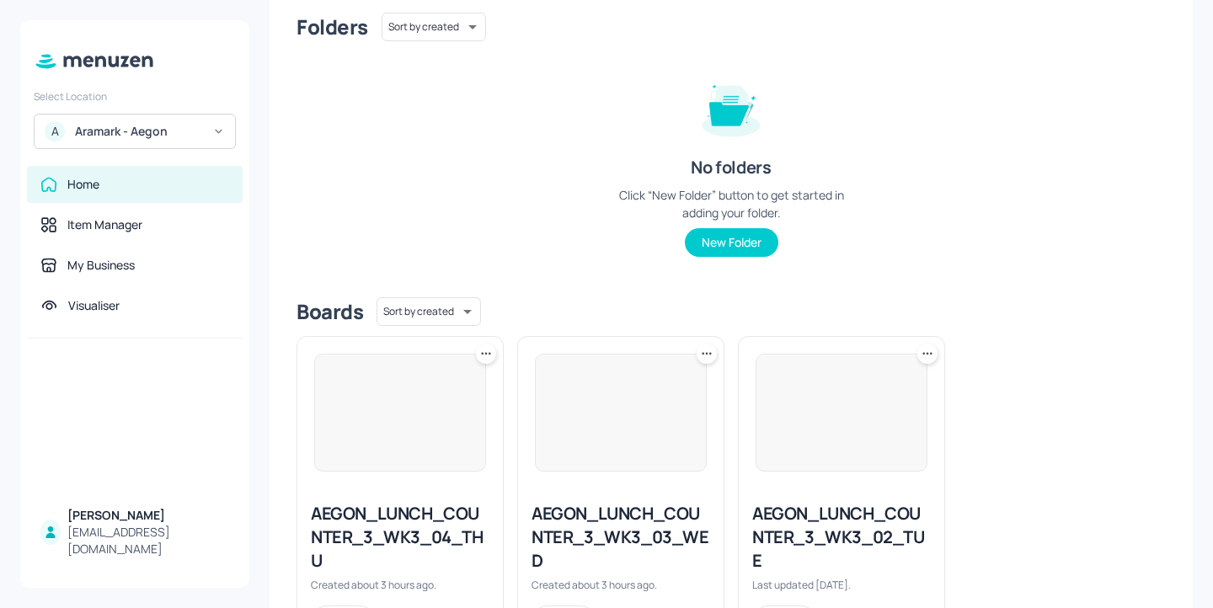
scroll to position [72, 0]
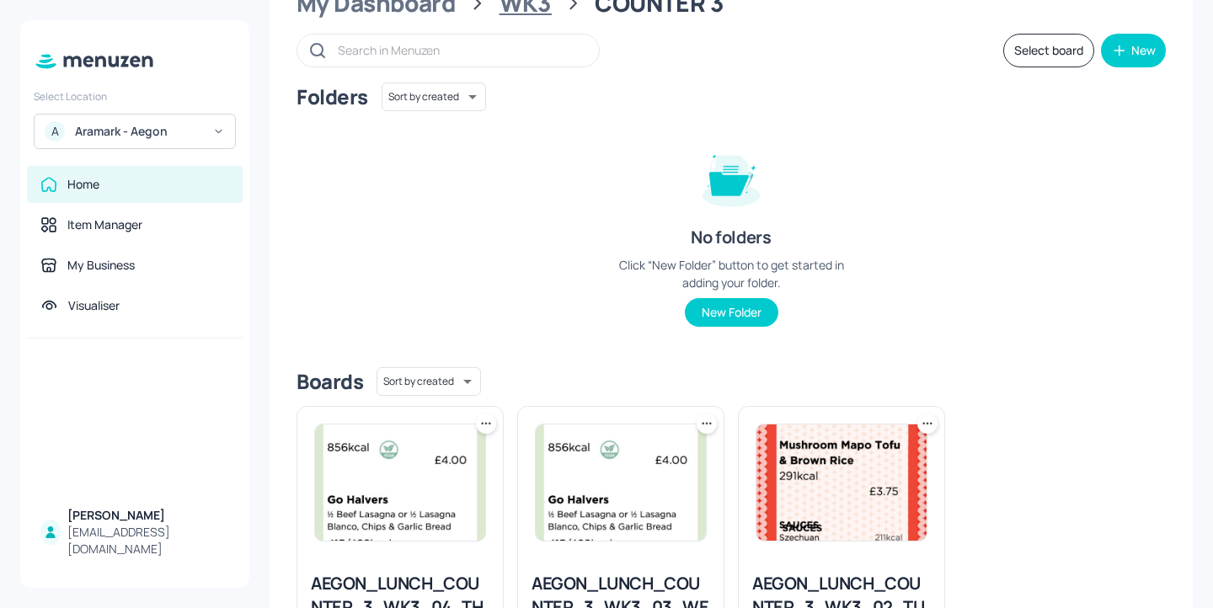
click at [537, 13] on div "WK3" at bounding box center [526, 3] width 52 height 30
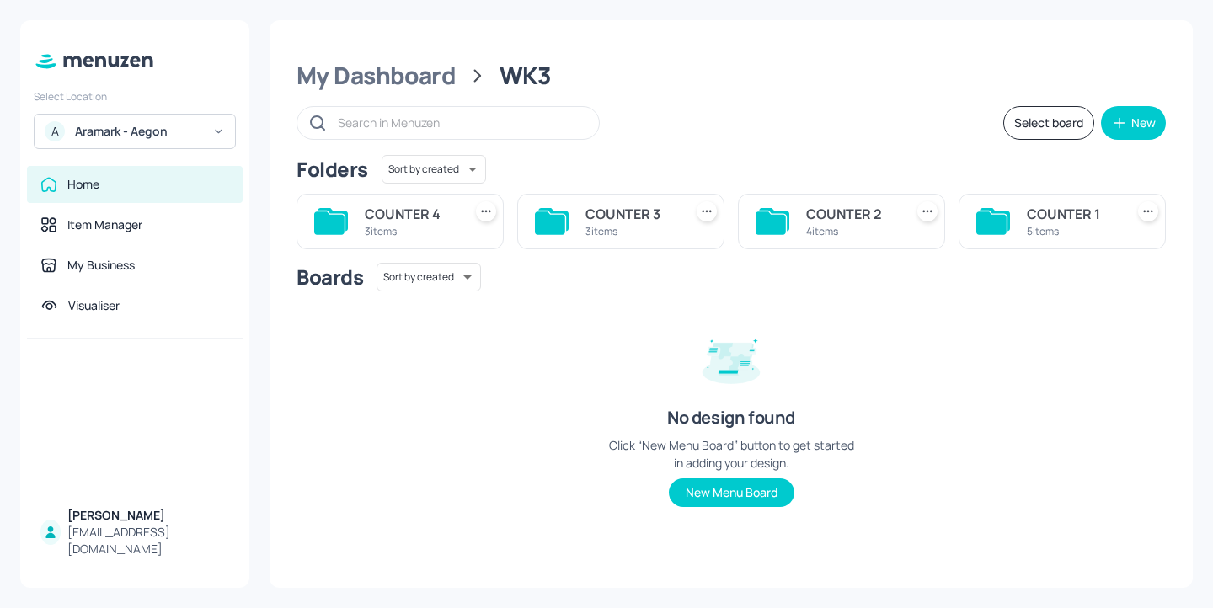
click at [822, 223] on div "COUNTER 2" at bounding box center [851, 214] width 91 height 20
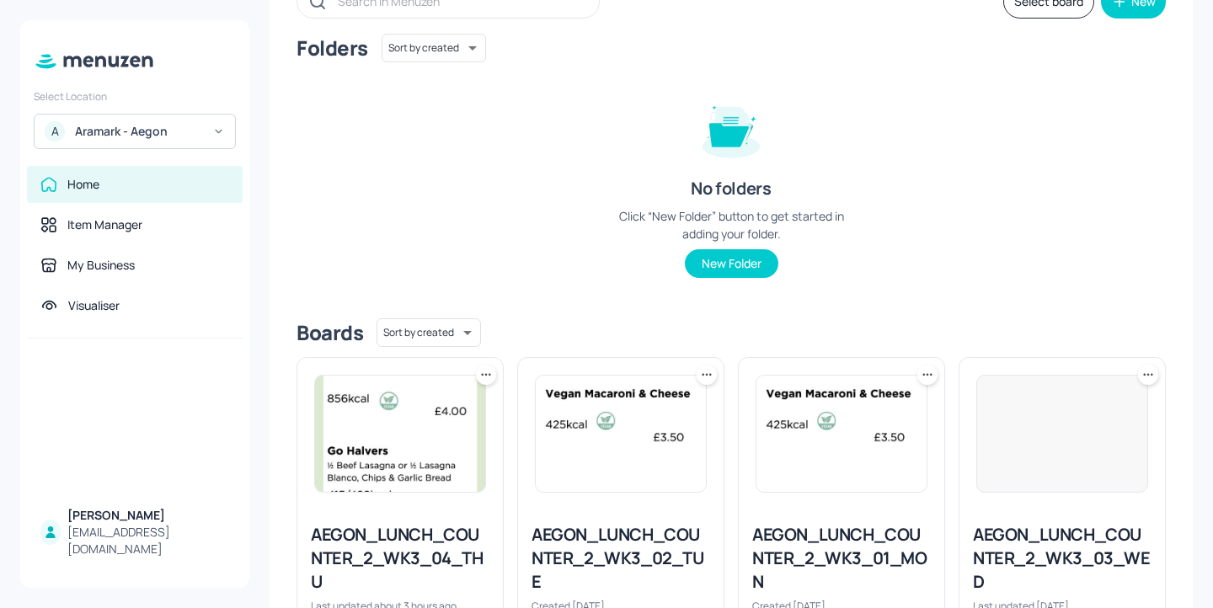
scroll to position [227, 0]
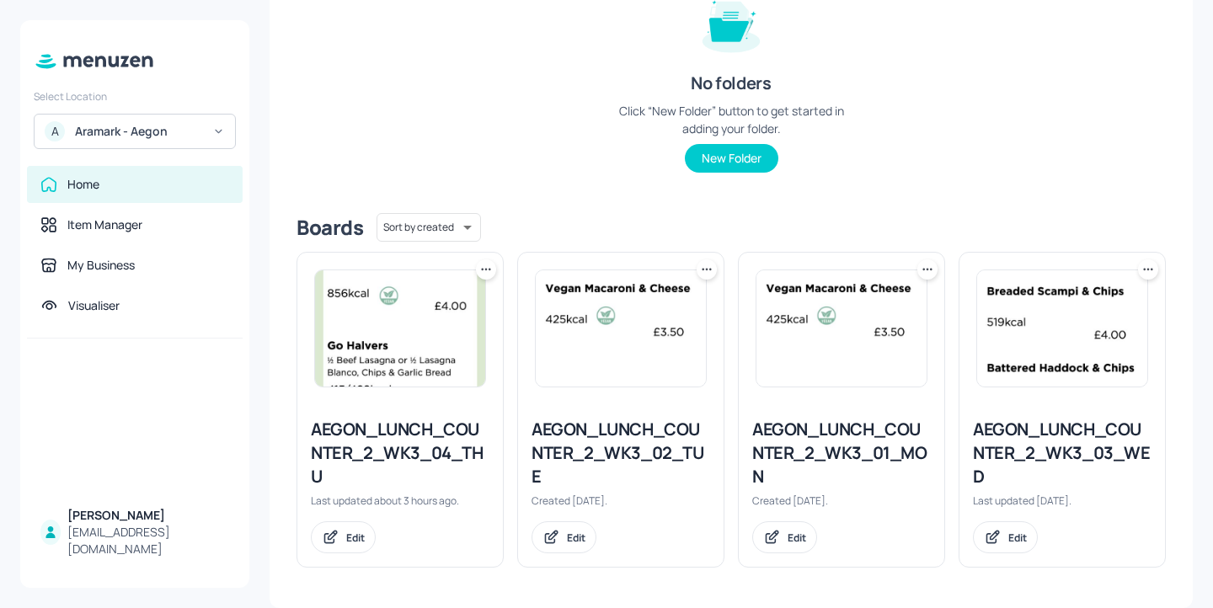
click at [1042, 310] on img at bounding box center [1062, 328] width 170 height 116
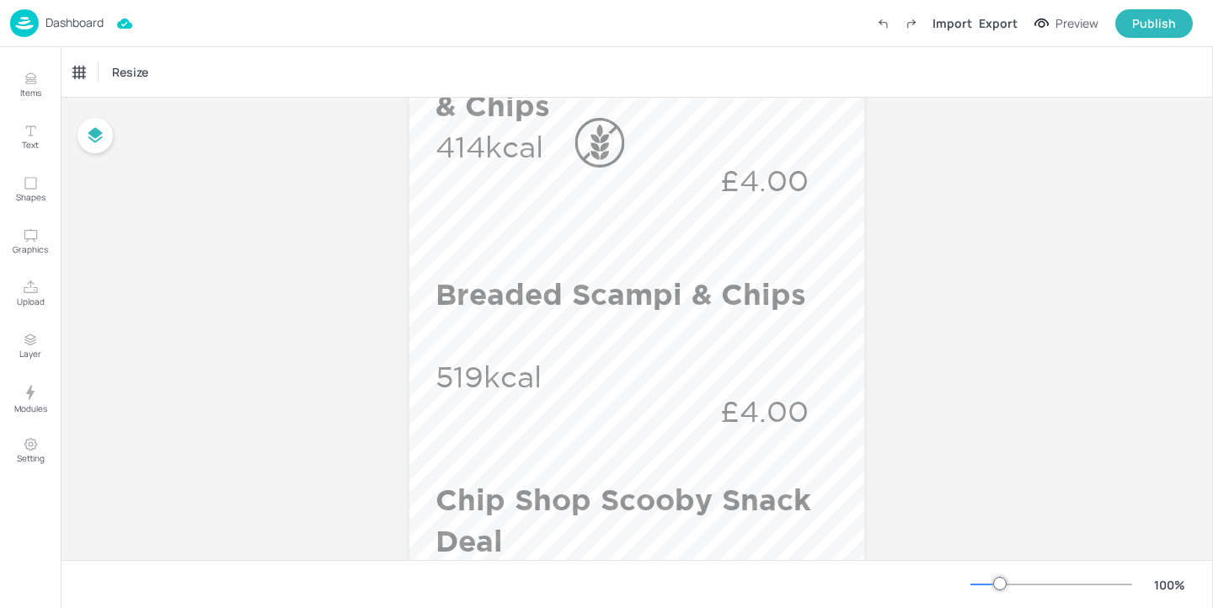
scroll to position [794, 0]
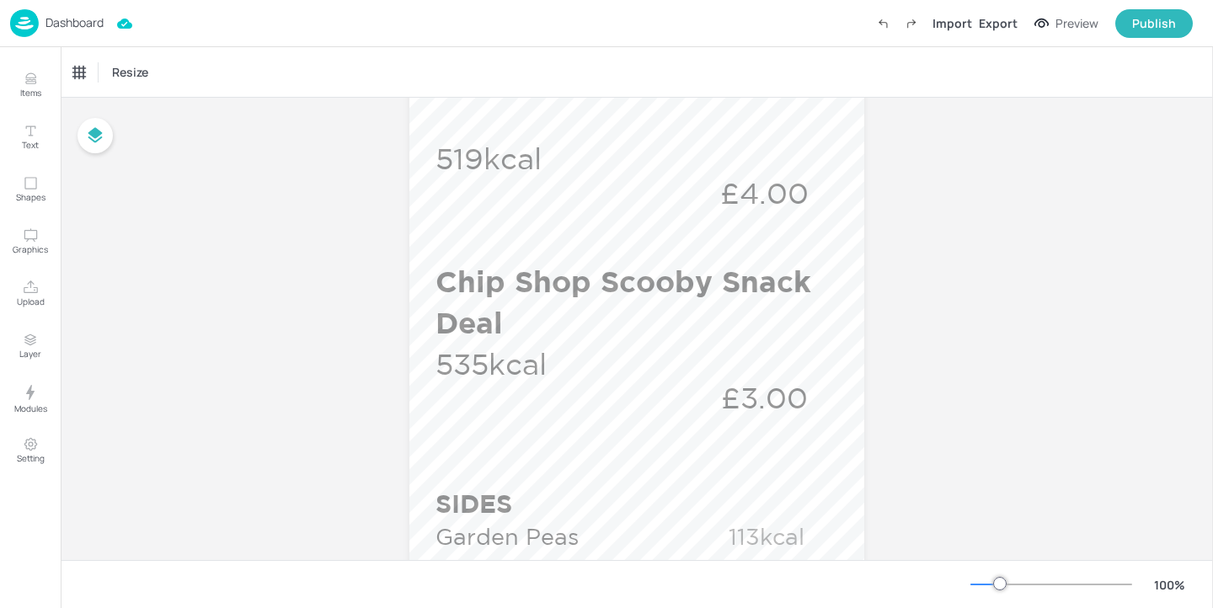
click at [64, 29] on p "Dashboard" at bounding box center [74, 23] width 58 height 12
click at [72, 28] on p "Dashboard" at bounding box center [74, 23] width 58 height 12
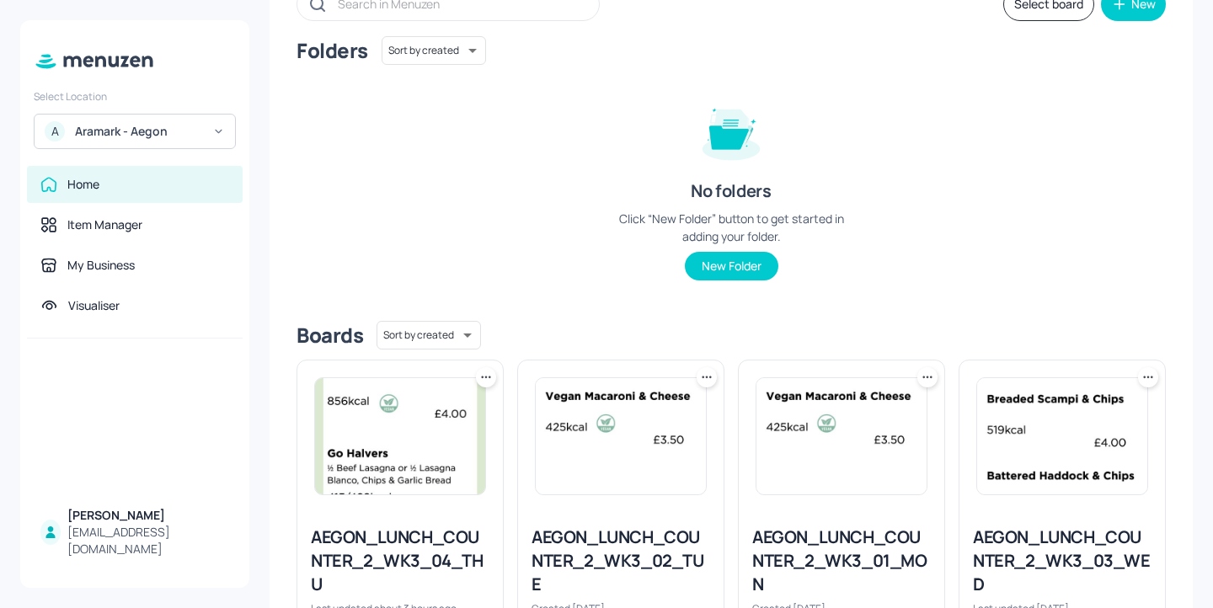
scroll to position [227, 0]
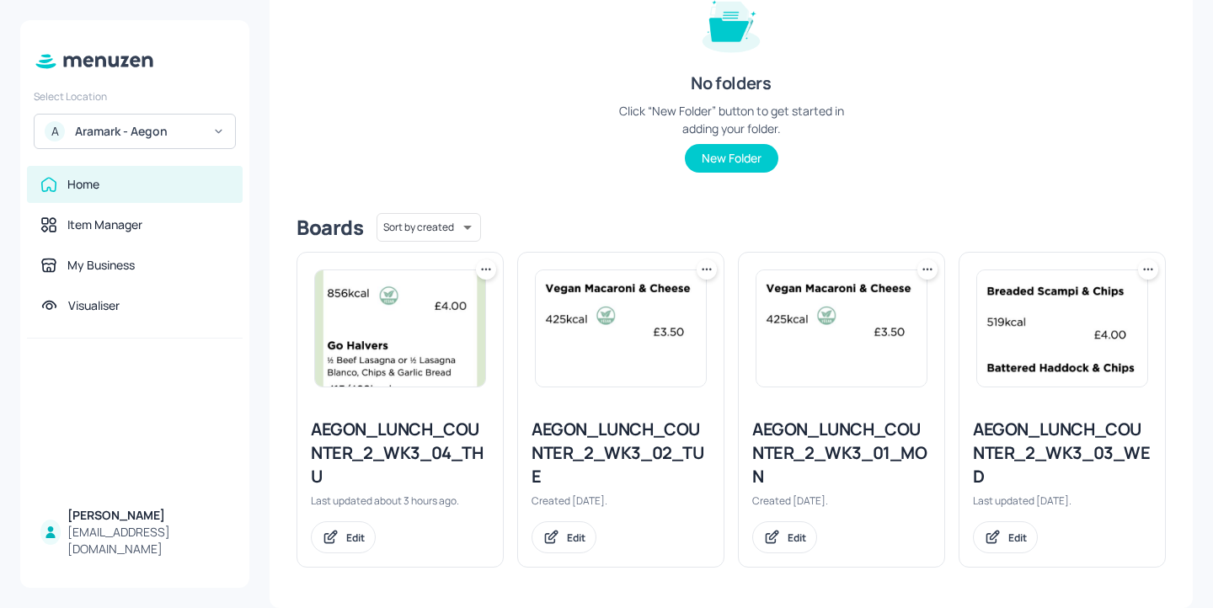
click at [825, 318] on img at bounding box center [841, 328] width 170 height 116
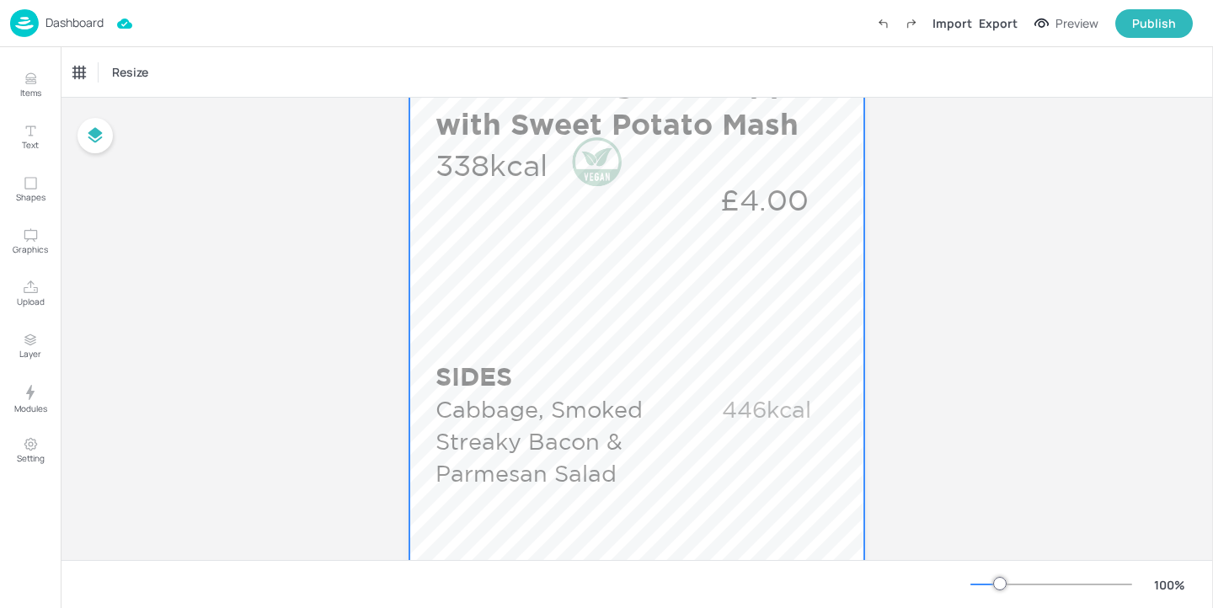
scroll to position [916, 0]
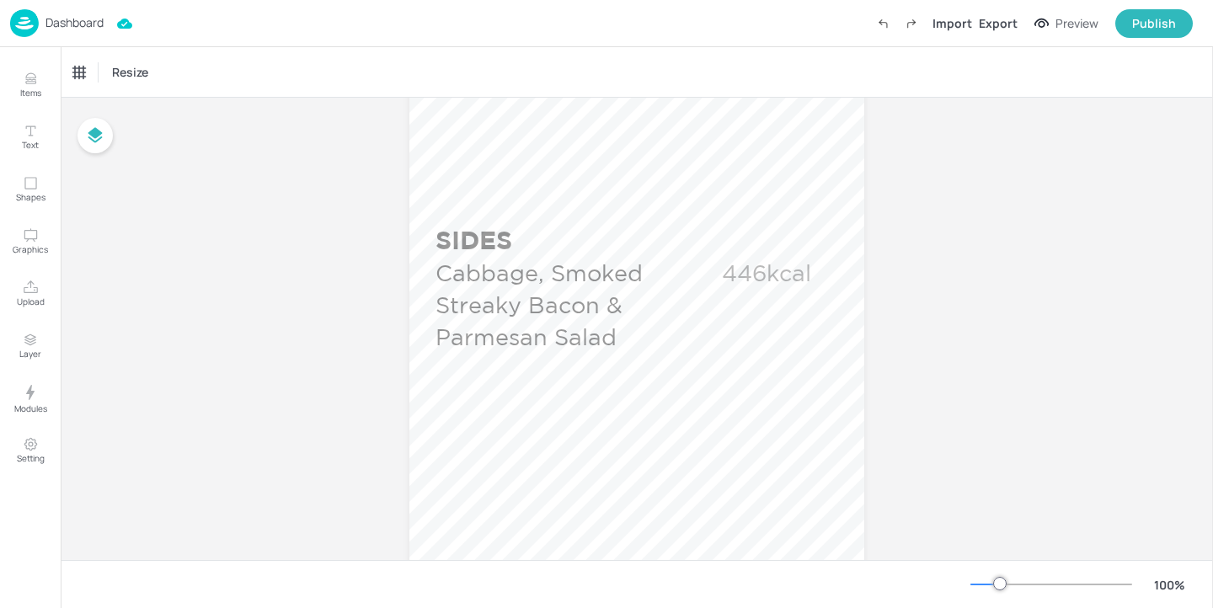
click at [84, 25] on p "Dashboard" at bounding box center [74, 23] width 58 height 12
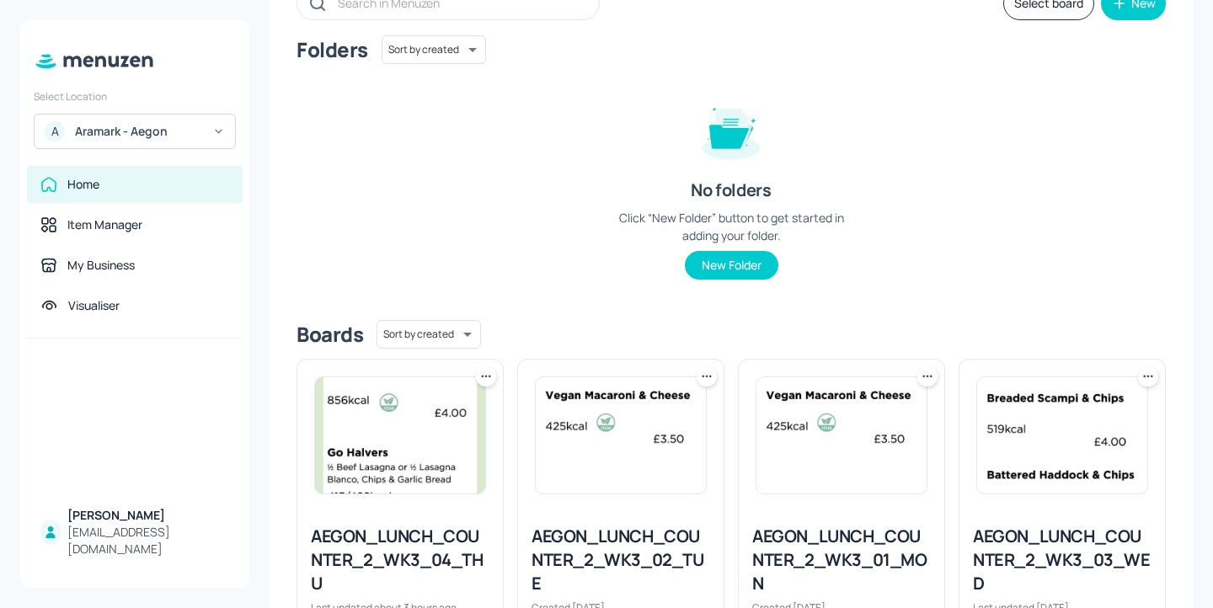
scroll to position [227, 0]
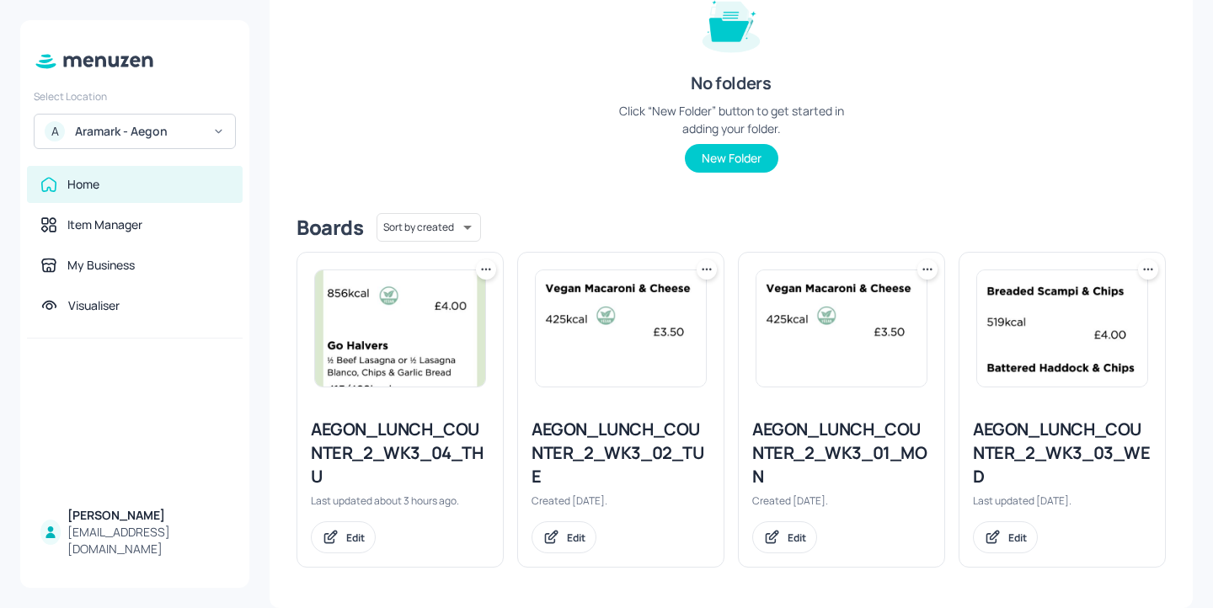
click at [570, 464] on div "AEGON_LUNCH_COUNTER_2_WK3_02_TUE" at bounding box center [621, 453] width 179 height 71
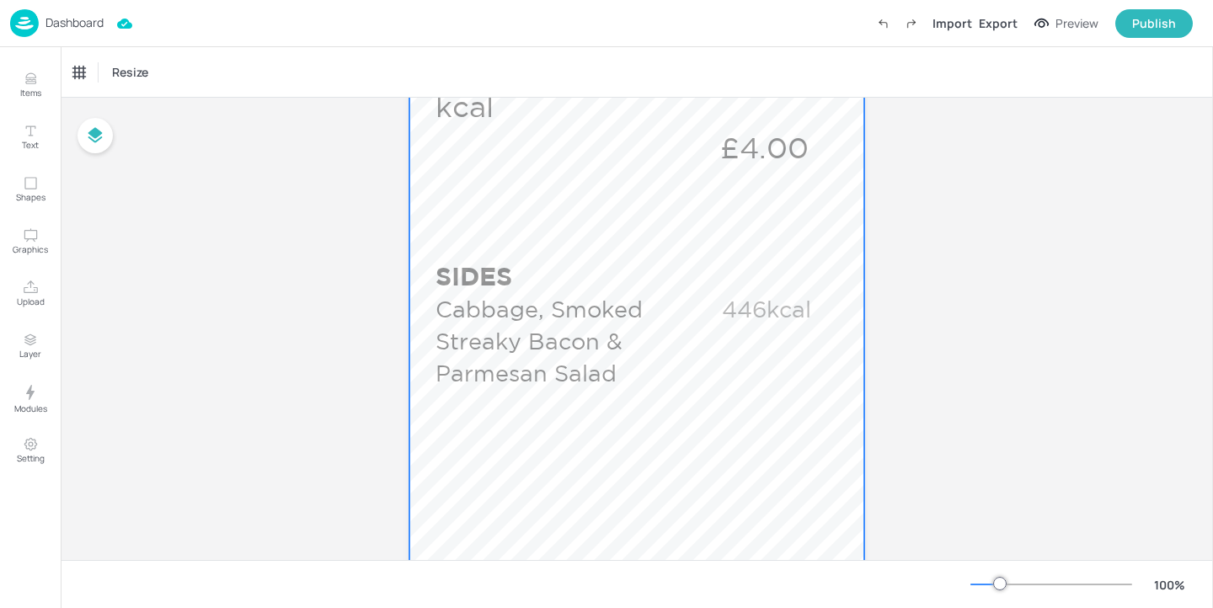
scroll to position [1028, 0]
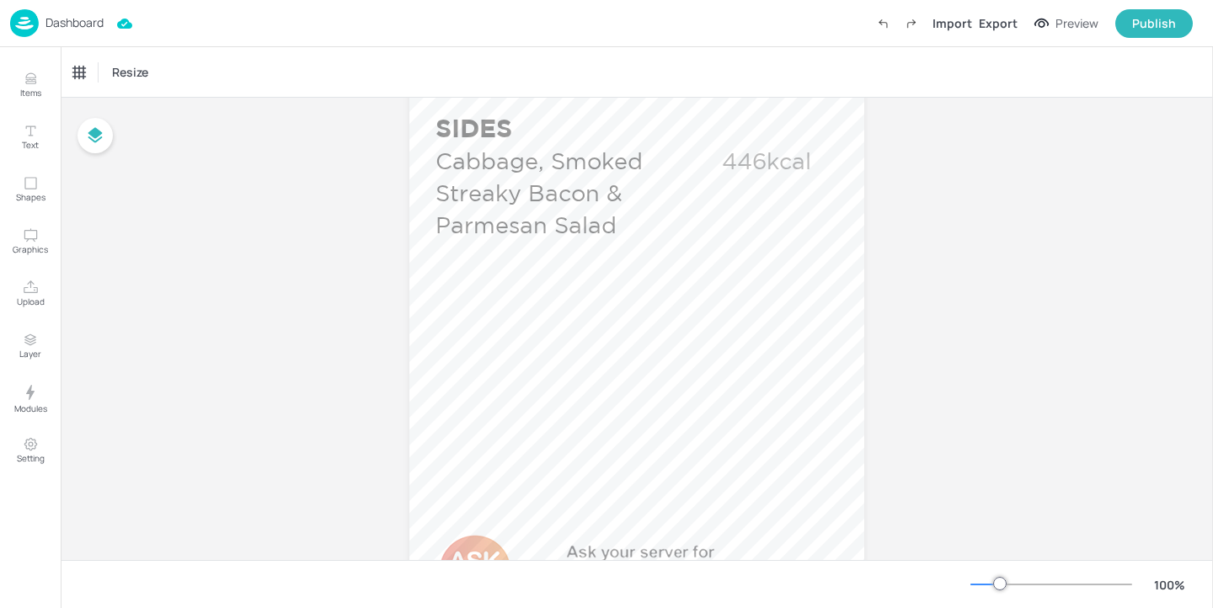
click at [96, 23] on p "Dashboard" at bounding box center [74, 23] width 58 height 12
click at [94, 19] on p "Dashboard" at bounding box center [74, 23] width 58 height 12
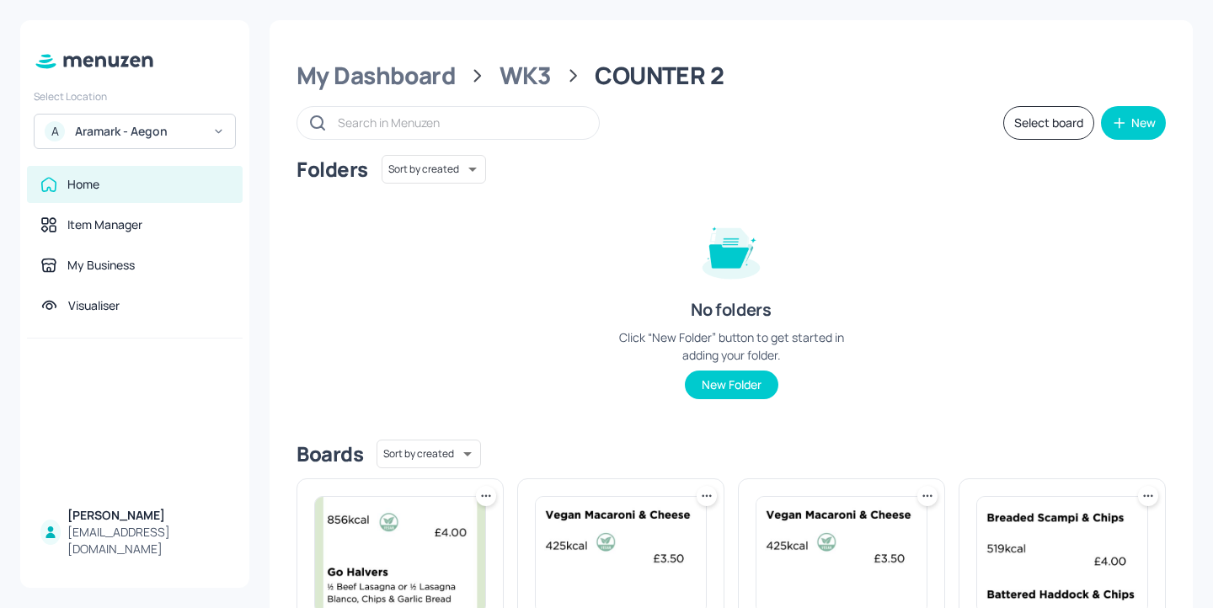
scroll to position [227, 0]
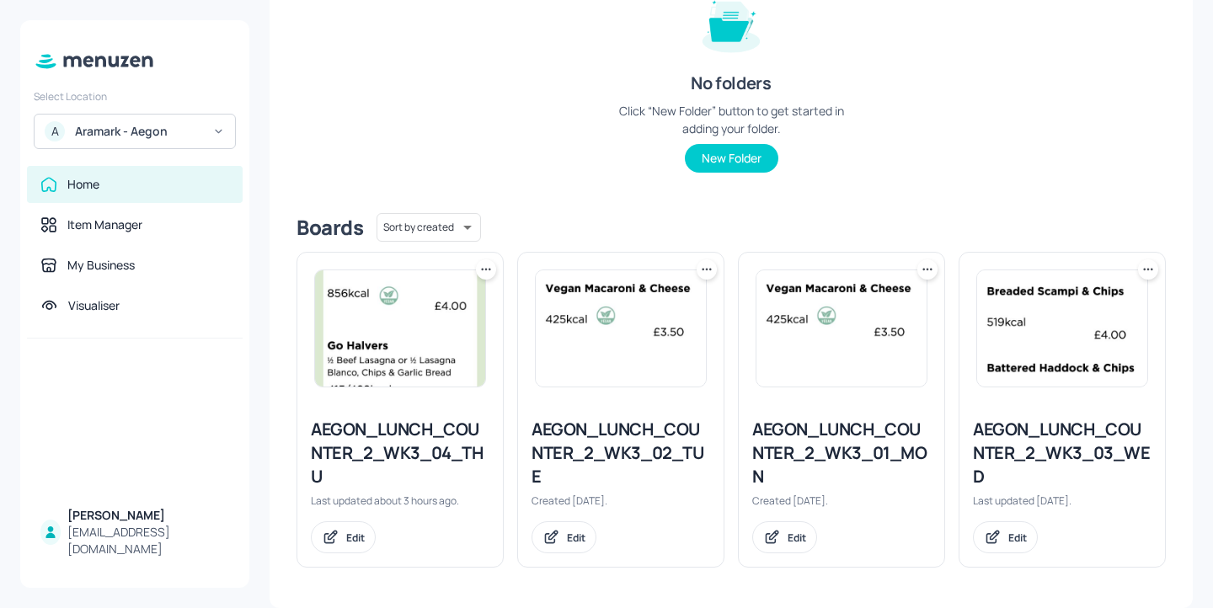
click at [358, 462] on div "AEGON_LUNCH_COUNTER_2_WK3_04_THU" at bounding box center [400, 453] width 179 height 71
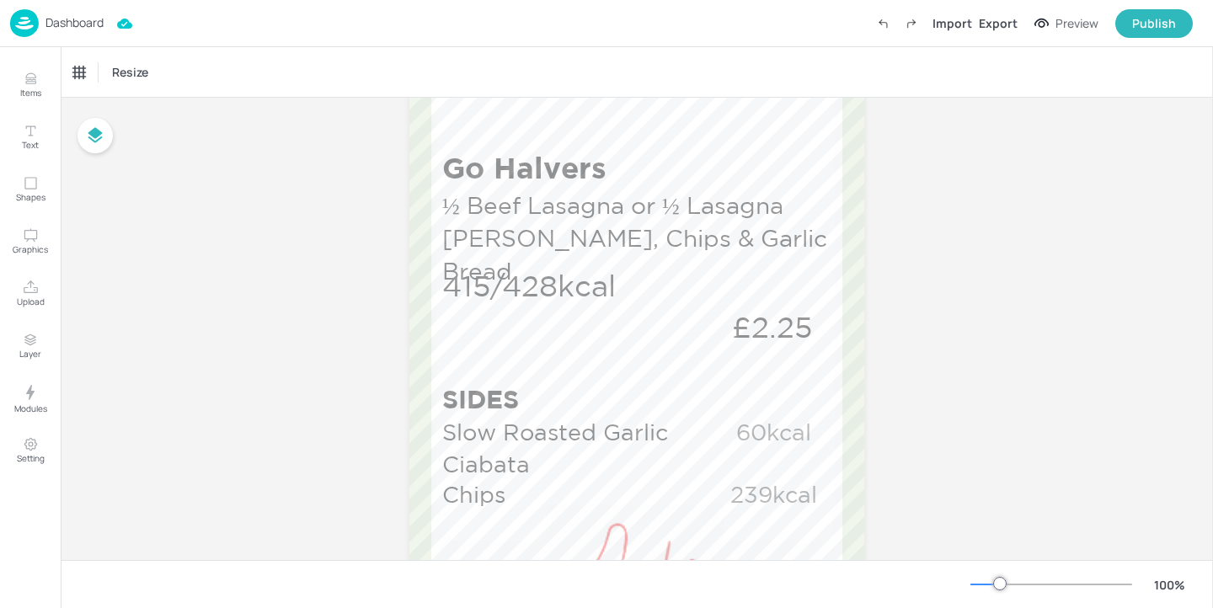
scroll to position [952, 0]
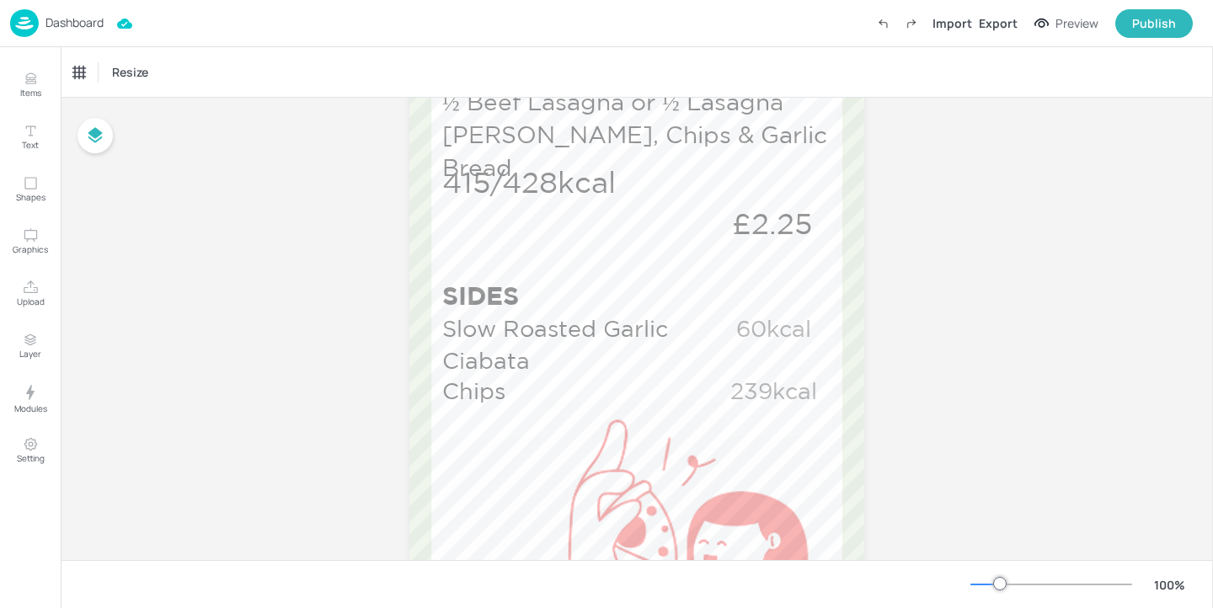
click at [77, 17] on p "Dashboard" at bounding box center [74, 23] width 58 height 12
click at [73, 21] on p "Dashboard" at bounding box center [74, 23] width 58 height 12
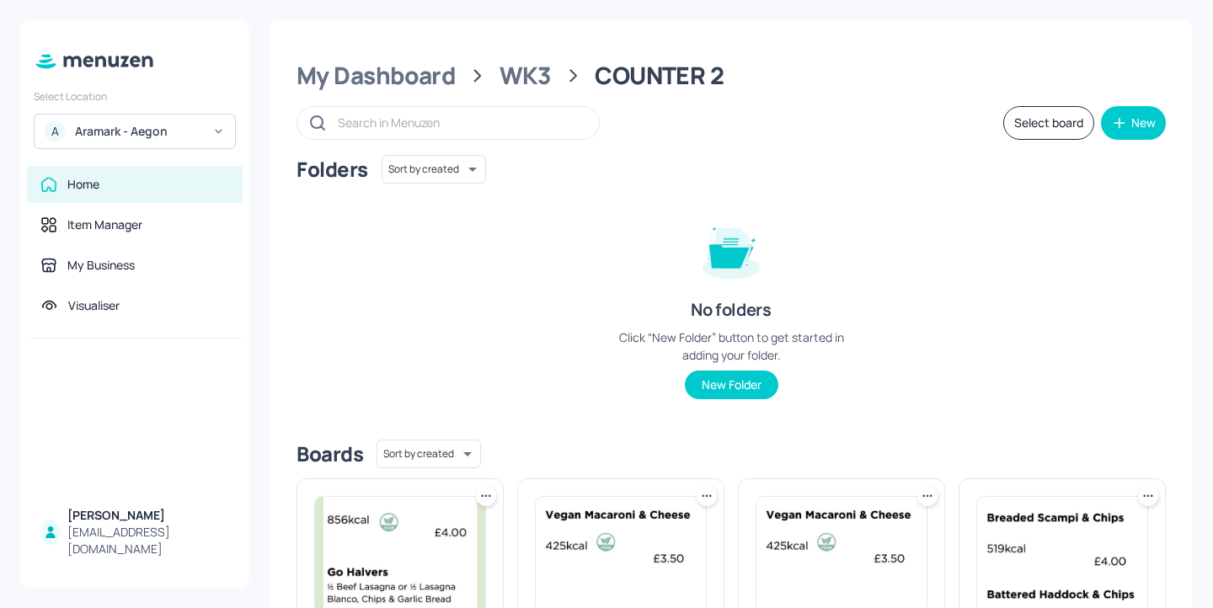
scroll to position [227, 0]
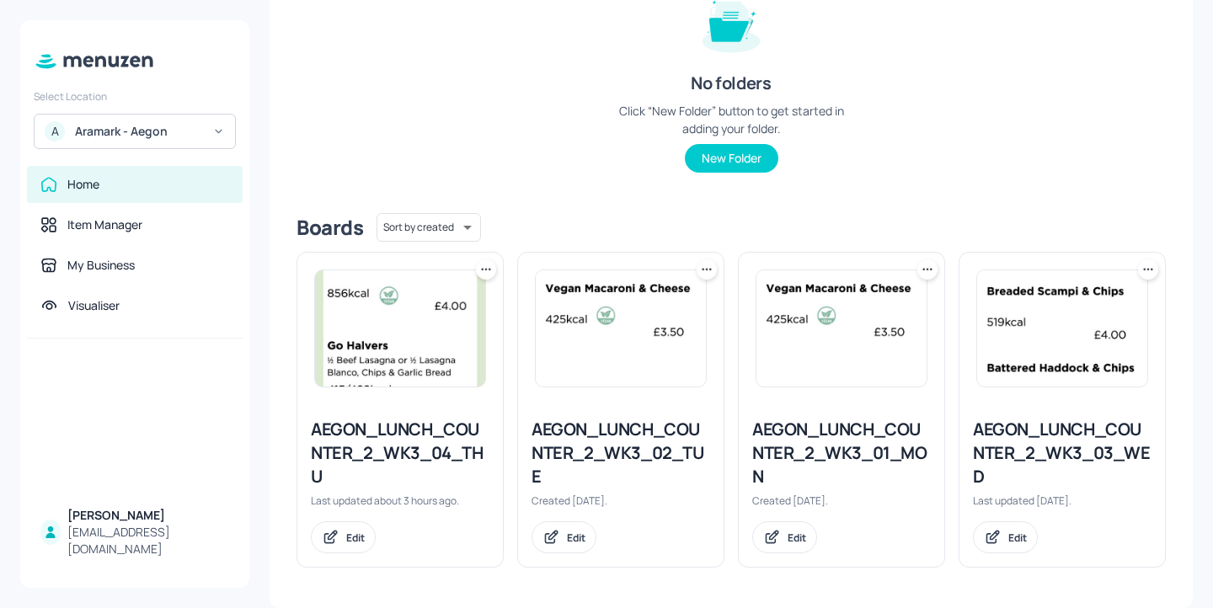
click at [791, 344] on img at bounding box center [841, 328] width 170 height 116
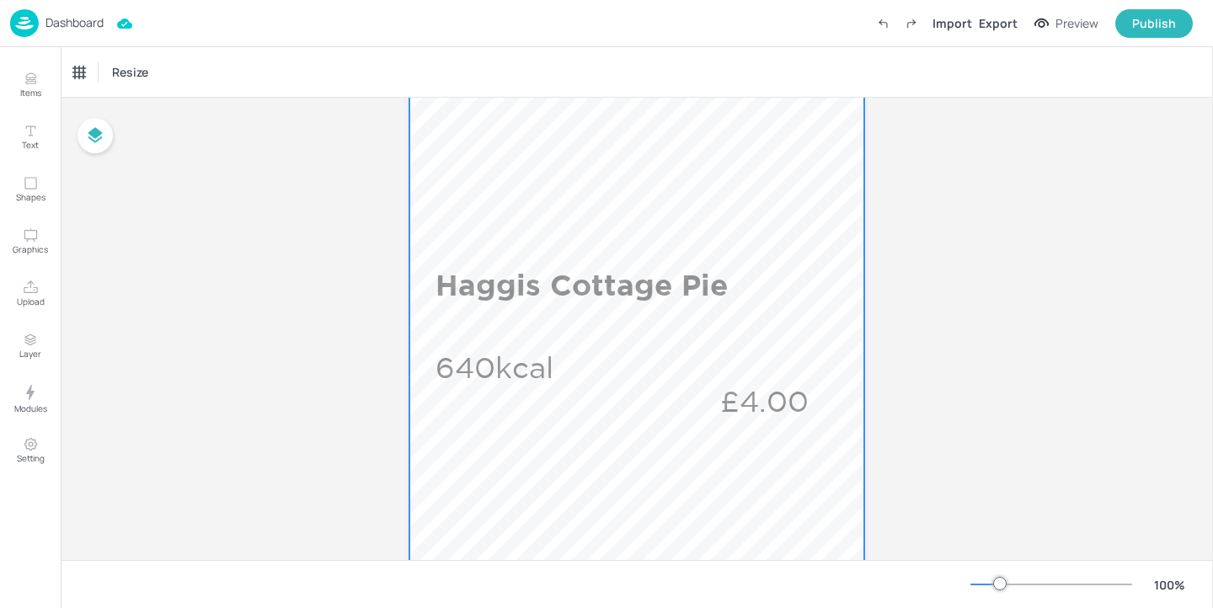
scroll to position [622, 0]
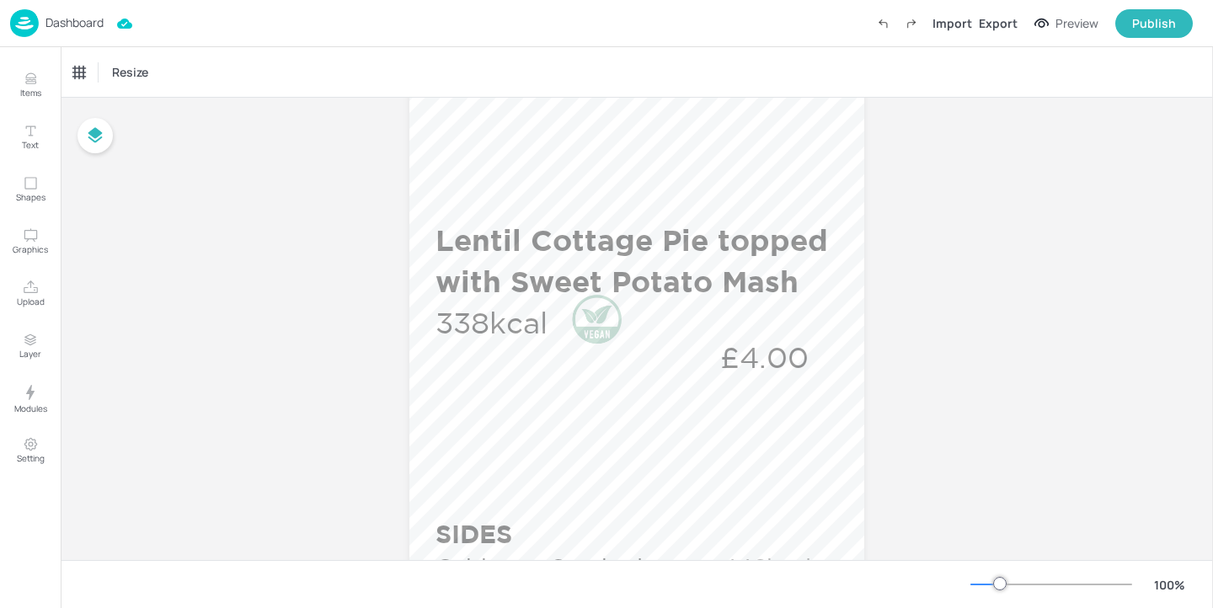
click at [91, 8] on div "Dashboard Import Export Preview Publish" at bounding box center [601, 23] width 1183 height 46
click at [81, 23] on p "Dashboard" at bounding box center [74, 23] width 58 height 12
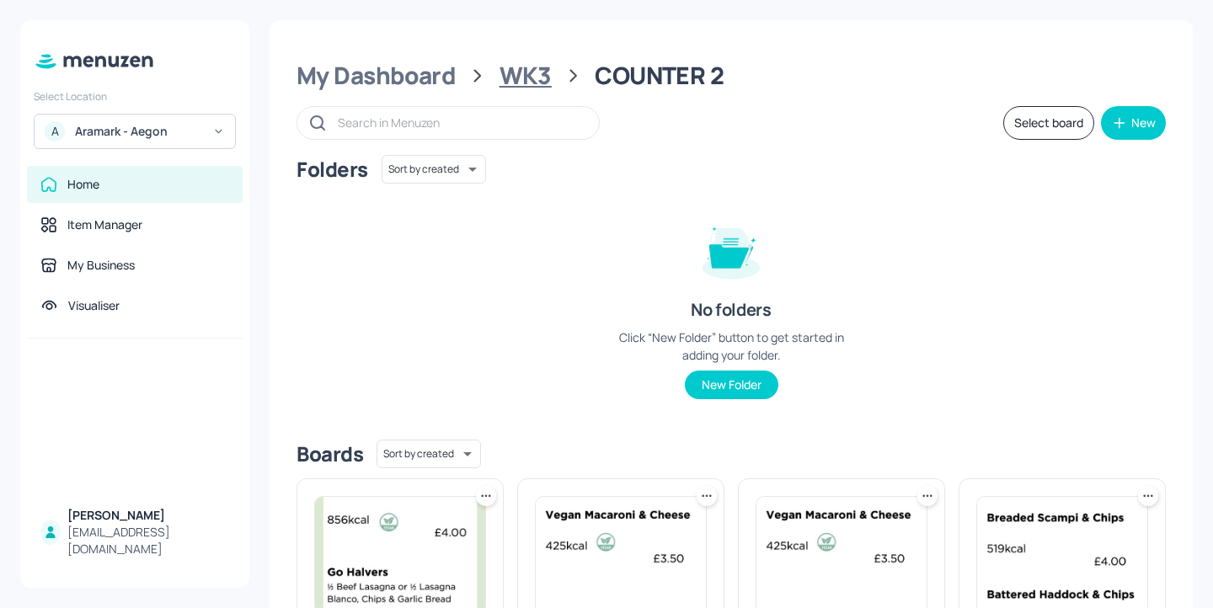
click at [518, 72] on div "WK3" at bounding box center [526, 76] width 52 height 30
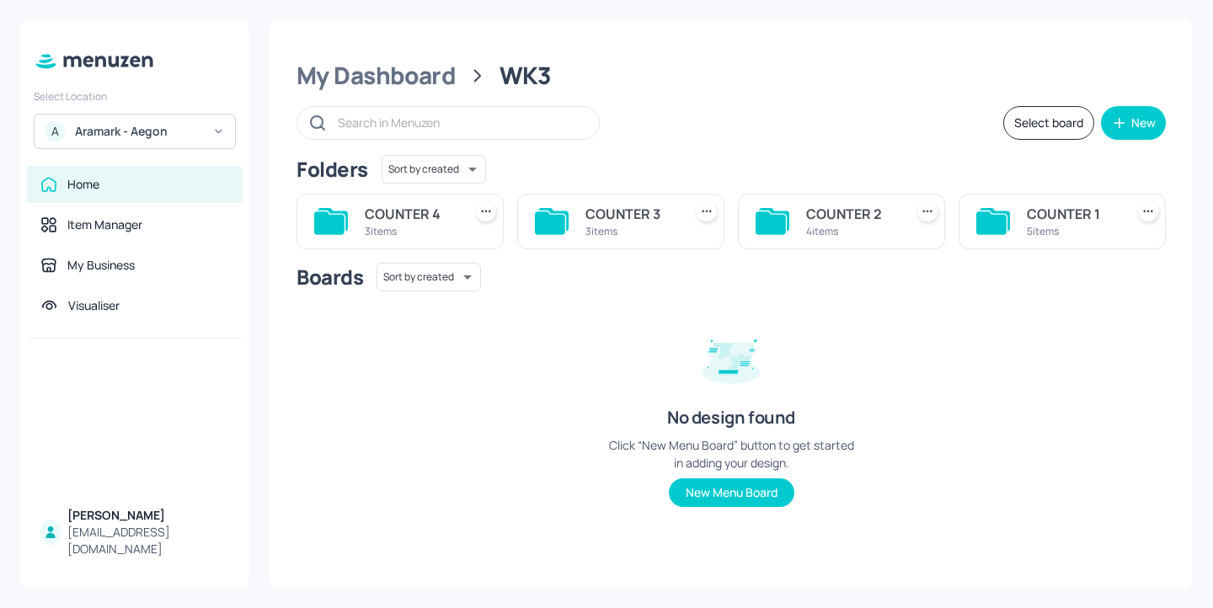
click at [596, 220] on div "COUNTER 3" at bounding box center [630, 214] width 91 height 20
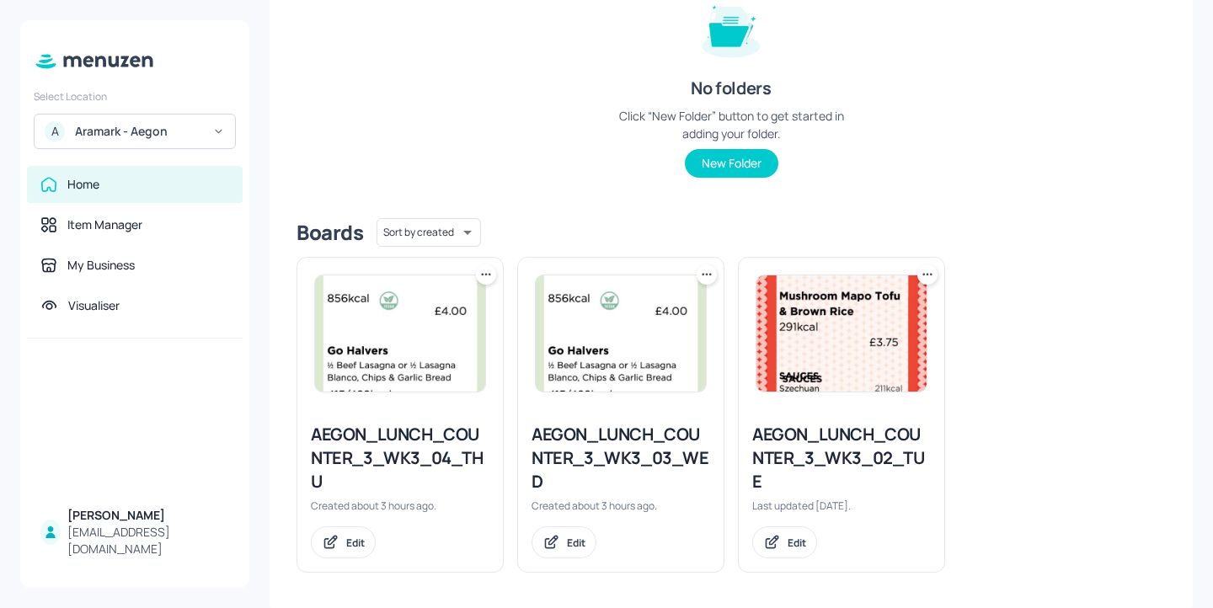
scroll to position [227, 0]
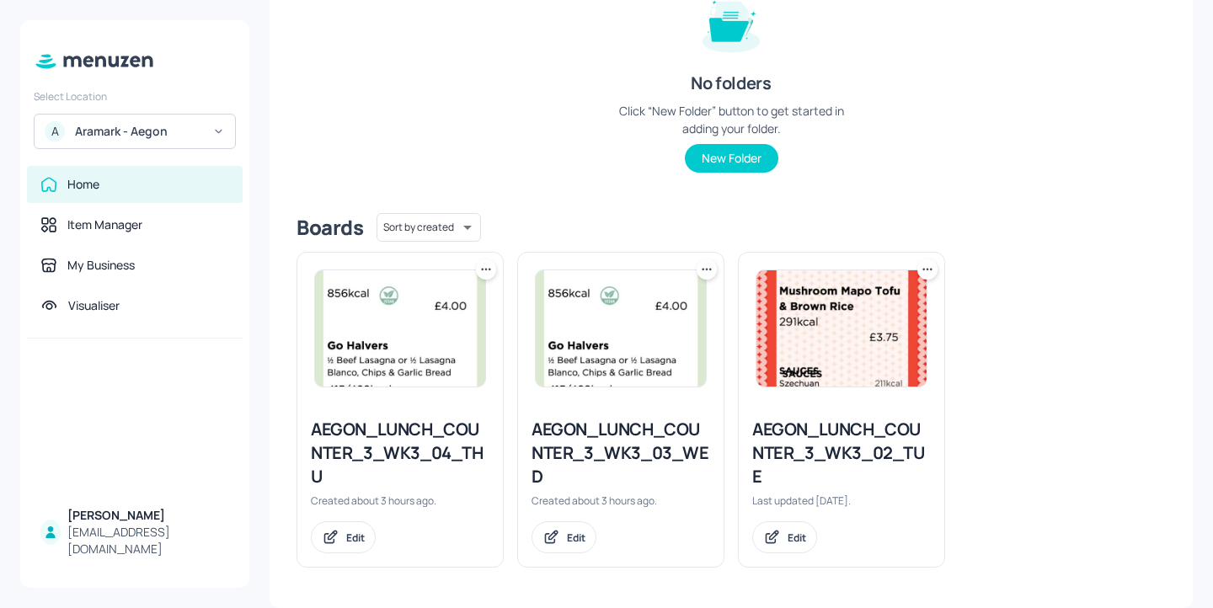
click at [562, 438] on div "AEGON_LUNCH_COUNTER_3_WK3_03_WED" at bounding box center [621, 453] width 179 height 71
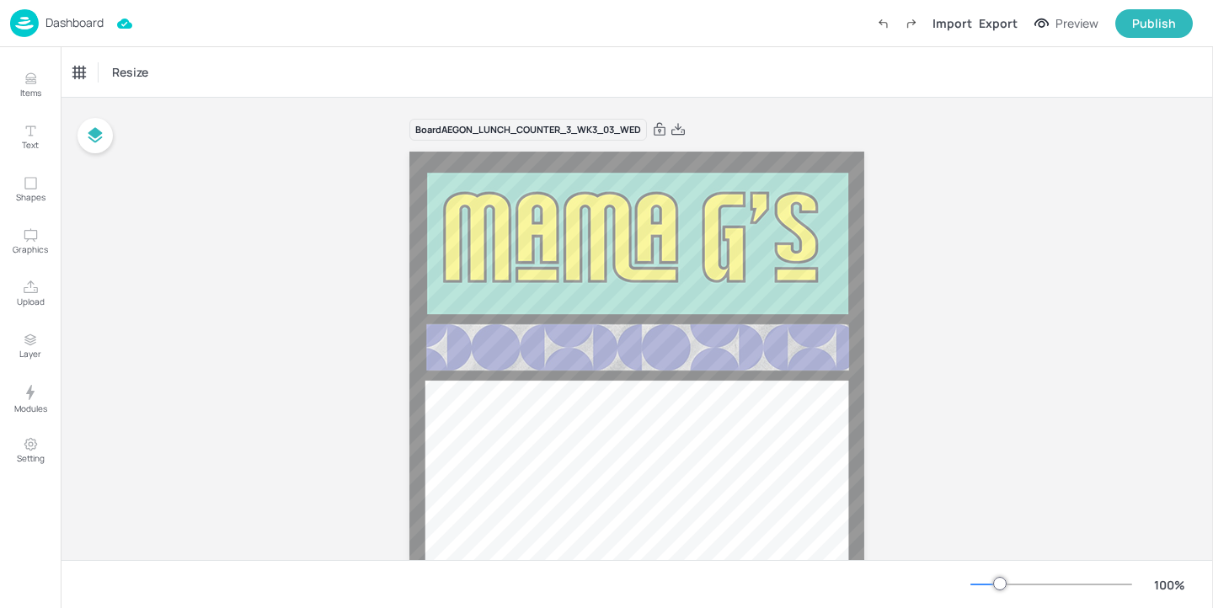
click at [80, 17] on p "Dashboard" at bounding box center [74, 23] width 58 height 12
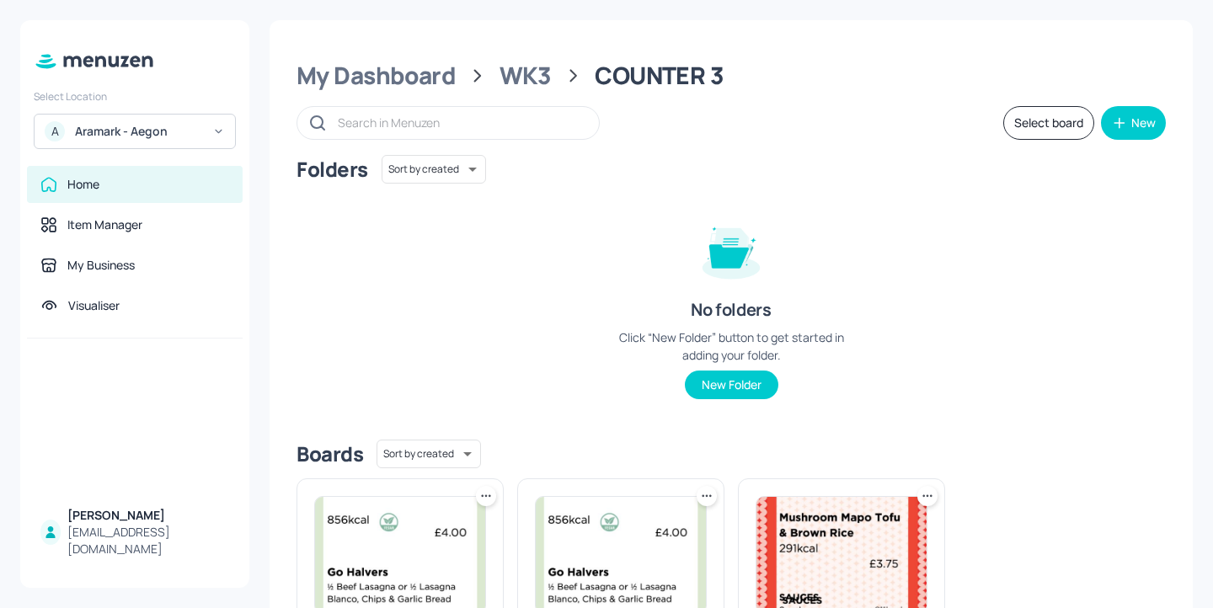
click at [382, 571] on img at bounding box center [400, 555] width 170 height 116
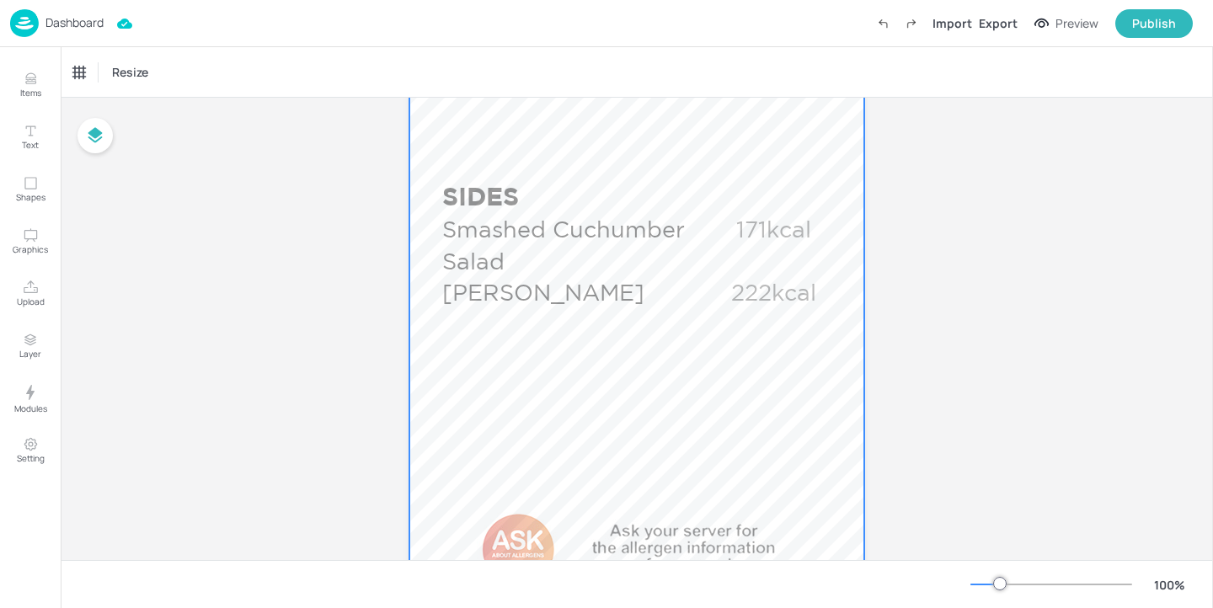
scroll to position [1251, 0]
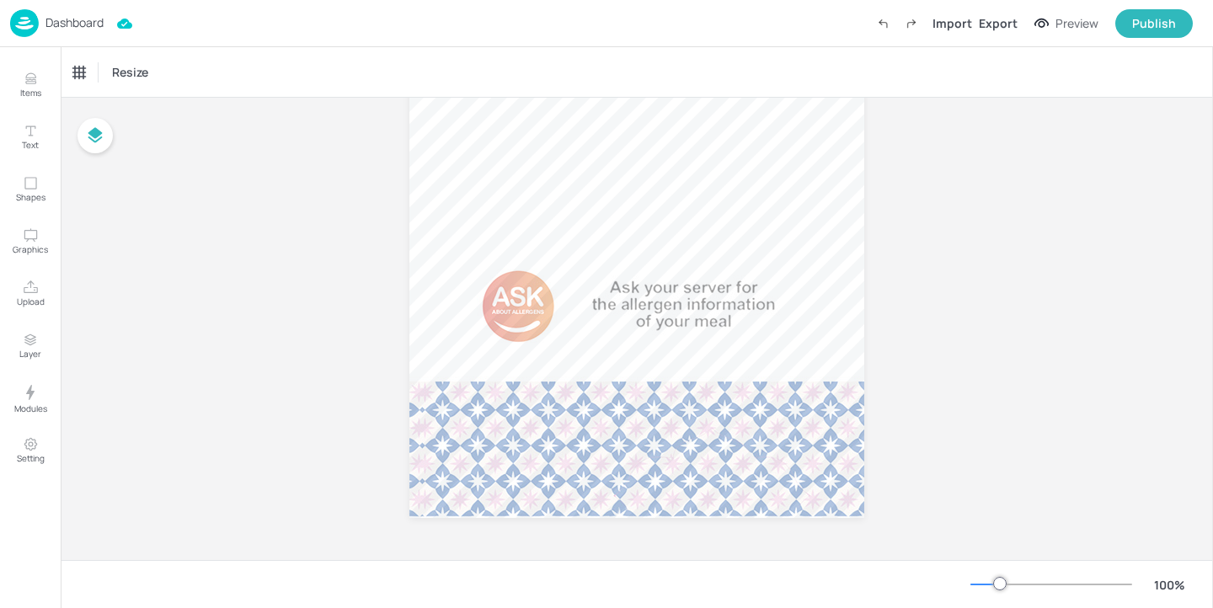
click at [85, 19] on p "Dashboard" at bounding box center [74, 23] width 58 height 12
click at [72, 13] on div "Dashboard" at bounding box center [56, 23] width 93 height 28
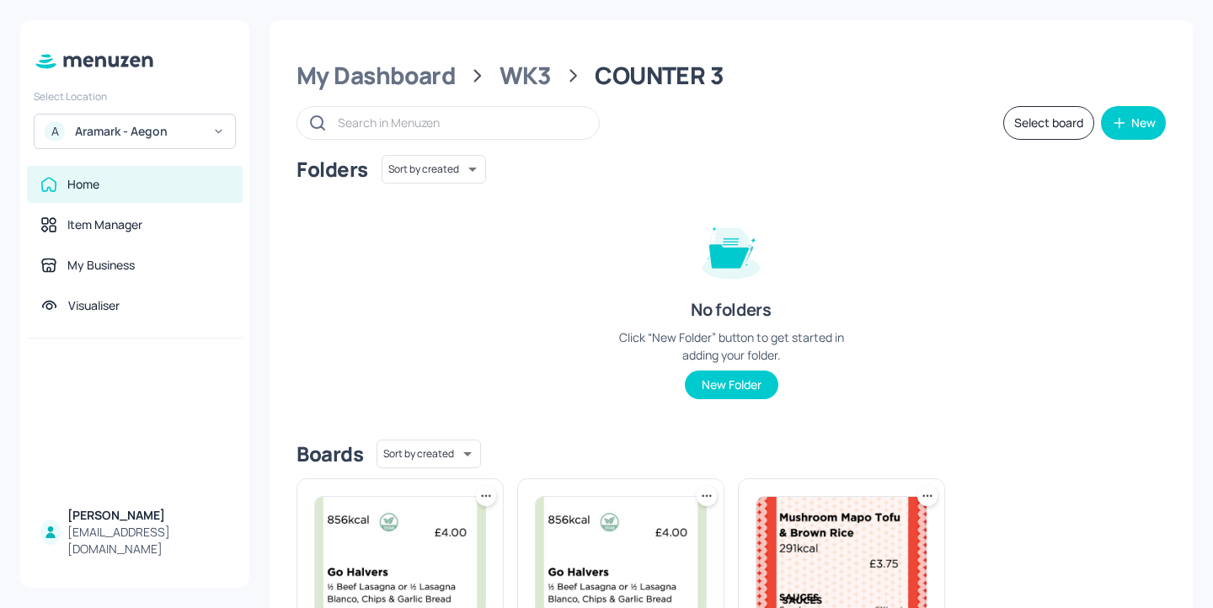
scroll to position [227, 0]
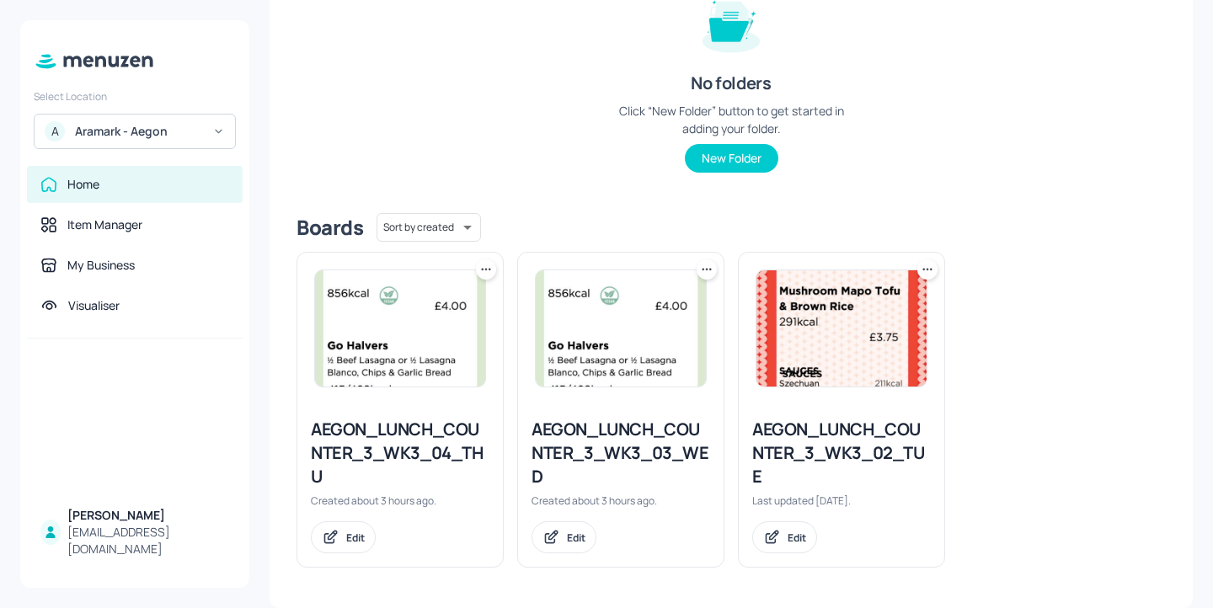
click at [876, 401] on div at bounding box center [842, 329] width 206 height 152
click at [845, 295] on img at bounding box center [841, 328] width 170 height 116
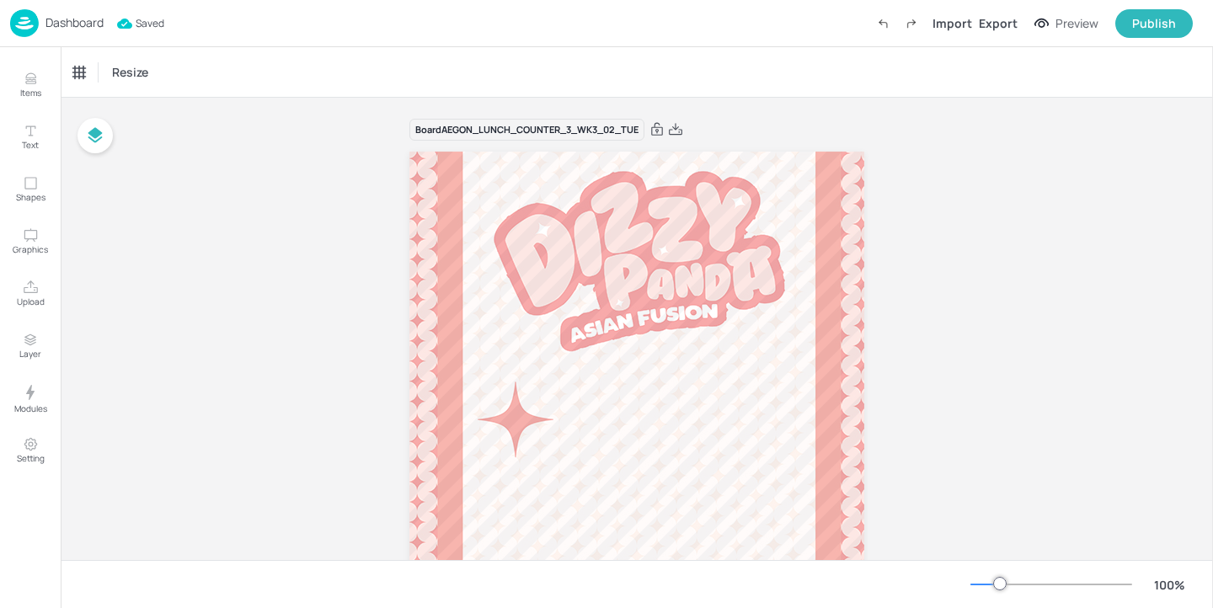
click at [70, 24] on p "Dashboard" at bounding box center [74, 23] width 58 height 12
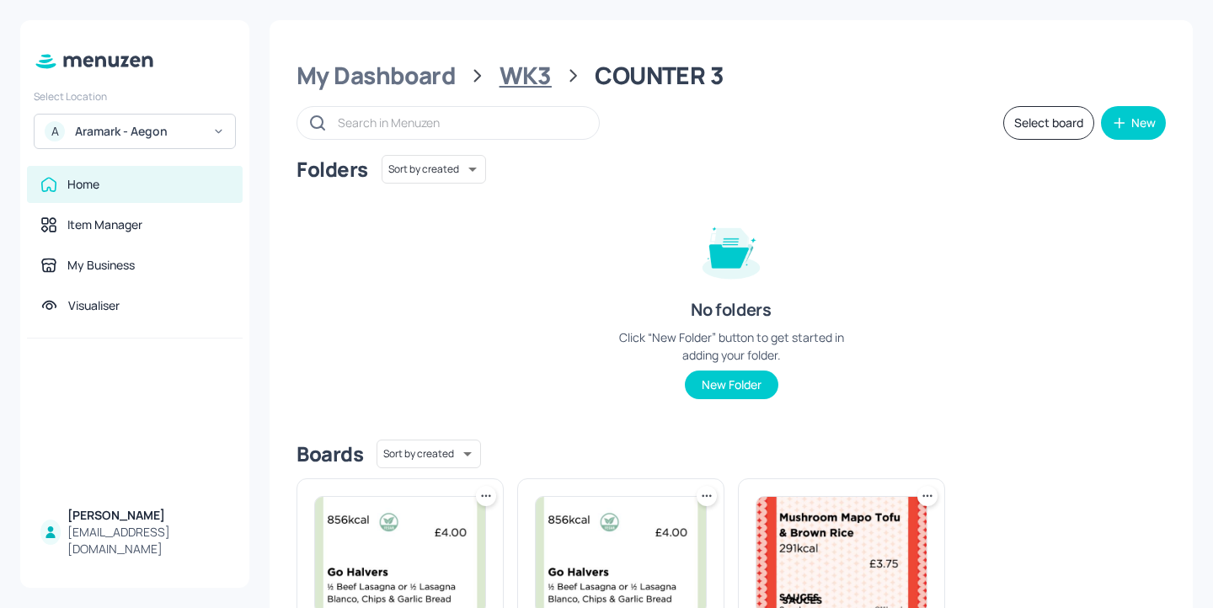
click at [512, 79] on div "WK3" at bounding box center [526, 76] width 52 height 30
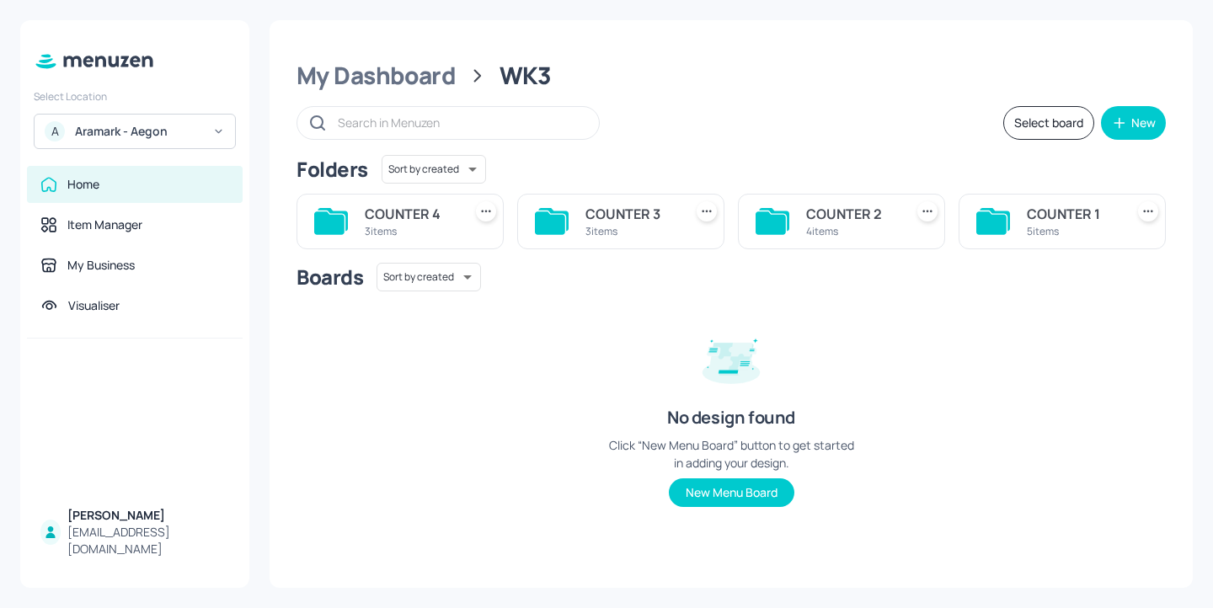
click at [443, 211] on div "COUNTER 4" at bounding box center [410, 214] width 91 height 20
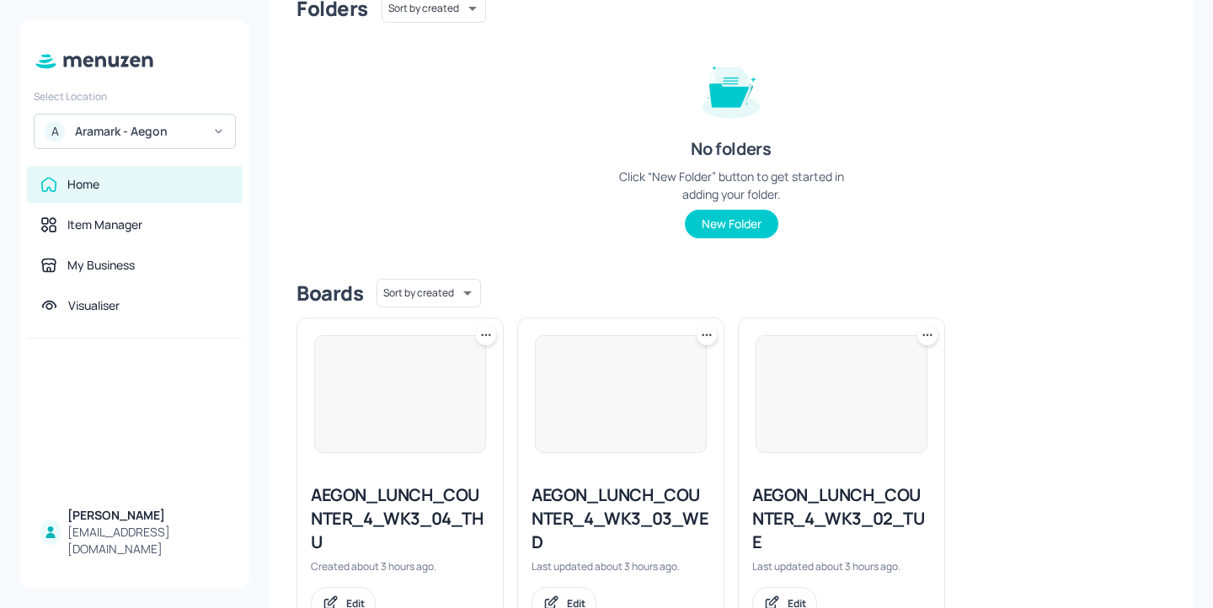
scroll to position [227, 0]
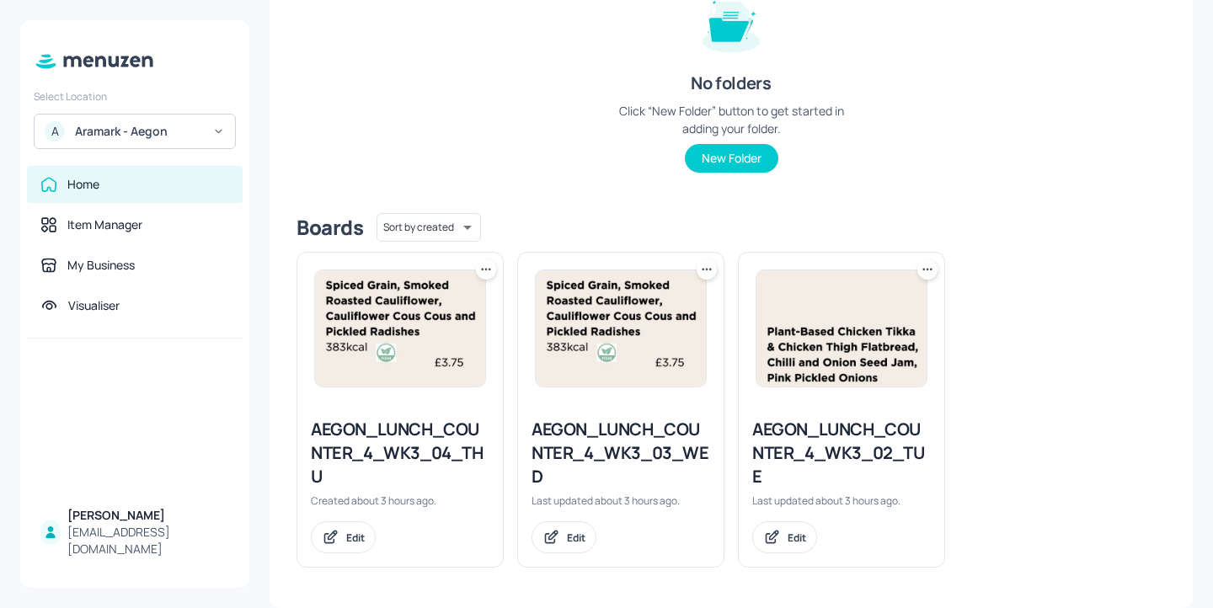
click at [428, 444] on div "AEGON_LUNCH_COUNTER_4_WK3_04_THU" at bounding box center [400, 453] width 179 height 71
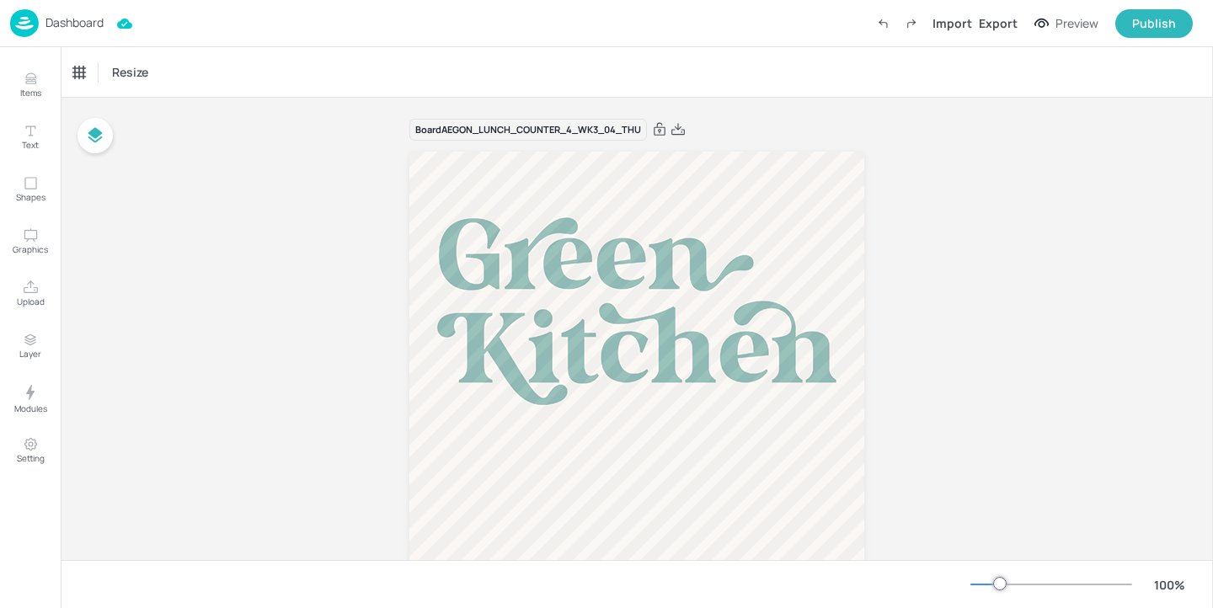
click at [84, 13] on div "Dashboard" at bounding box center [56, 23] width 93 height 28
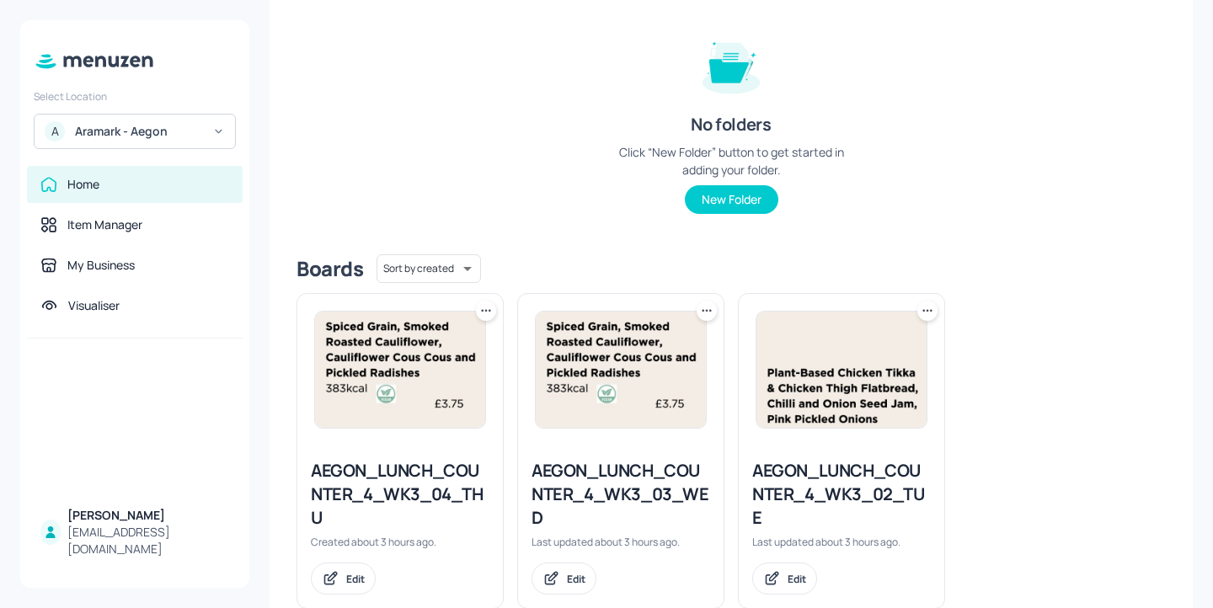
scroll to position [227, 0]
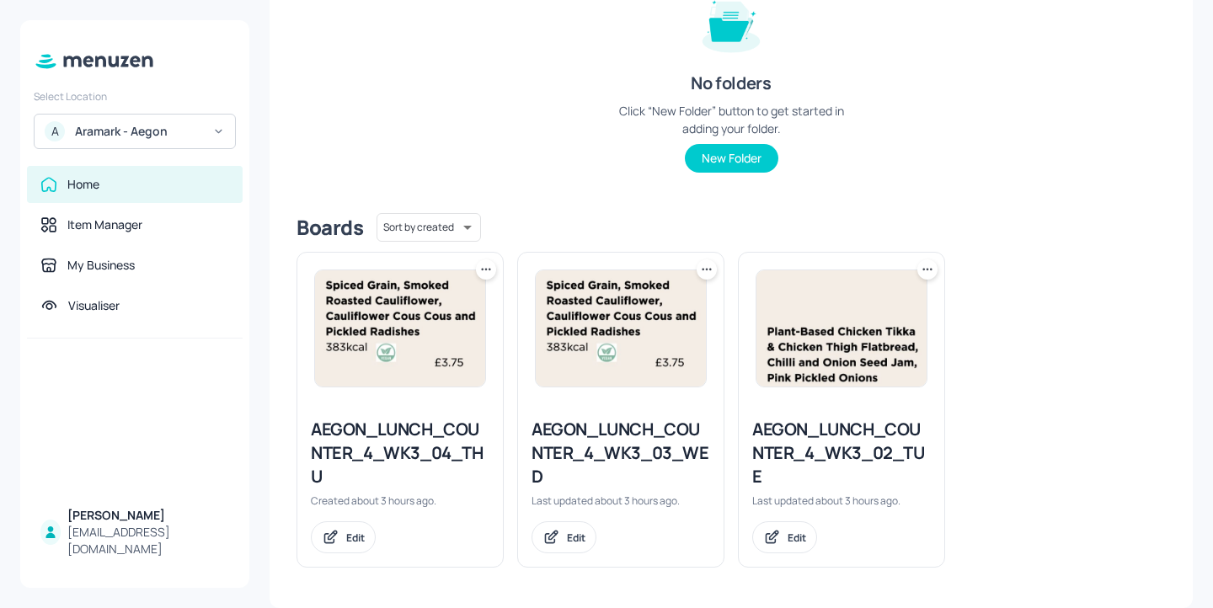
click at [785, 333] on img at bounding box center [841, 328] width 170 height 116
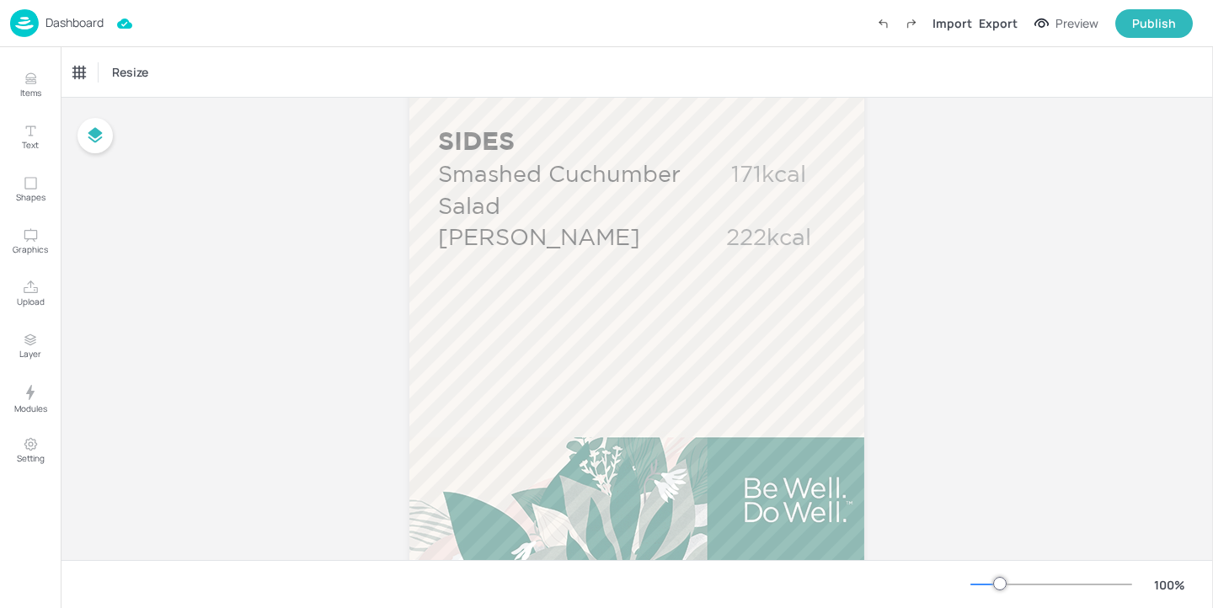
scroll to position [1197, 0]
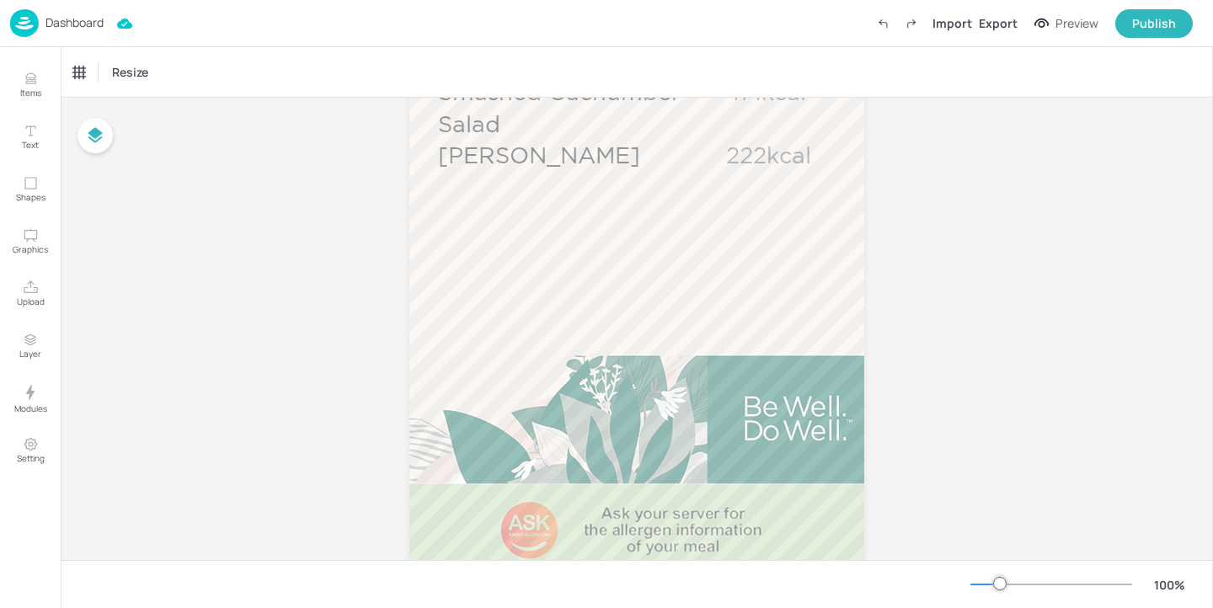
click at [95, 17] on p "Dashboard" at bounding box center [74, 23] width 58 height 12
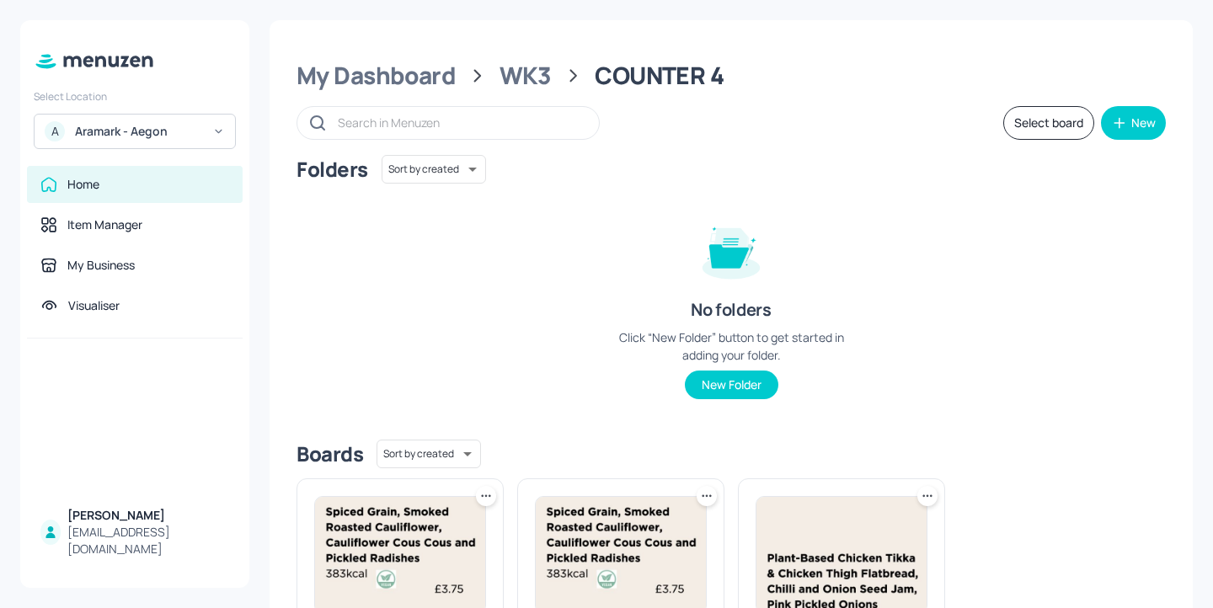
scroll to position [227, 0]
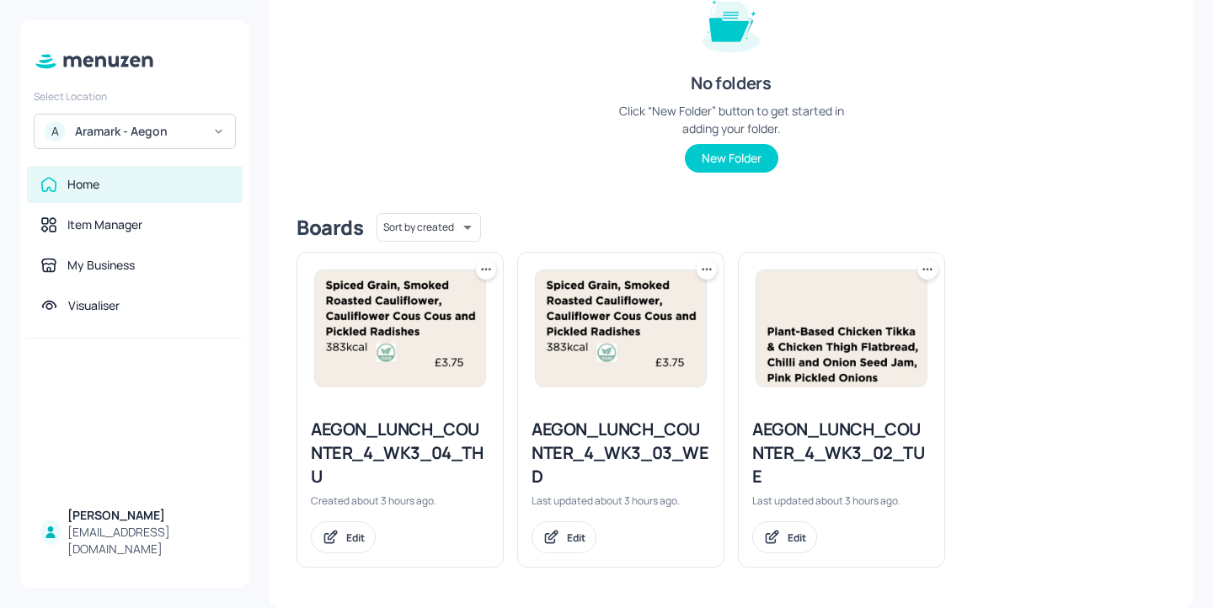
click at [575, 439] on div "AEGON_LUNCH_COUNTER_4_WK3_03_WED" at bounding box center [621, 453] width 179 height 71
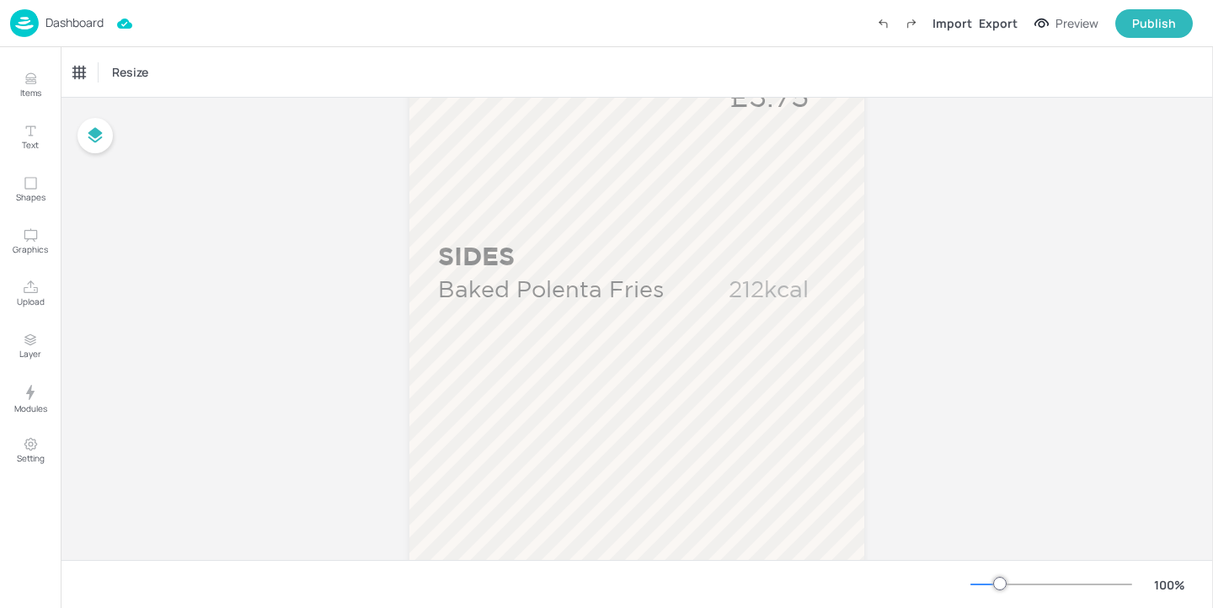
scroll to position [985, 0]
click at [91, 26] on p "Dashboard" at bounding box center [74, 23] width 58 height 12
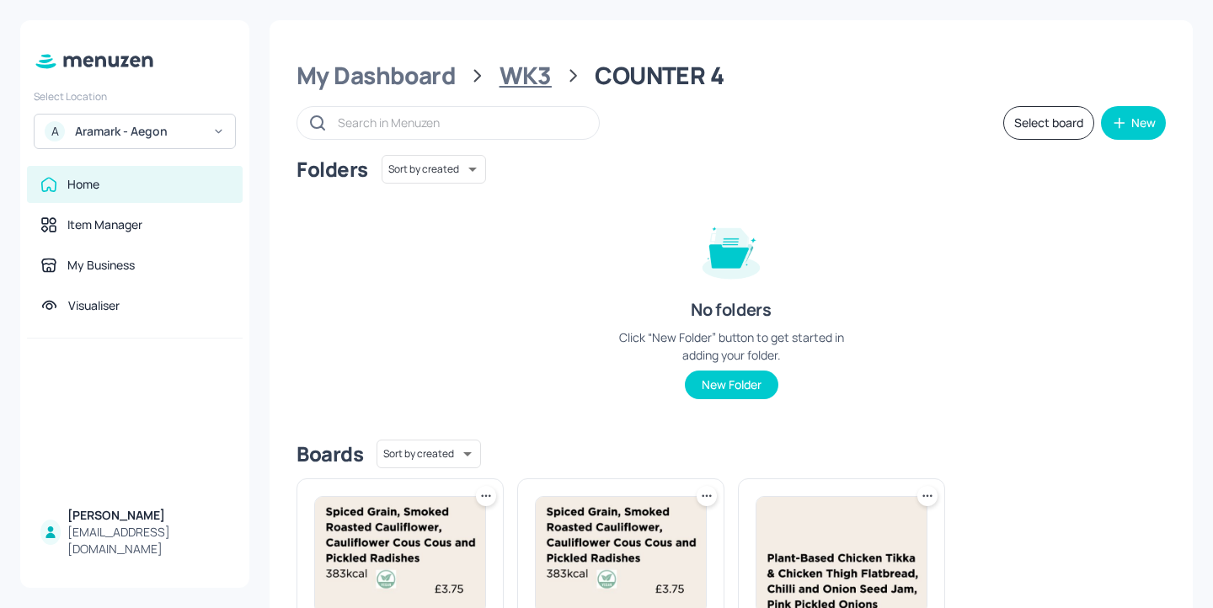
click at [526, 74] on div "WK3" at bounding box center [526, 76] width 52 height 30
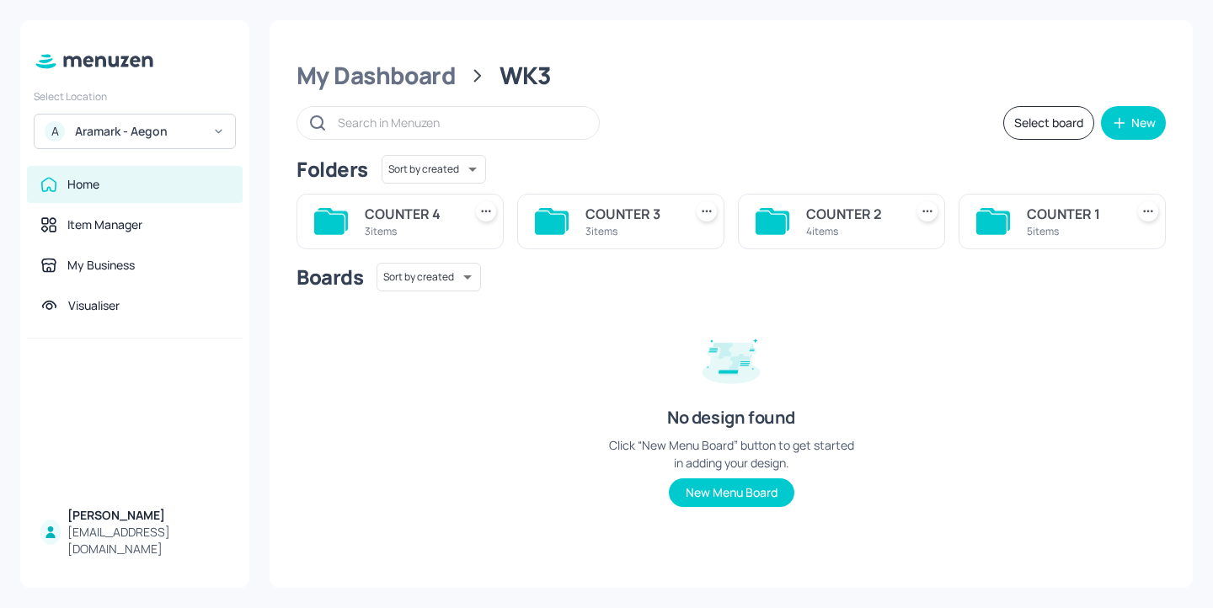
click at [1043, 219] on div "COUNTER 1" at bounding box center [1072, 214] width 91 height 20
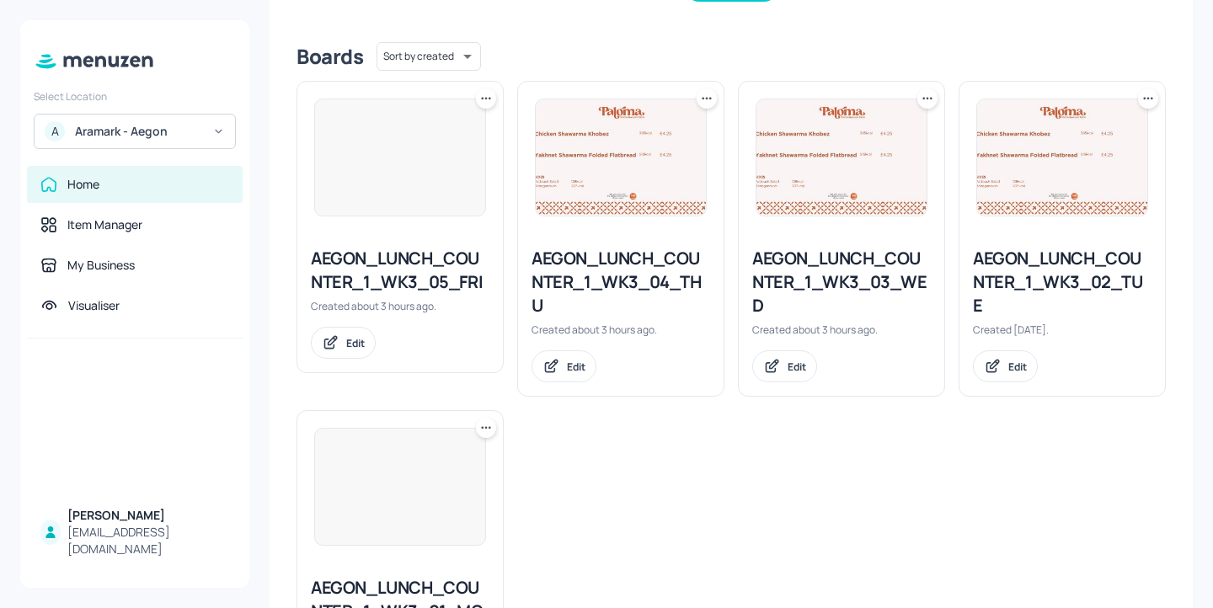
scroll to position [452, 0]
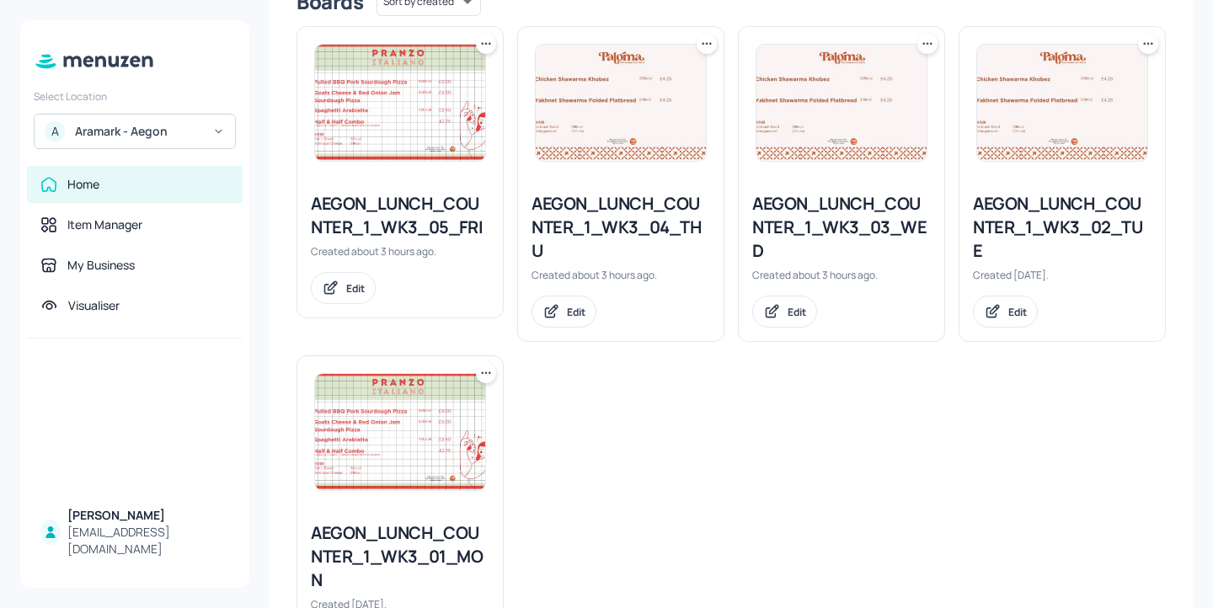
click at [652, 231] on div "AEGON_LUNCH_COUNTER_1_WK3_04_THU" at bounding box center [621, 227] width 179 height 71
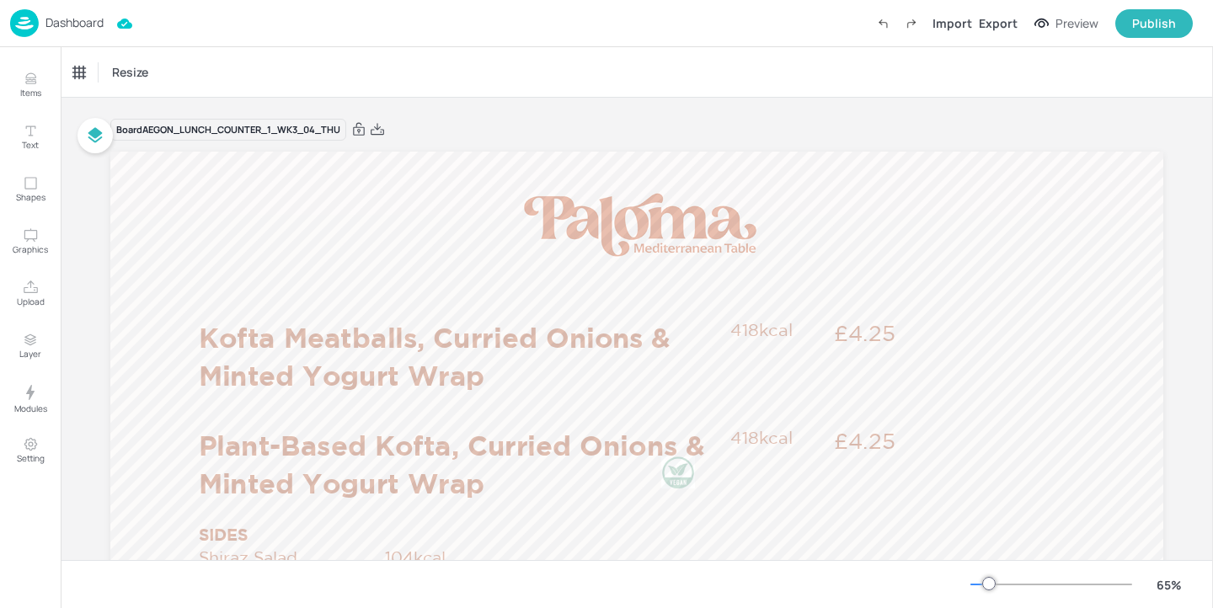
click at [90, 23] on p "Dashboard" at bounding box center [74, 23] width 58 height 12
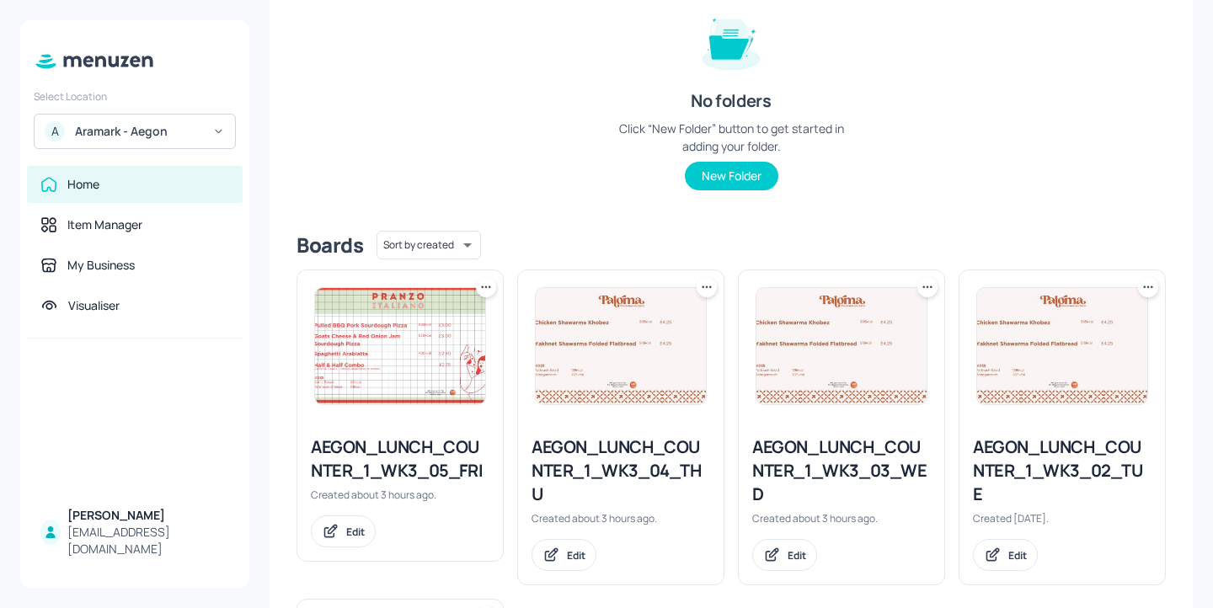
scroll to position [556, 0]
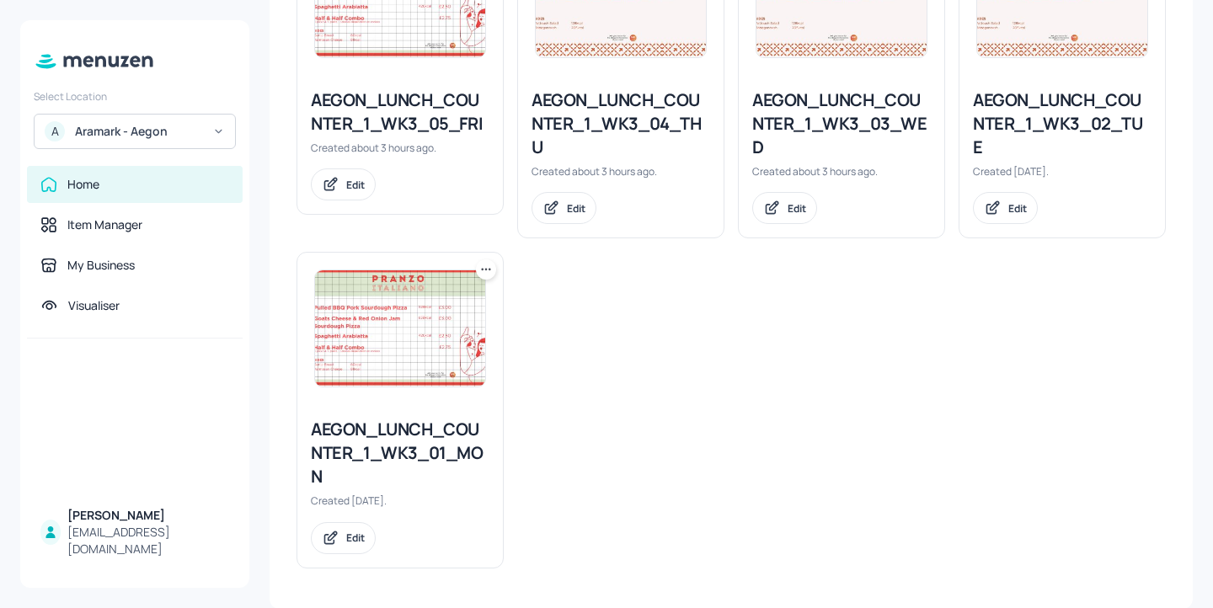
click at [425, 440] on div "AEGON_LUNCH_COUNTER_1_WK3_01_MON" at bounding box center [400, 453] width 179 height 71
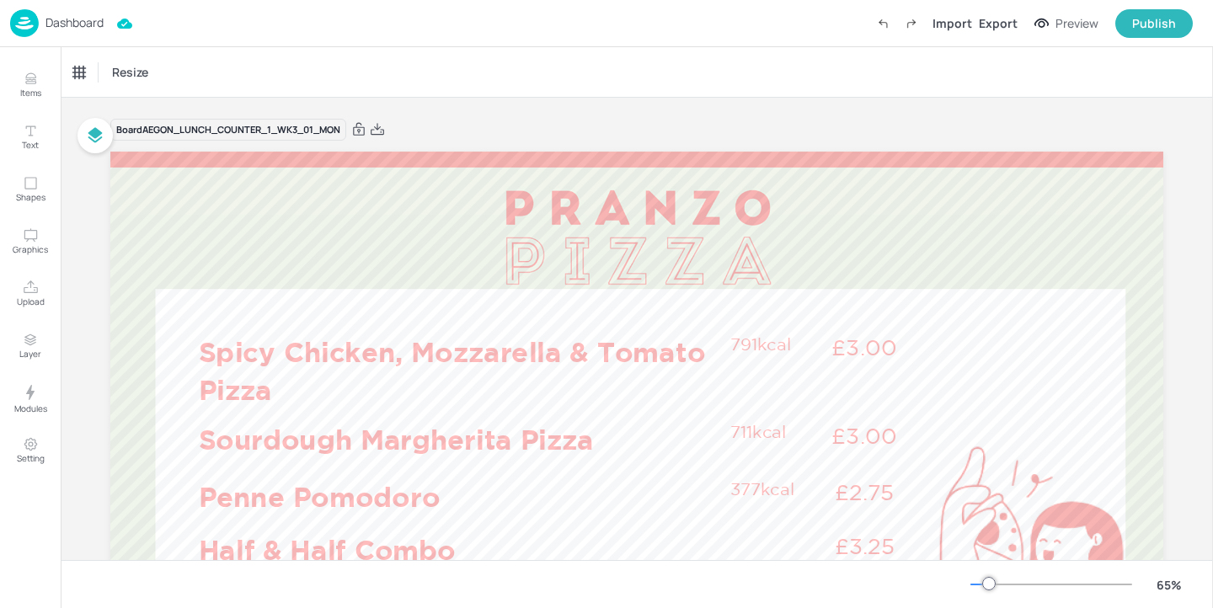
click at [50, 23] on p "Dashboard" at bounding box center [74, 23] width 58 height 12
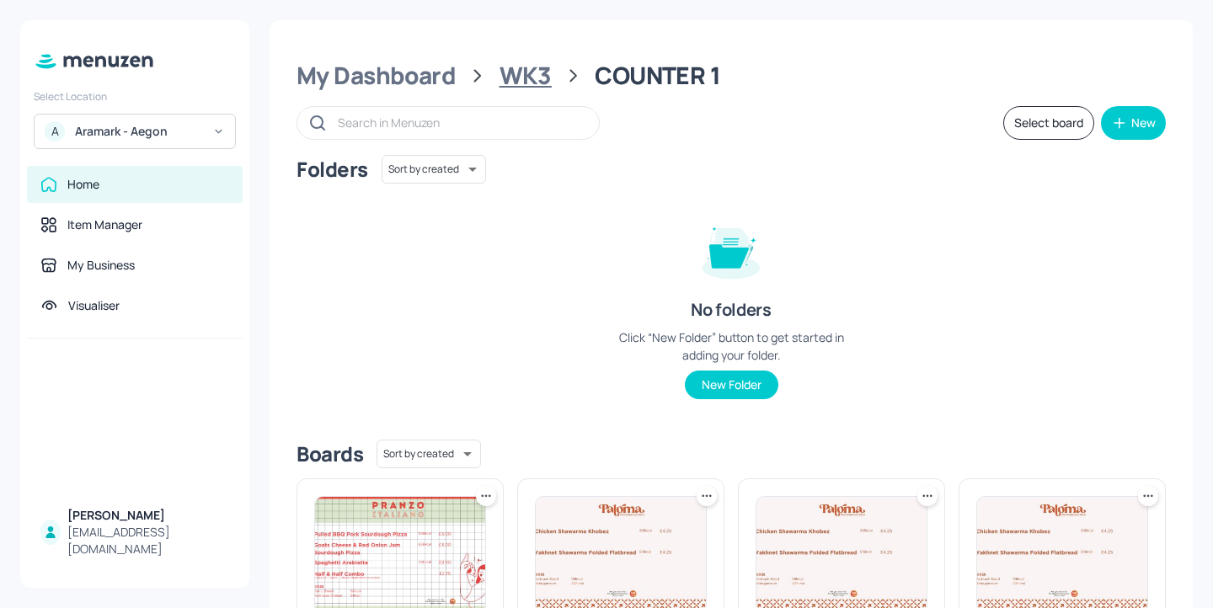
click at [516, 72] on div "WK3" at bounding box center [526, 76] width 52 height 30
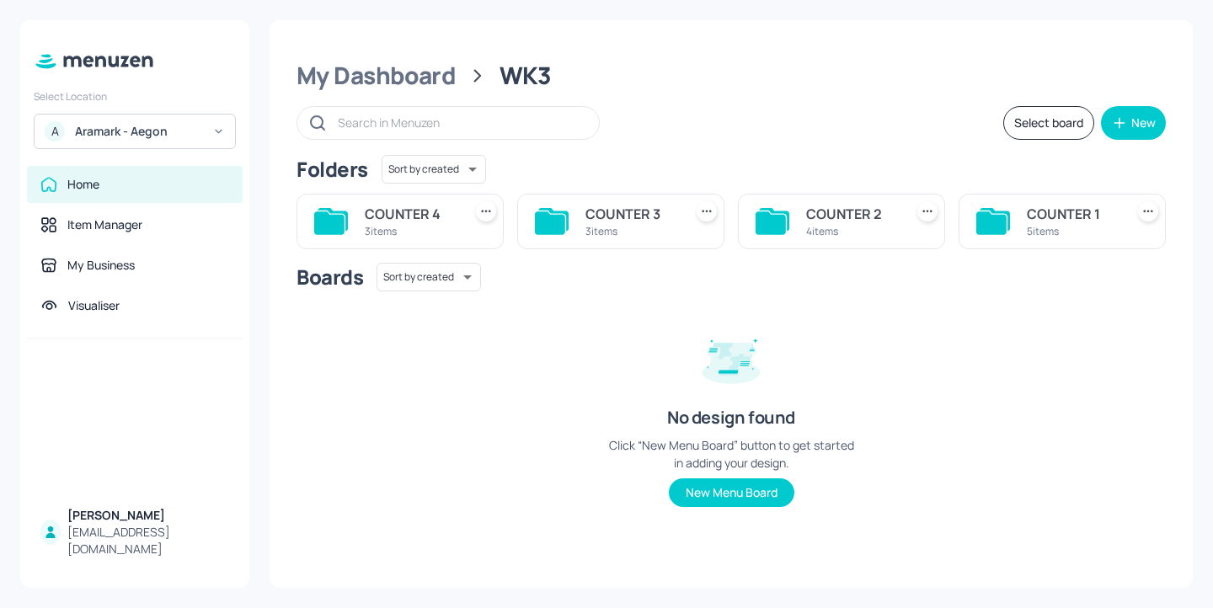
click at [483, 213] on icon at bounding box center [486, 211] width 17 height 17
click at [489, 179] on div at bounding box center [606, 304] width 1213 height 608
click at [1044, 212] on div "COUNTER 1" at bounding box center [1072, 214] width 91 height 20
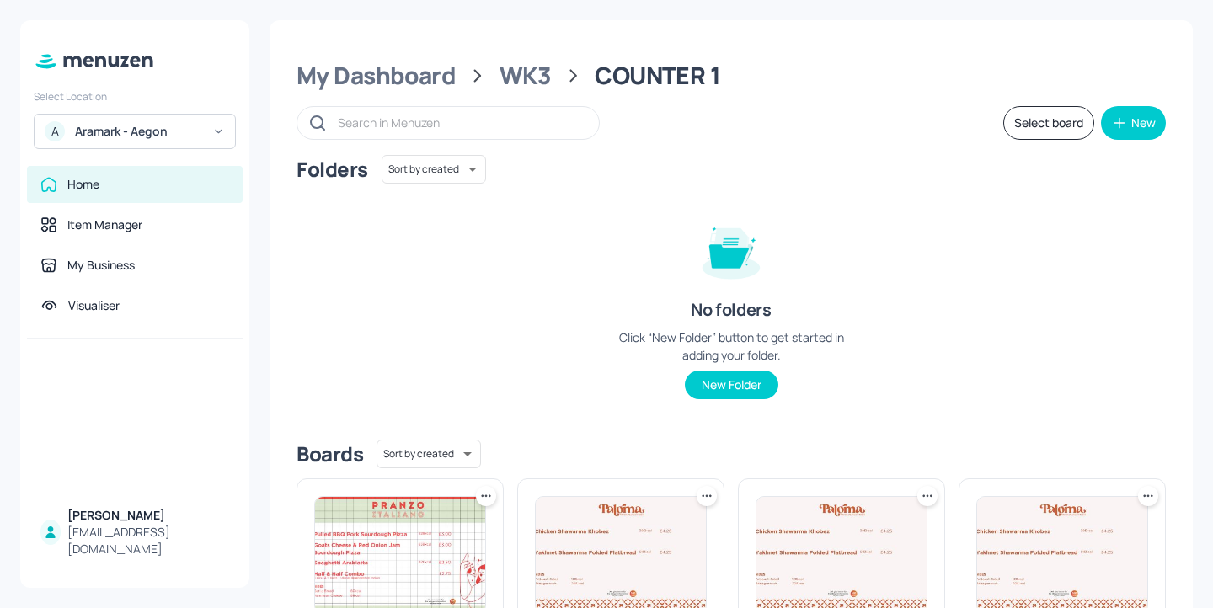
click at [1071, 119] on button "Select board" at bounding box center [1048, 123] width 91 height 34
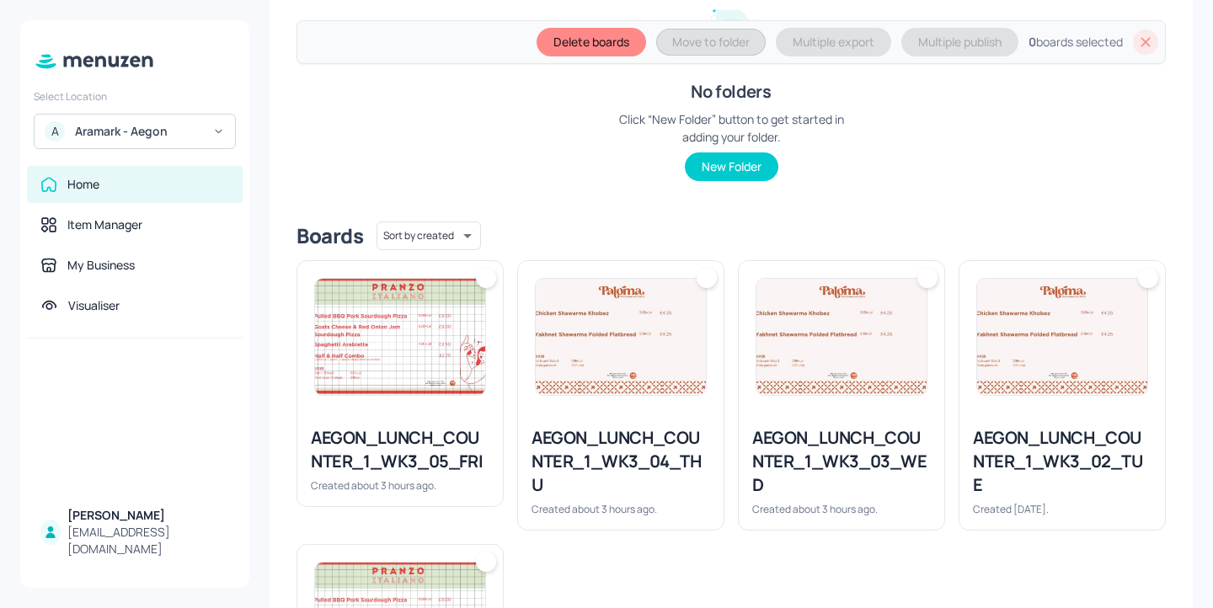
scroll to position [509, 0]
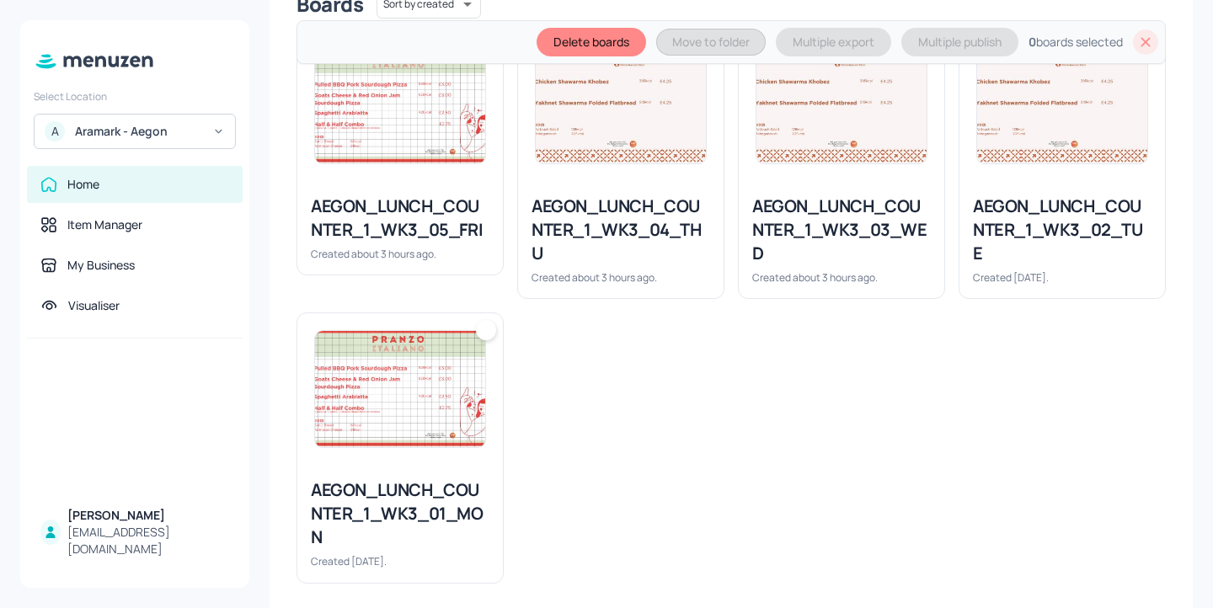
click at [456, 207] on div "AEGON_LUNCH_COUNTER_1_WK3_05_FRI" at bounding box center [400, 218] width 179 height 47
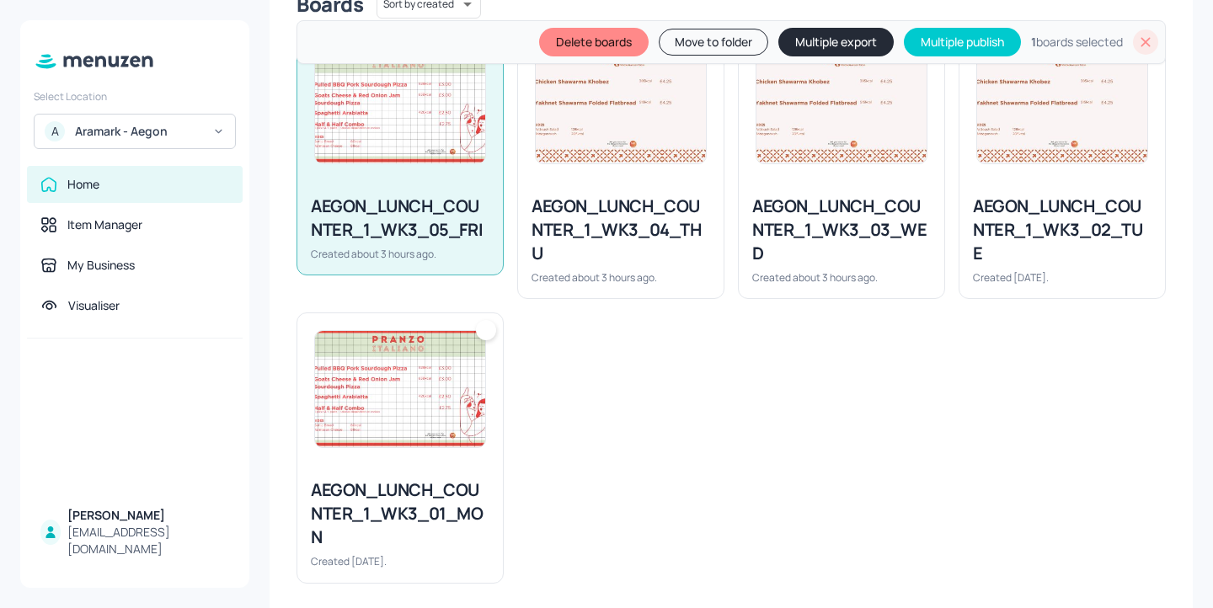
click at [602, 222] on div "AEGON_LUNCH_COUNTER_1_WK3_04_THU" at bounding box center [621, 230] width 179 height 71
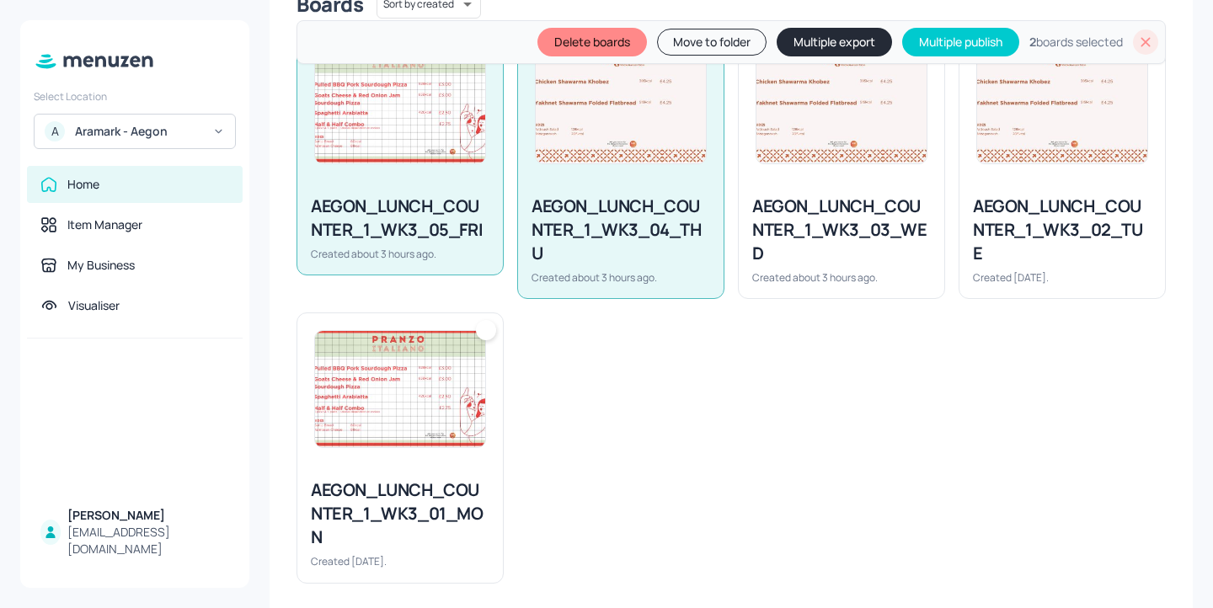
click at [777, 241] on div "AEGON_LUNCH_COUNTER_1_WK3_03_WED" at bounding box center [841, 230] width 179 height 71
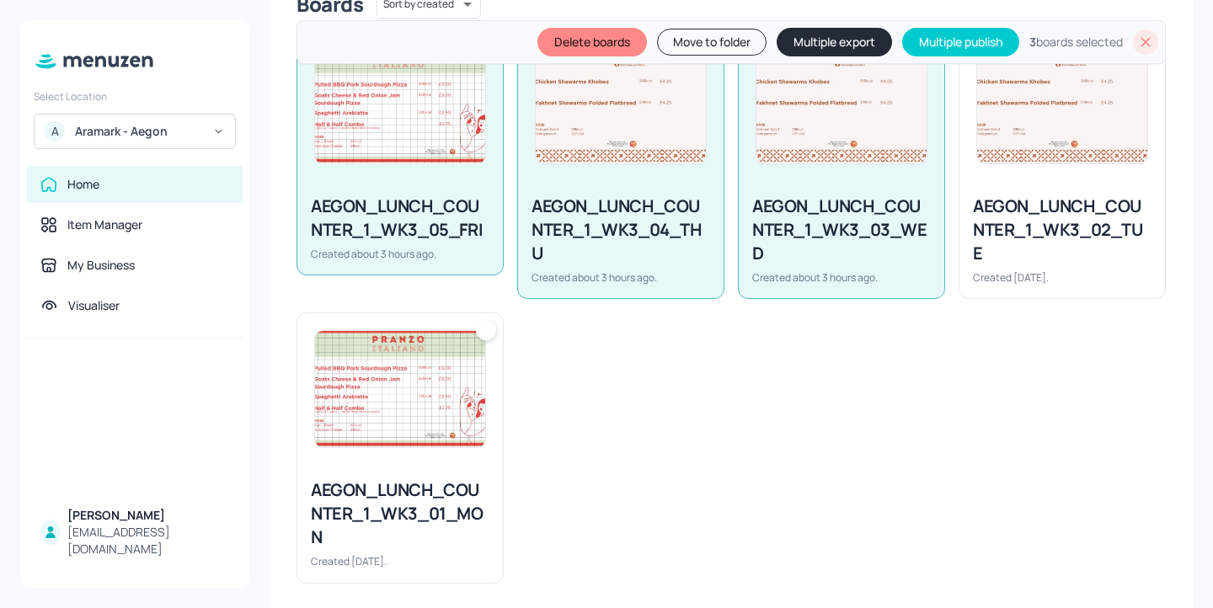
click at [1018, 216] on div "AEGON_LUNCH_COUNTER_1_WK3_02_TUE" at bounding box center [1062, 230] width 179 height 71
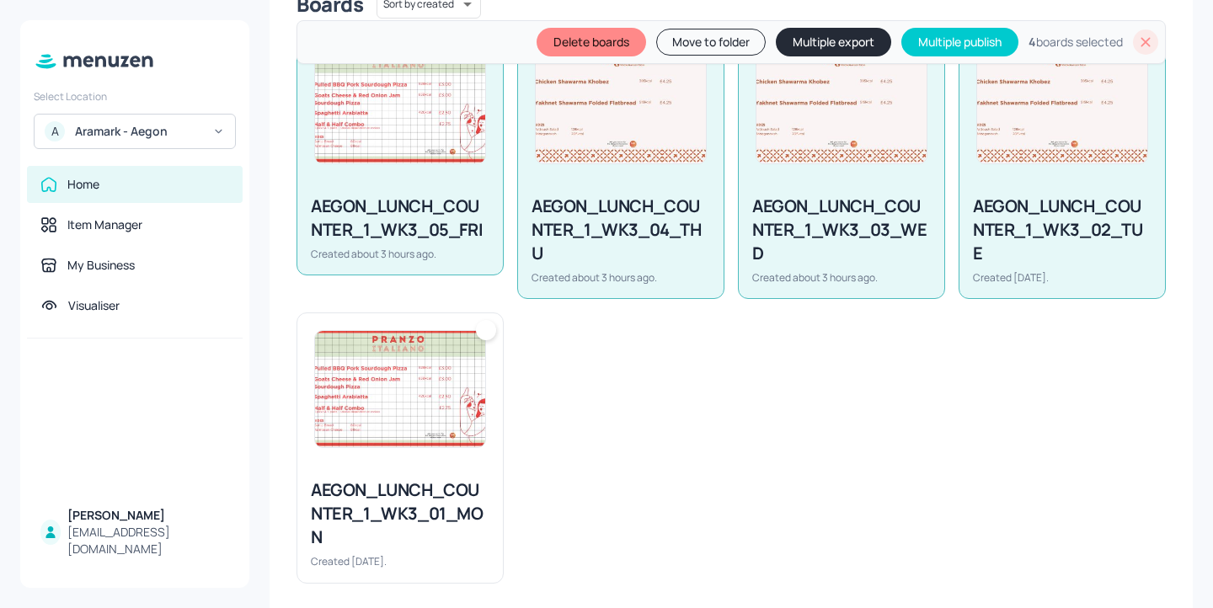
click at [430, 451] on div at bounding box center [400, 389] width 206 height 152
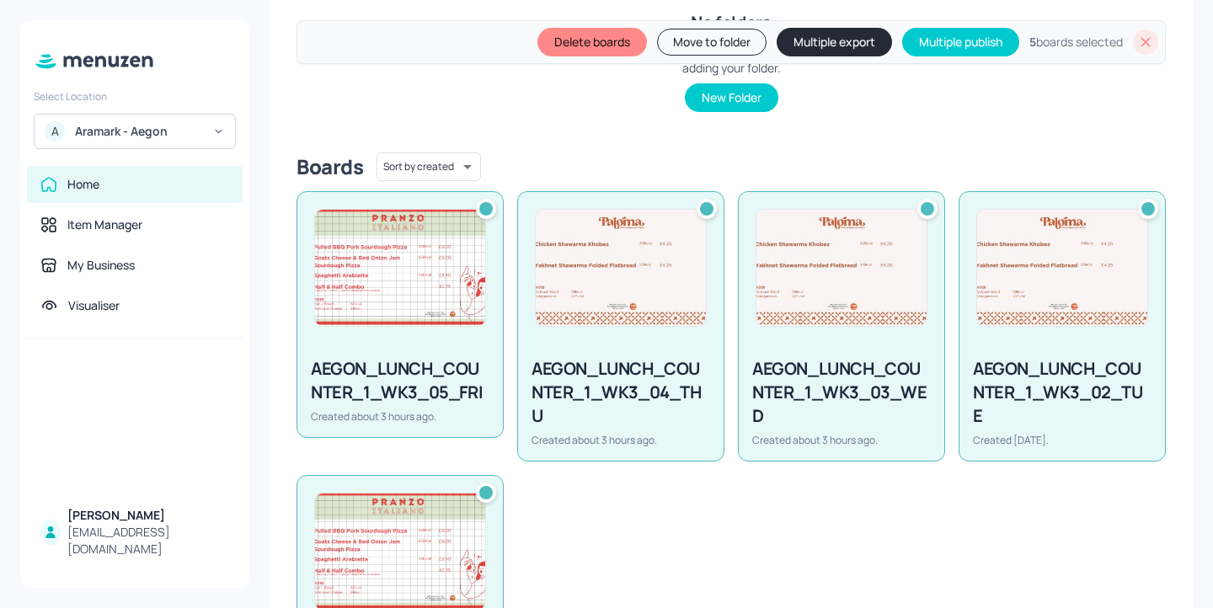
scroll to position [0, 0]
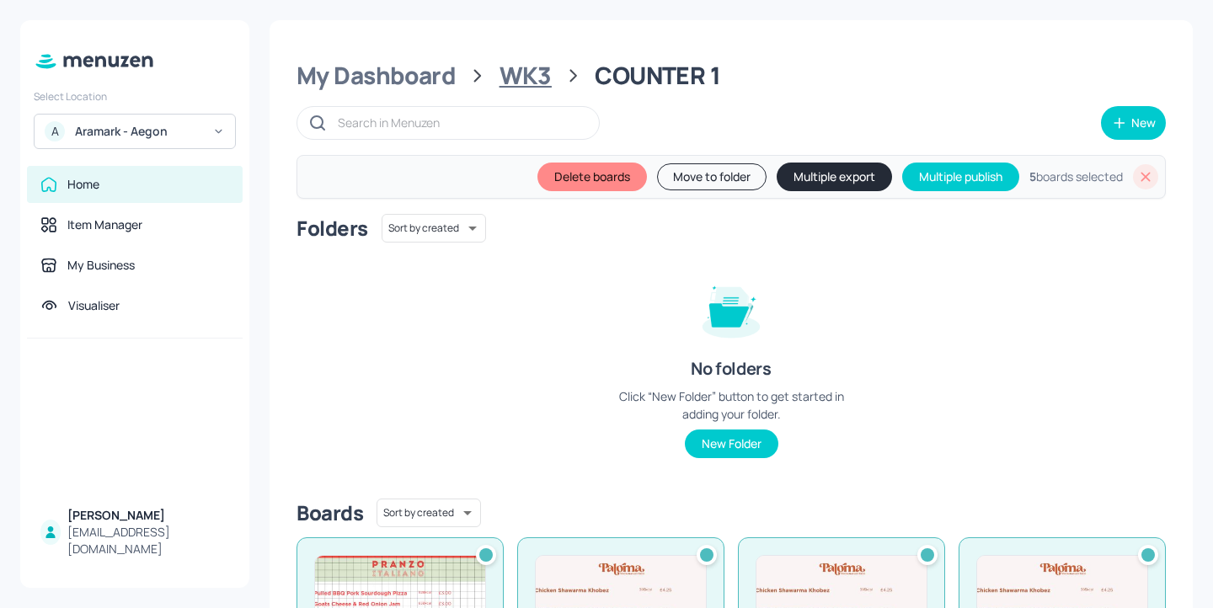
click at [543, 76] on div "WK3" at bounding box center [526, 76] width 52 height 30
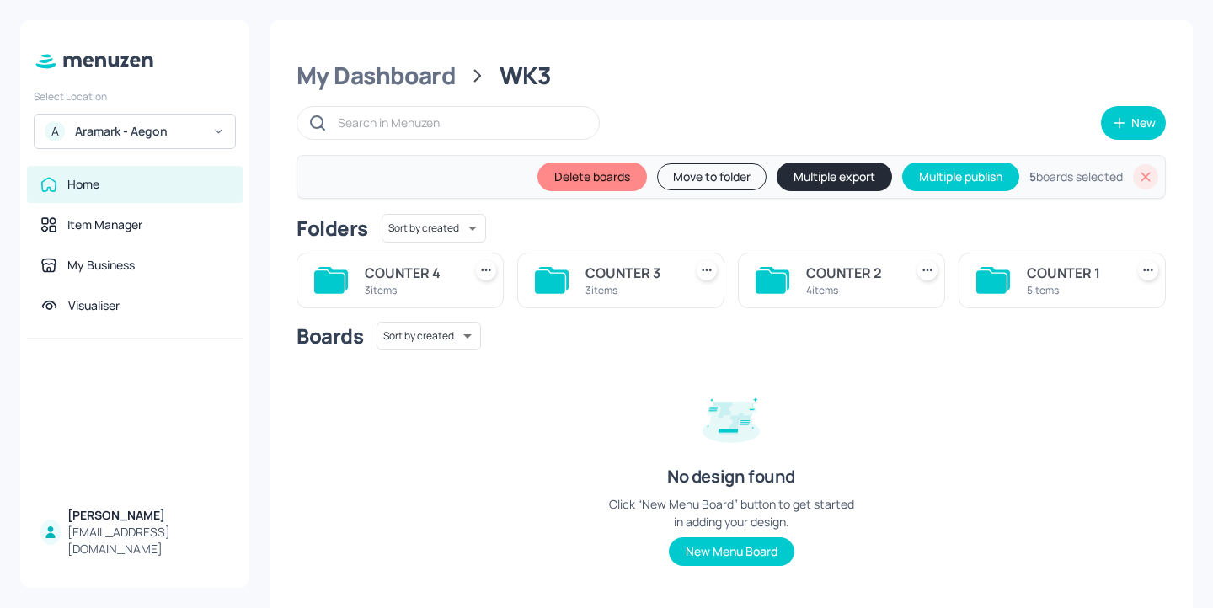
click at [831, 274] on div "COUNTER 2" at bounding box center [851, 273] width 91 height 20
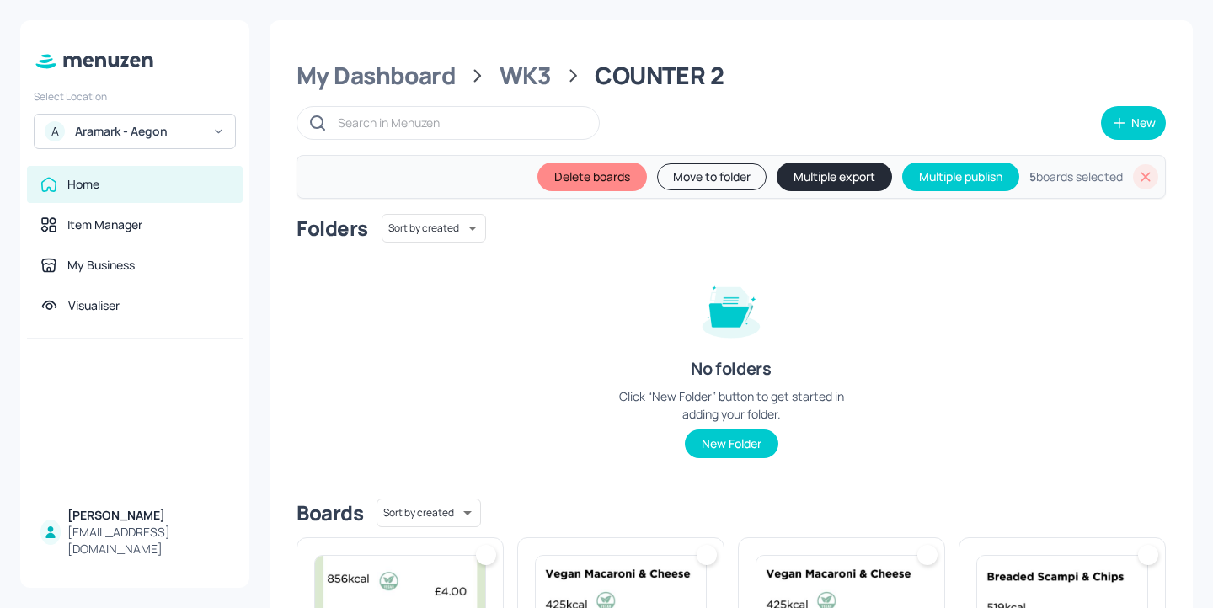
scroll to position [240, 0]
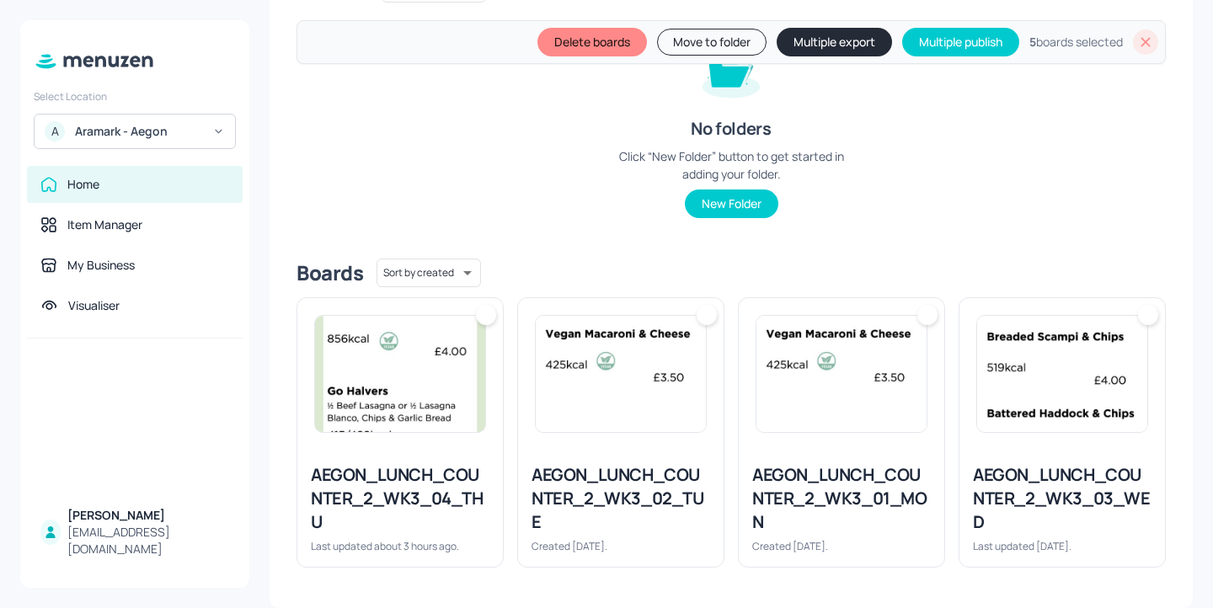
click at [386, 371] on img at bounding box center [400, 374] width 170 height 116
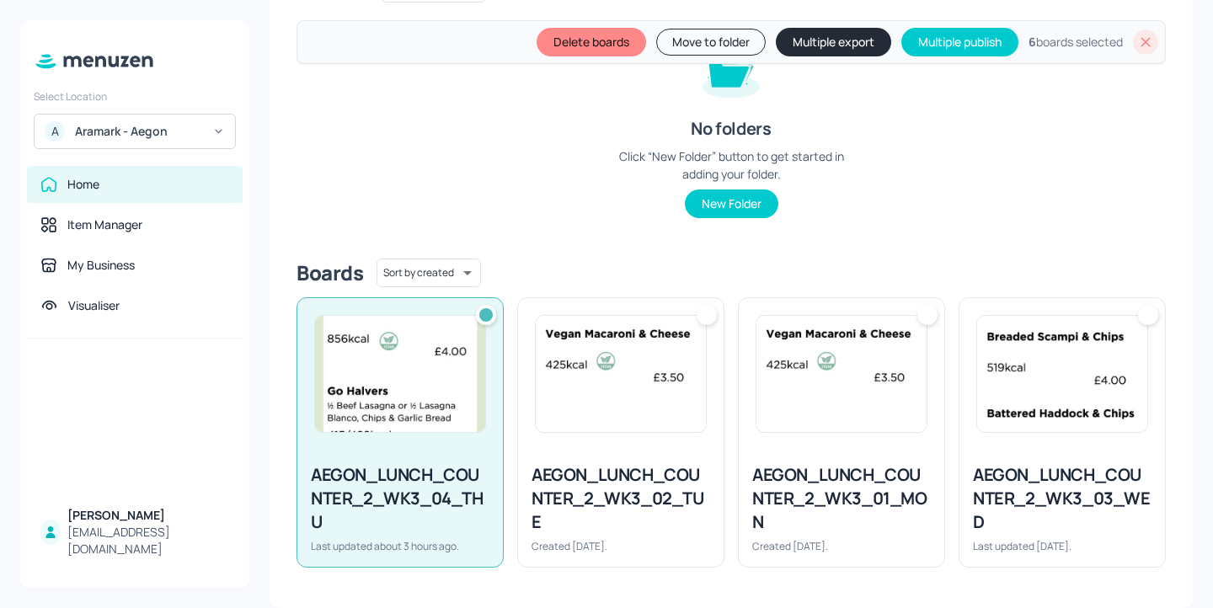
click at [606, 361] on img at bounding box center [621, 374] width 170 height 116
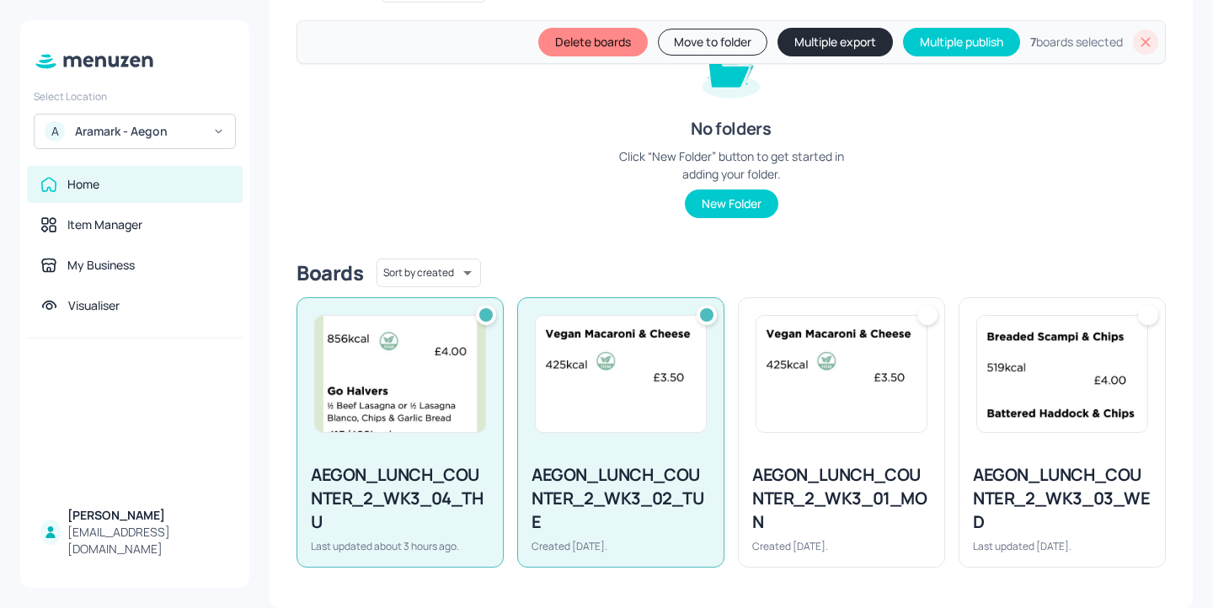
click at [809, 348] on img at bounding box center [841, 374] width 170 height 116
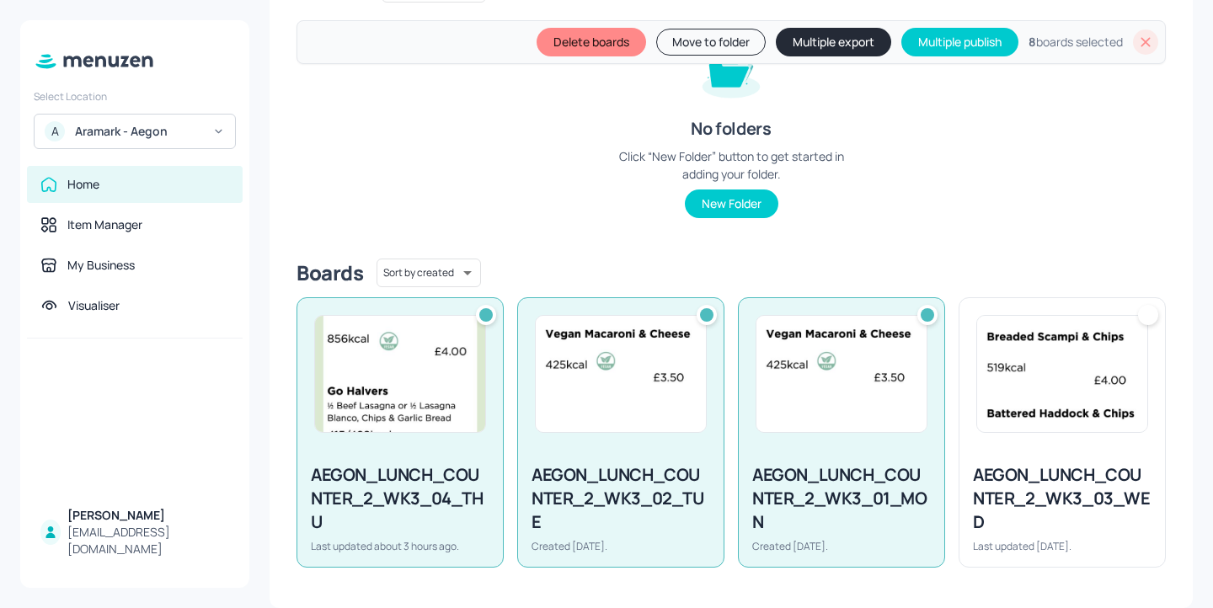
click at [1041, 349] on img at bounding box center [1062, 374] width 170 height 116
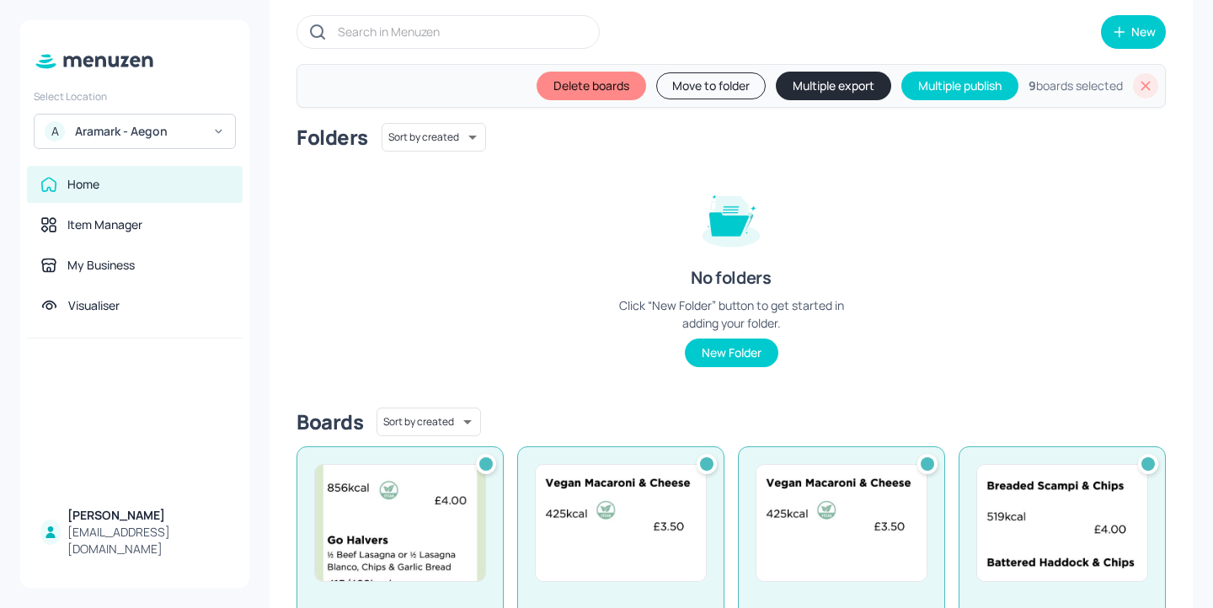
scroll to position [0, 0]
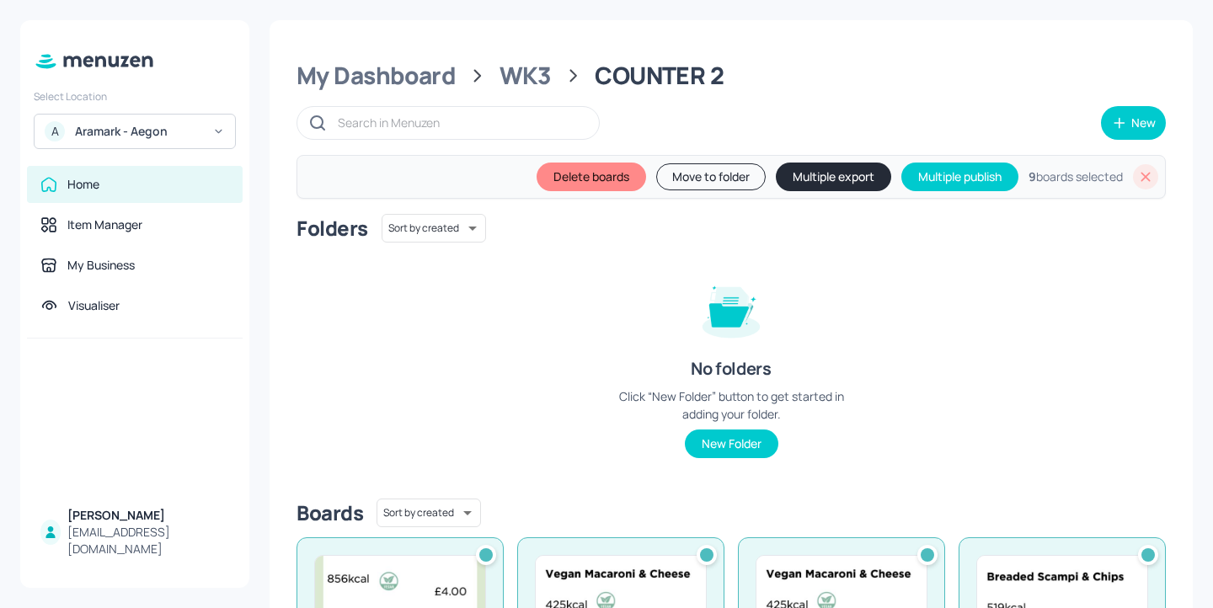
click at [553, 59] on div "My Dashboard WK3 COUNTER 2 New Delete boards Move to folder Multiple export Mul…" at bounding box center [731, 434] width 923 height 828
click at [536, 70] on div "WK3" at bounding box center [526, 76] width 52 height 30
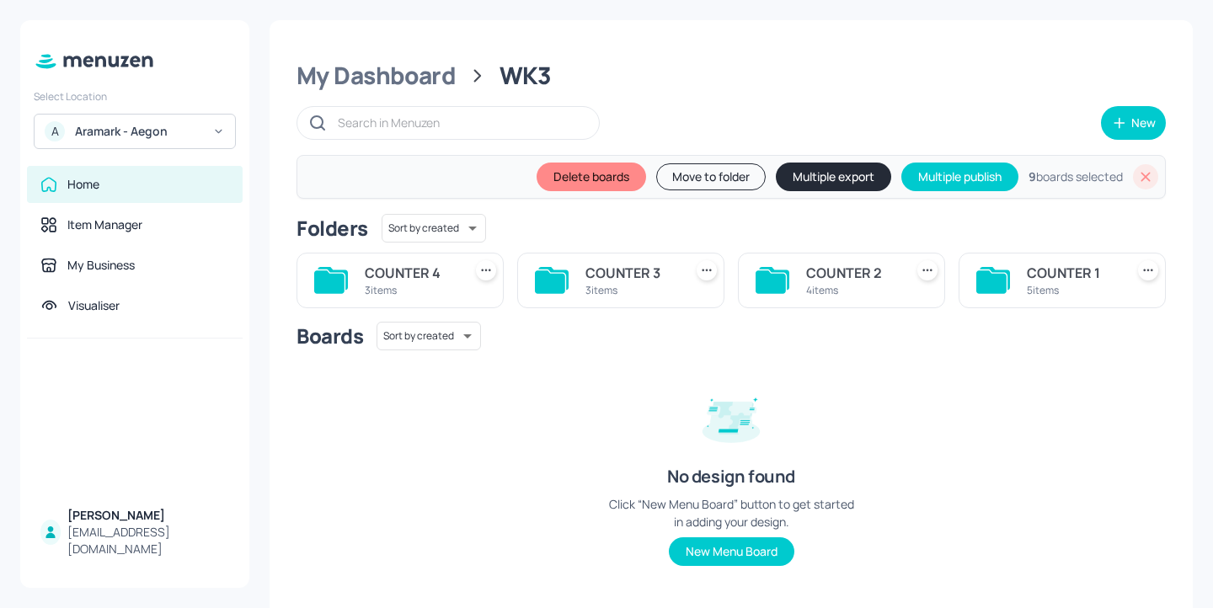
click at [847, 290] on div "4 items" at bounding box center [851, 290] width 91 height 14
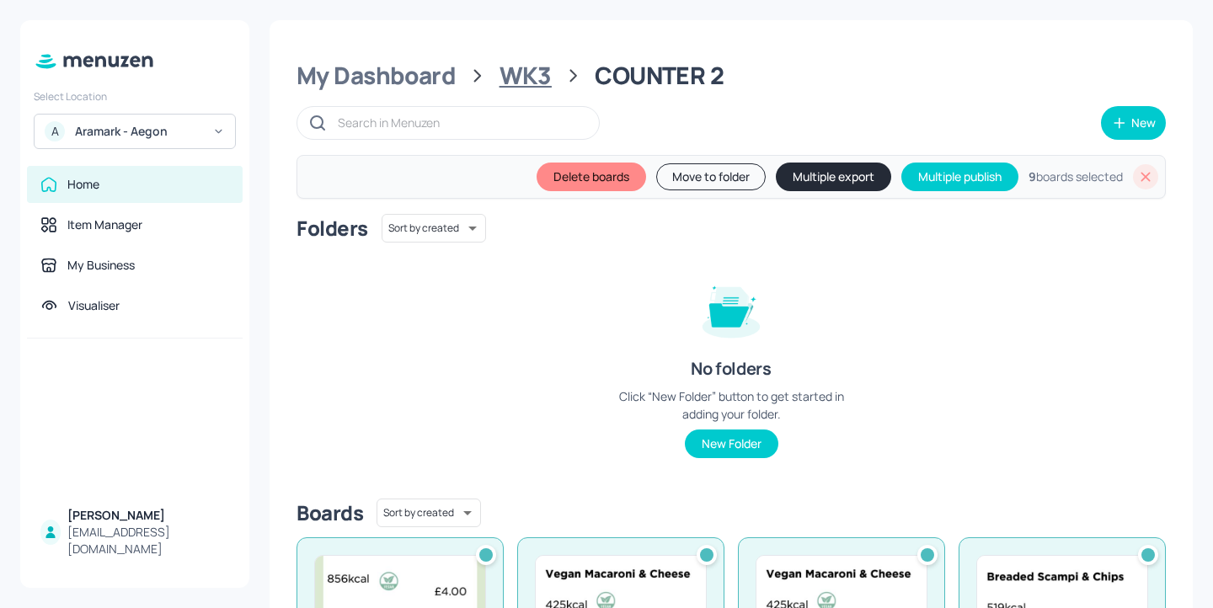
click at [537, 75] on div "WK3" at bounding box center [526, 76] width 52 height 30
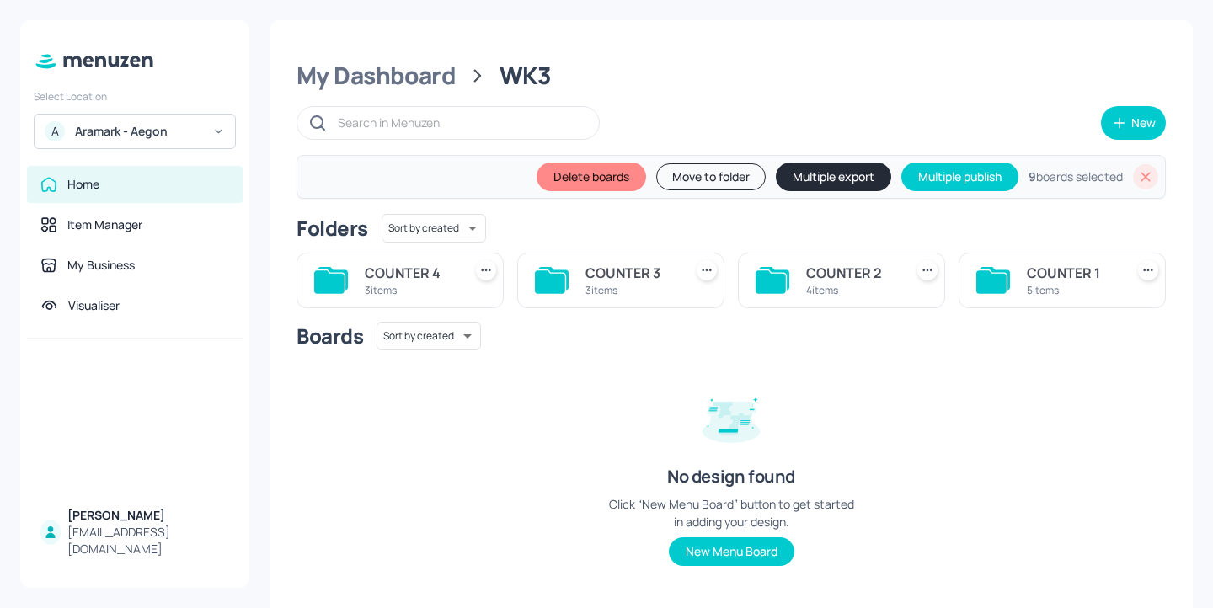
click at [633, 269] on div "COUNTER 3" at bounding box center [630, 273] width 91 height 20
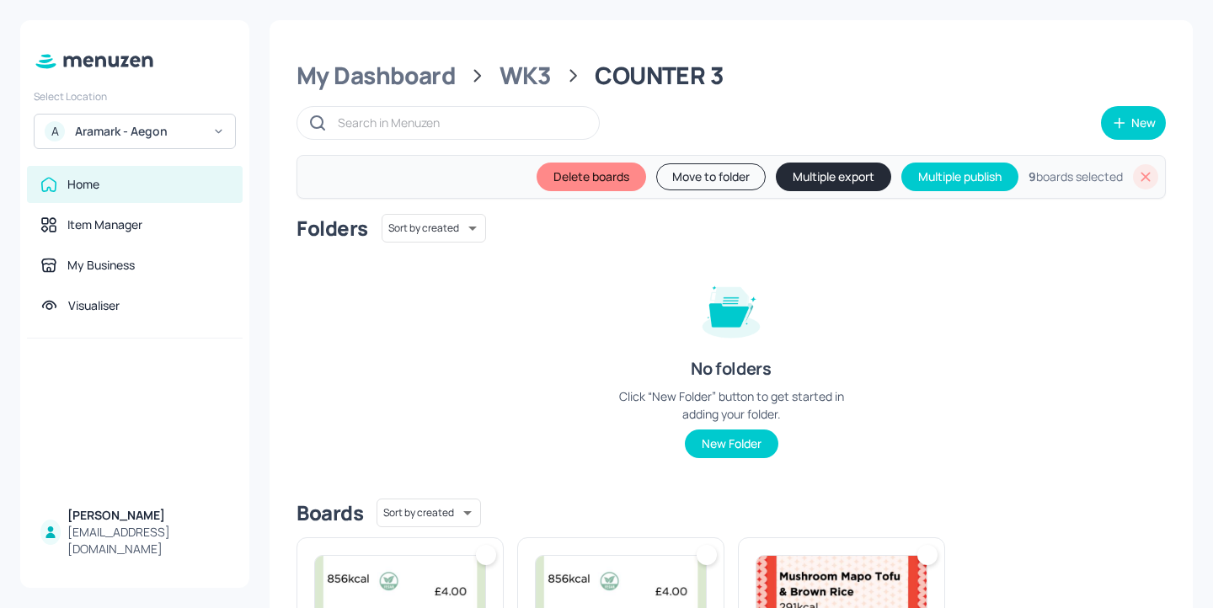
scroll to position [240, 0]
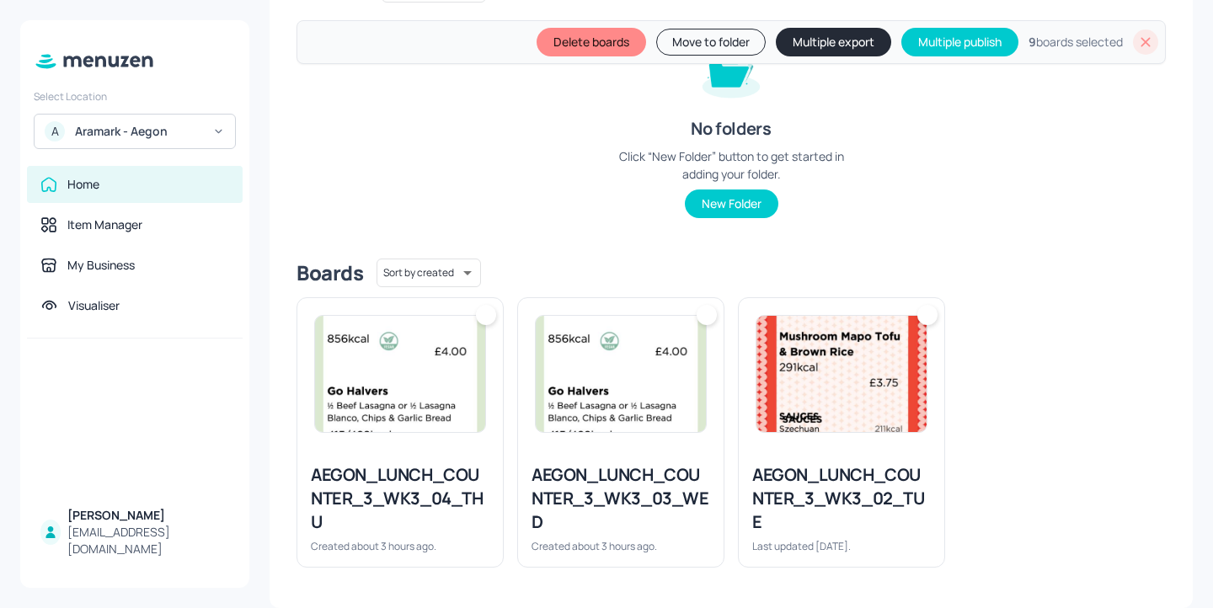
click at [374, 363] on img at bounding box center [400, 374] width 170 height 116
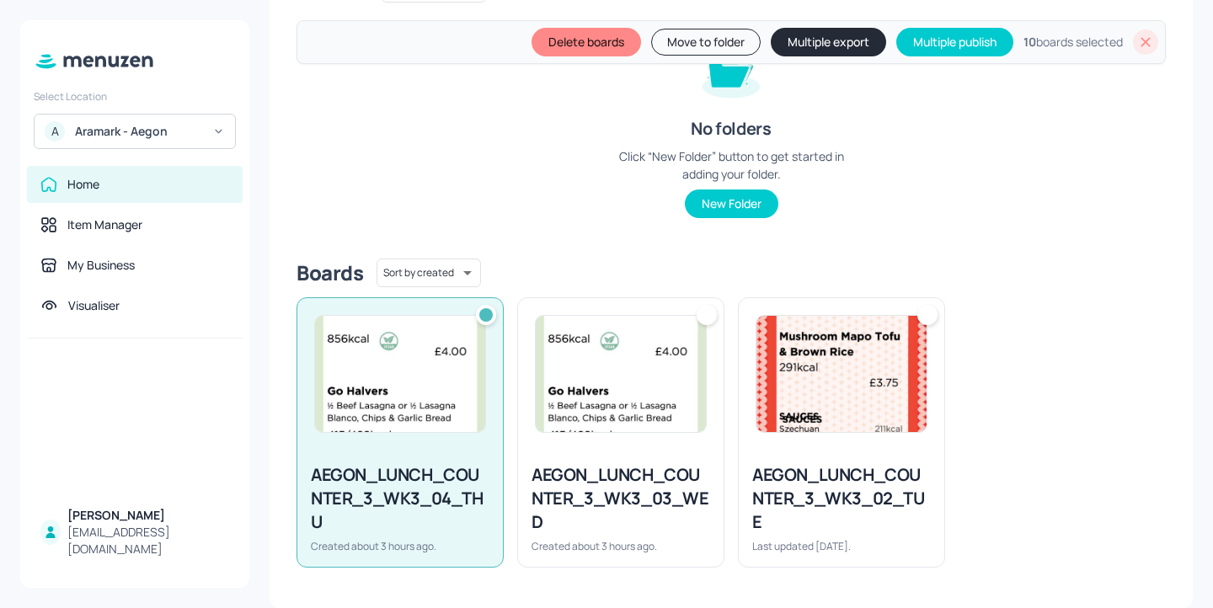
click at [632, 375] on img at bounding box center [621, 374] width 170 height 116
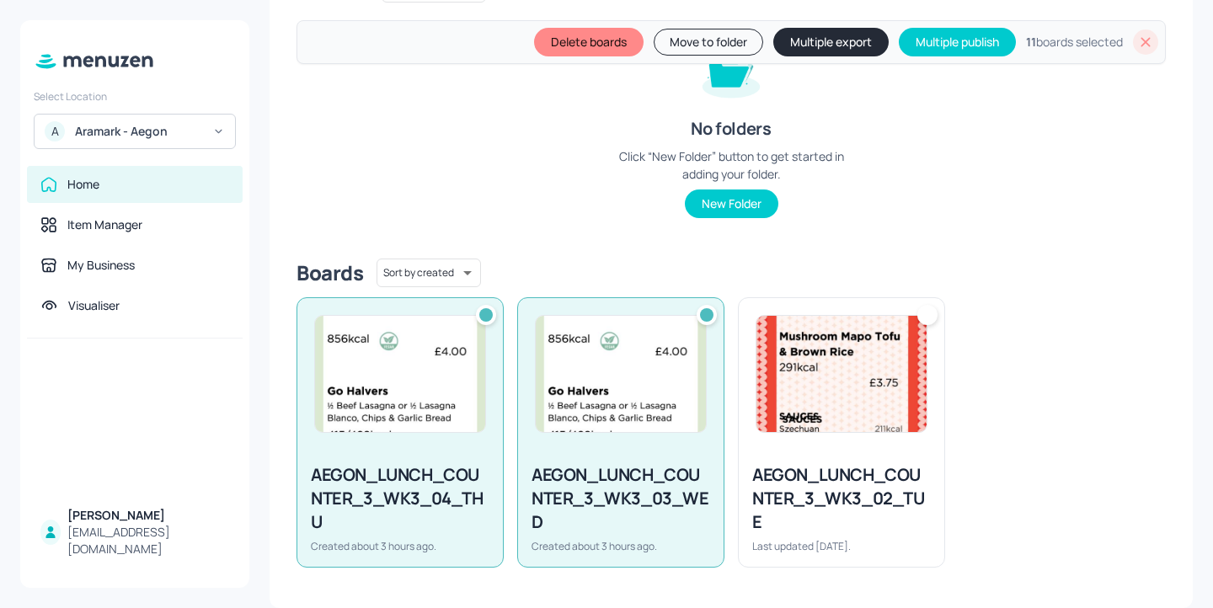
click at [871, 377] on img at bounding box center [841, 374] width 170 height 116
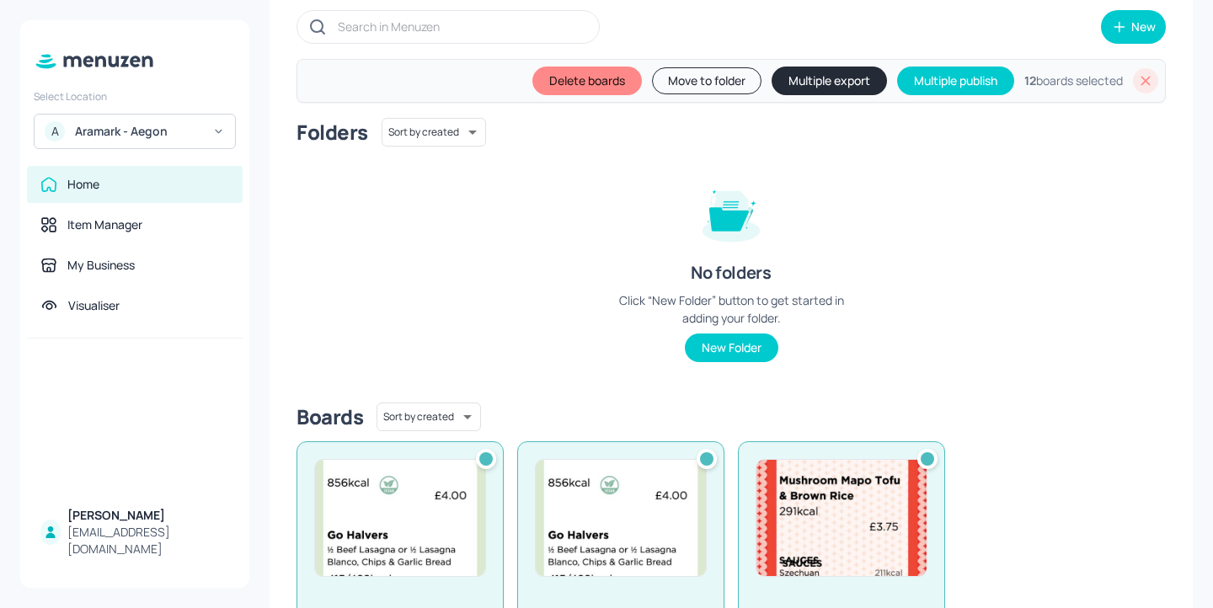
scroll to position [0, 0]
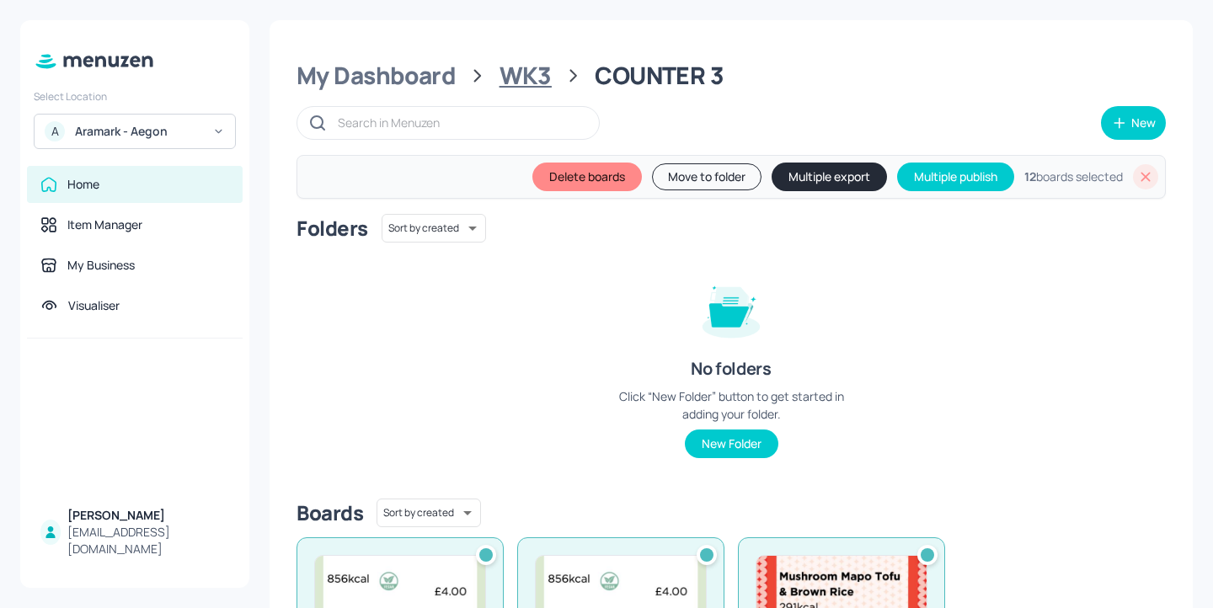
click at [509, 71] on div "WK3" at bounding box center [526, 76] width 52 height 30
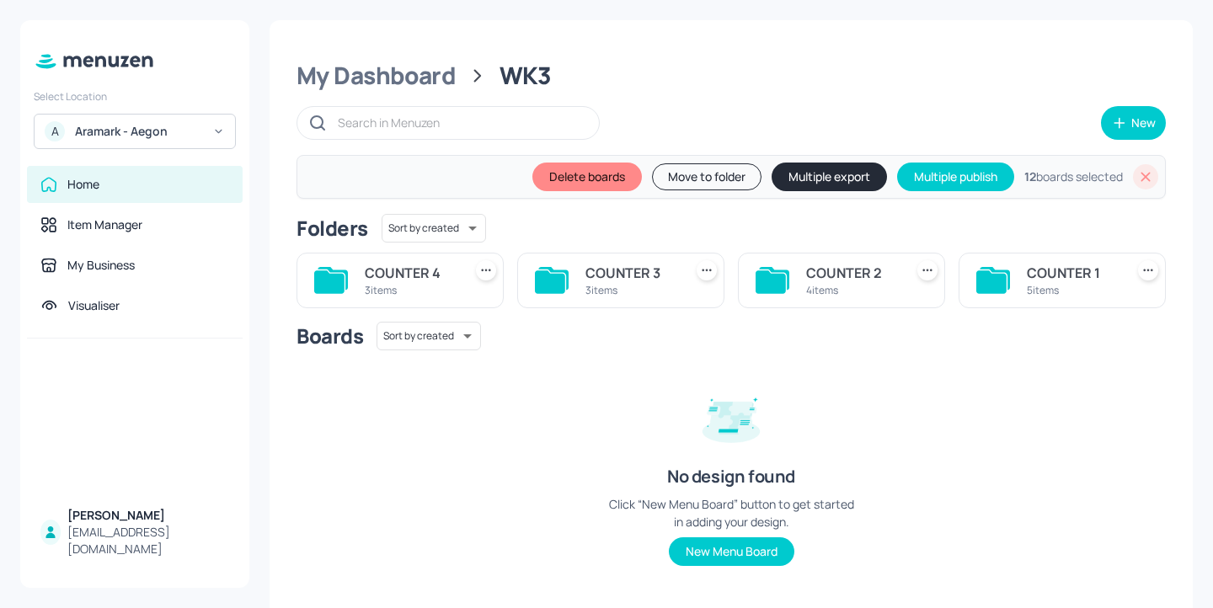
click at [430, 280] on div "COUNTER 4" at bounding box center [410, 273] width 91 height 20
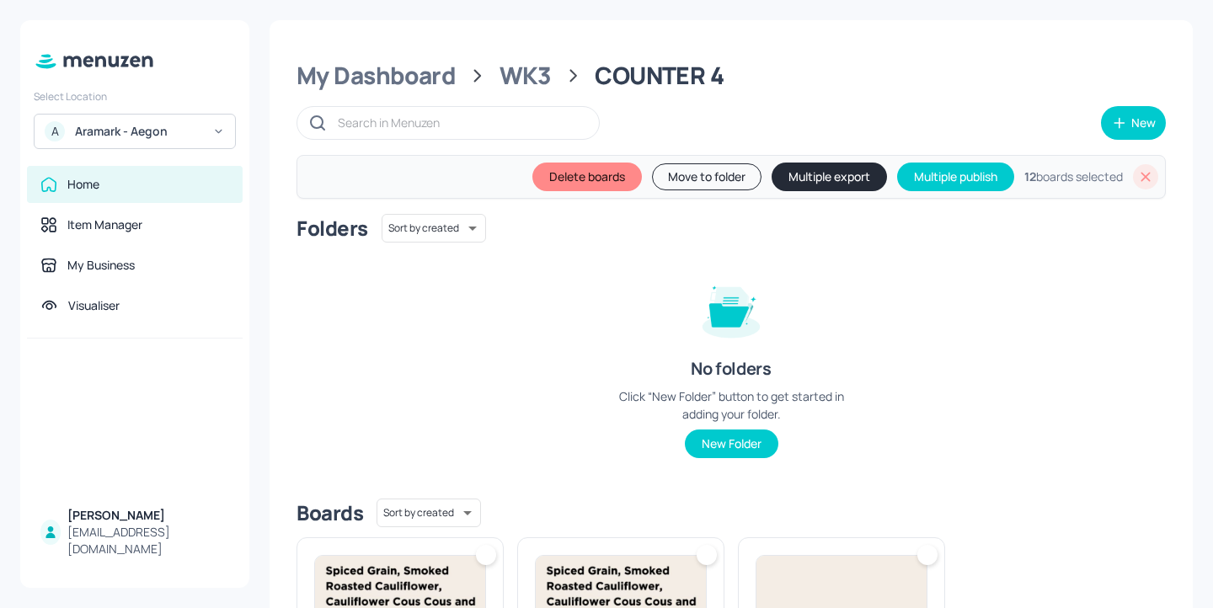
scroll to position [240, 0]
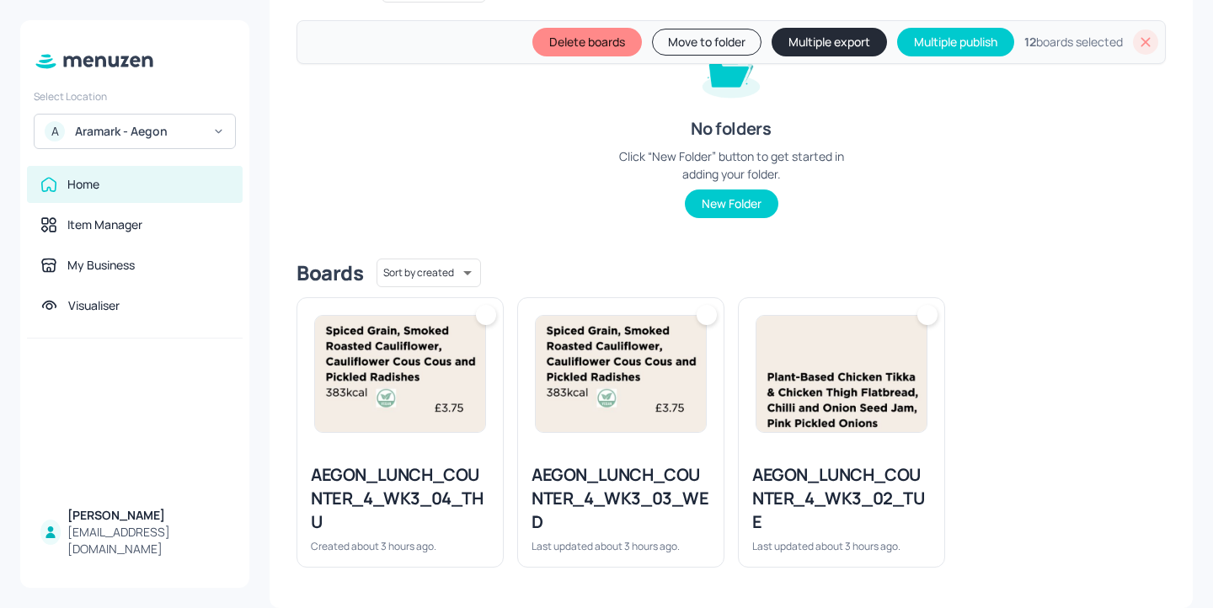
click at [346, 300] on div at bounding box center [400, 374] width 206 height 152
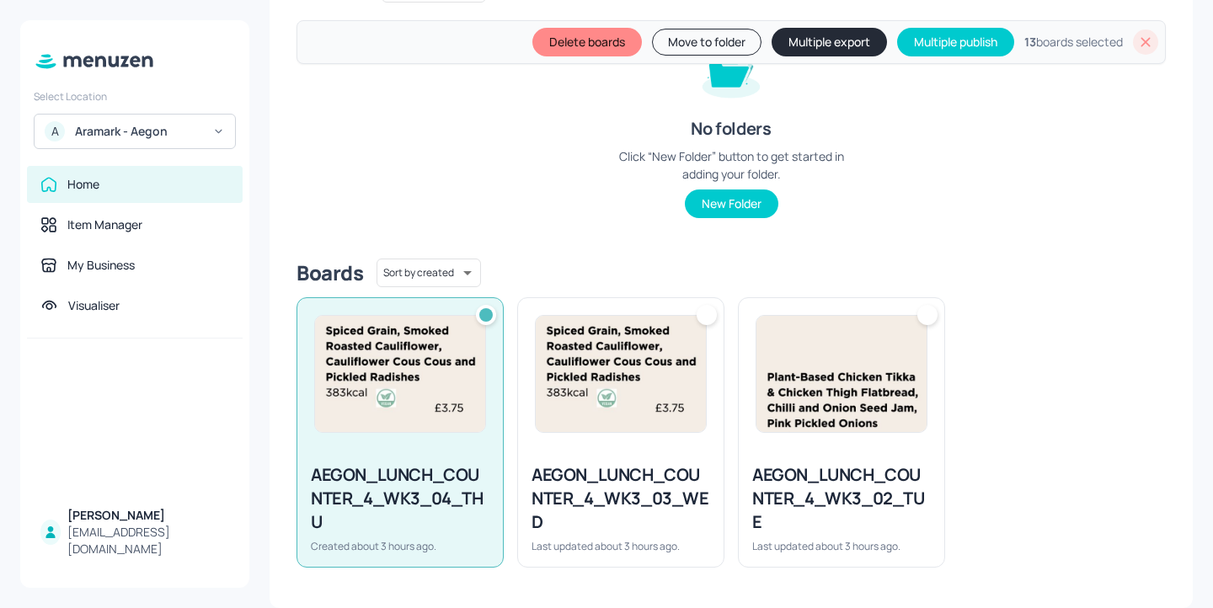
click at [596, 390] on img at bounding box center [621, 374] width 170 height 116
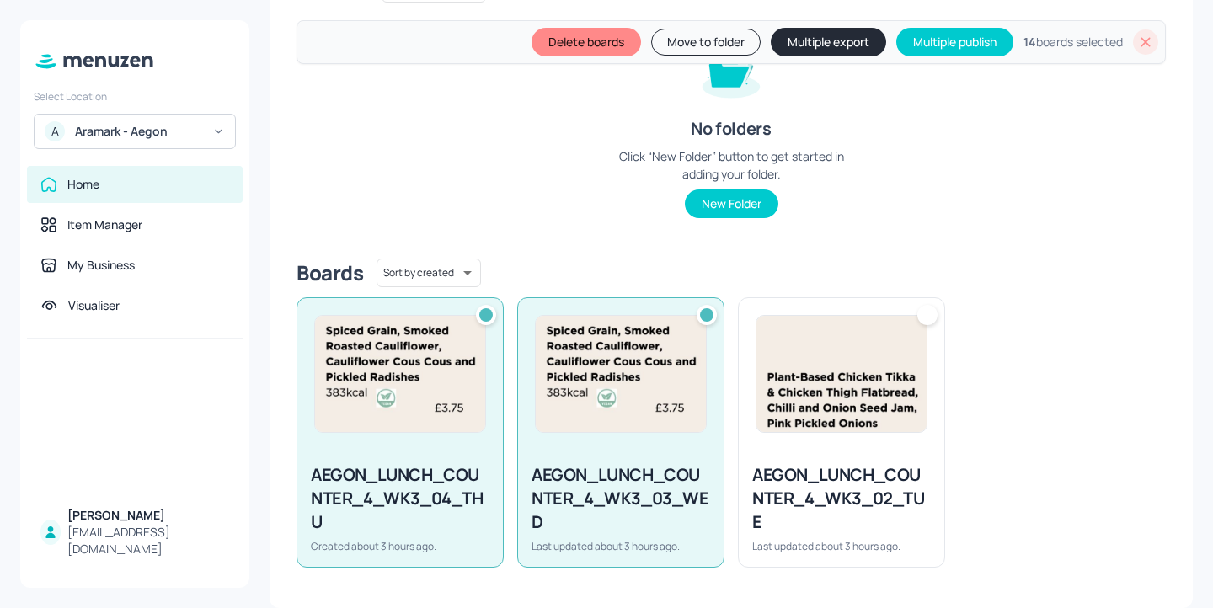
click at [813, 352] on img at bounding box center [841, 374] width 170 height 116
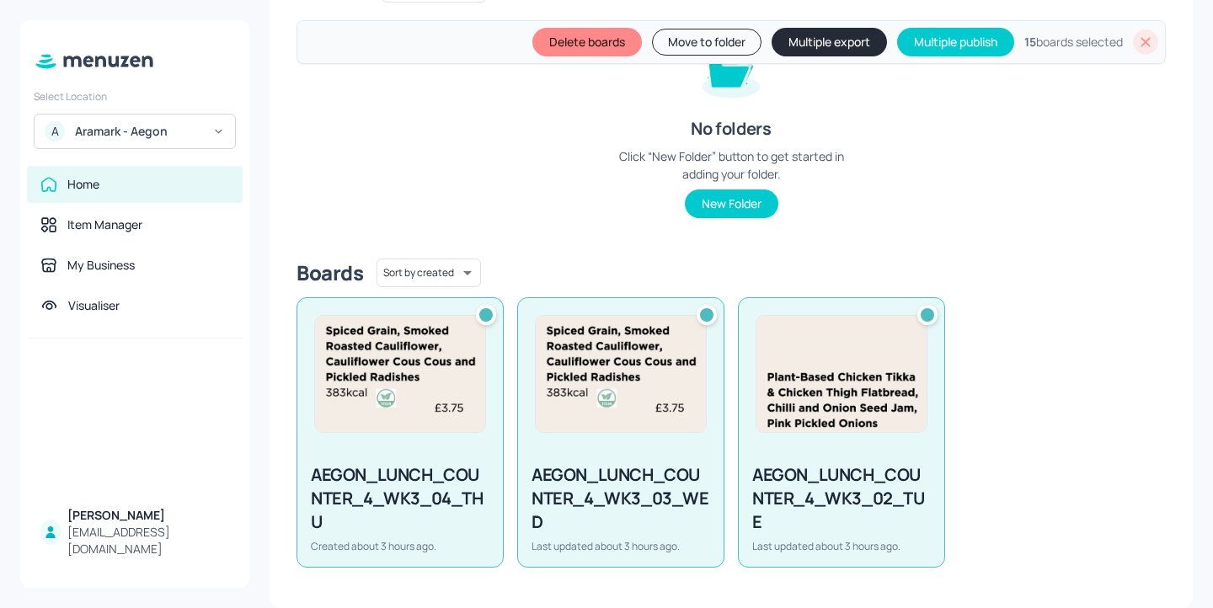
click at [775, 37] on button "Multiple export" at bounding box center [829, 42] width 115 height 29
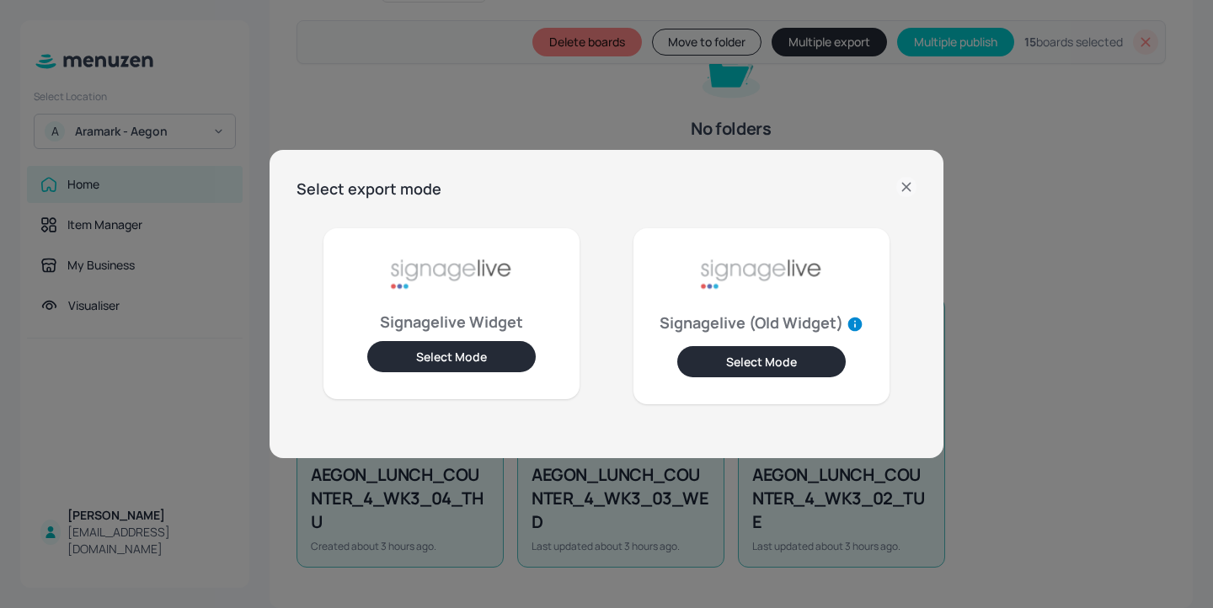
click at [461, 353] on button "Select Mode" at bounding box center [451, 356] width 168 height 31
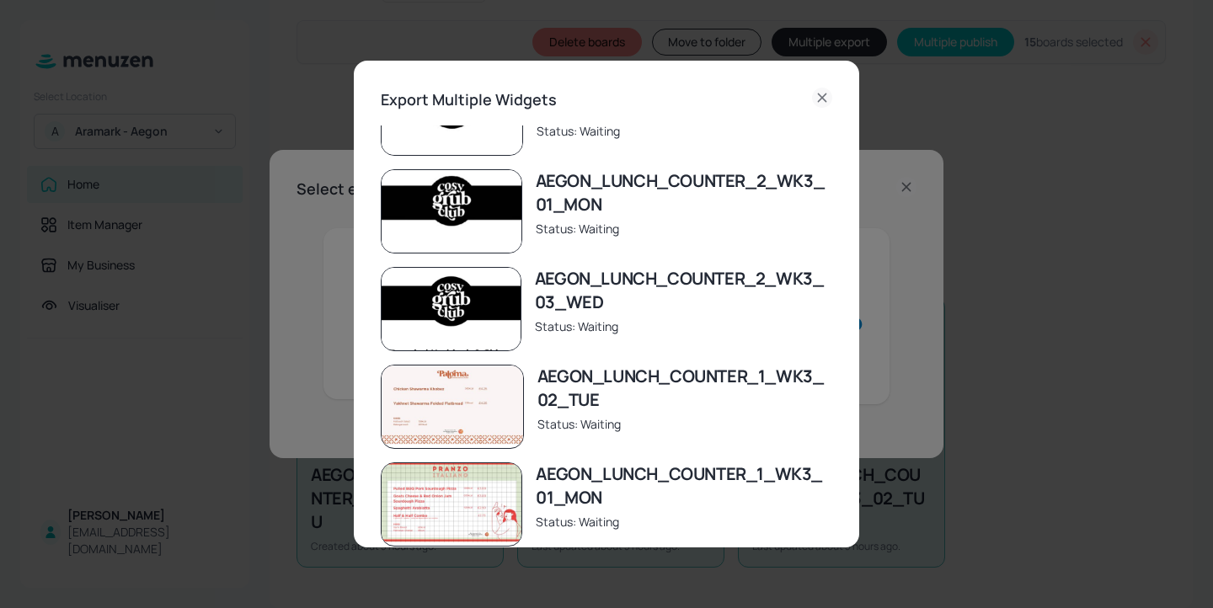
scroll to position [80, 0]
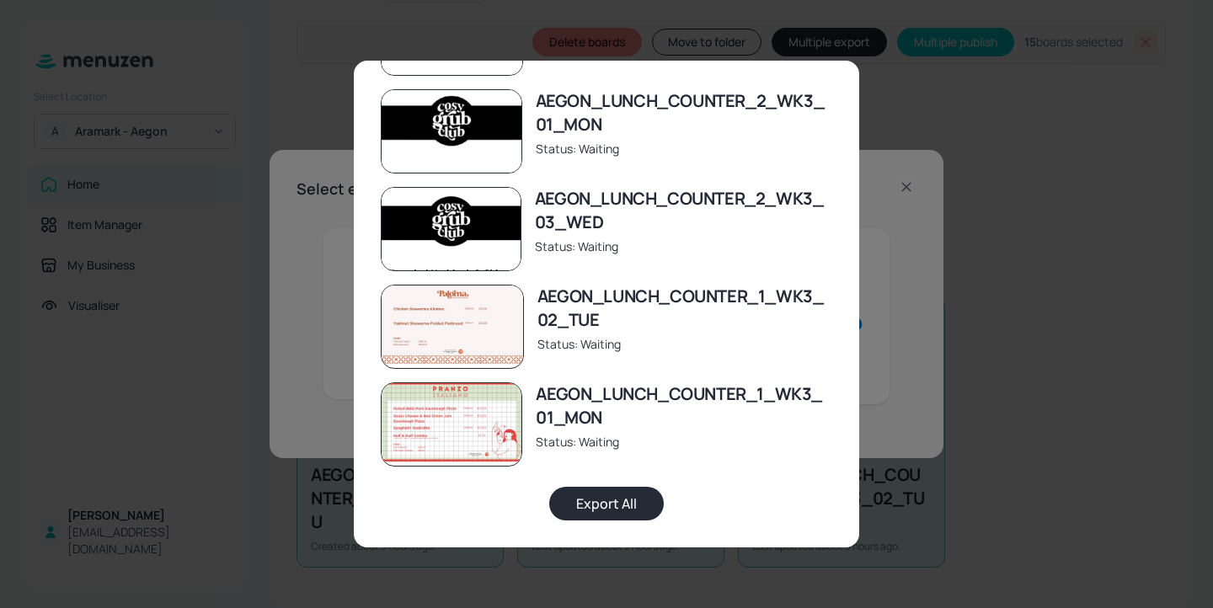
click at [622, 504] on button "Export All" at bounding box center [606, 504] width 115 height 34
click at [901, 91] on div "Export Multiple Widgets AEGON_LUNCH_COUNTER_1_WK3_05_FRI Status: Exported AEGON…" at bounding box center [606, 304] width 1213 height 608
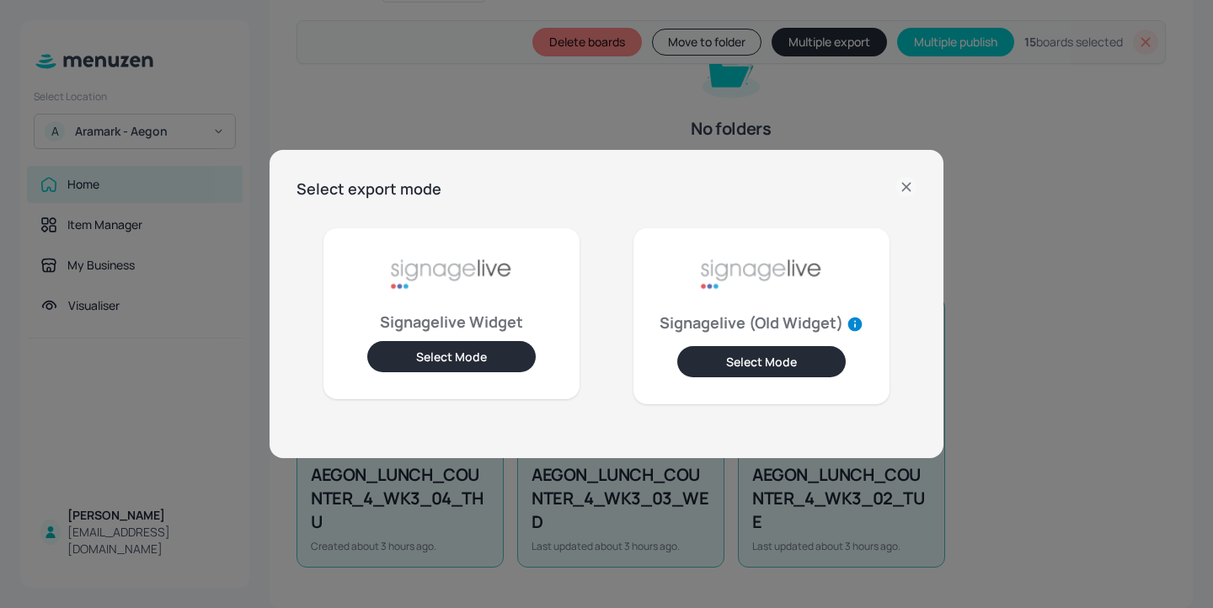
click at [906, 179] on icon at bounding box center [906, 187] width 20 height 20
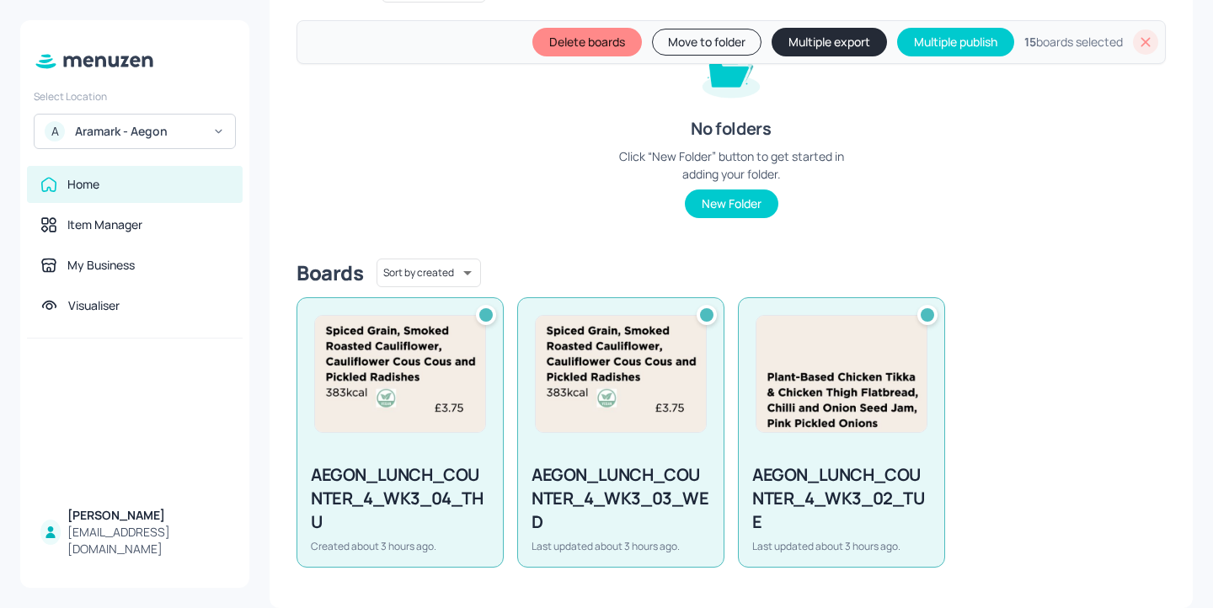
click at [1133, 44] on div at bounding box center [1145, 41] width 25 height 25
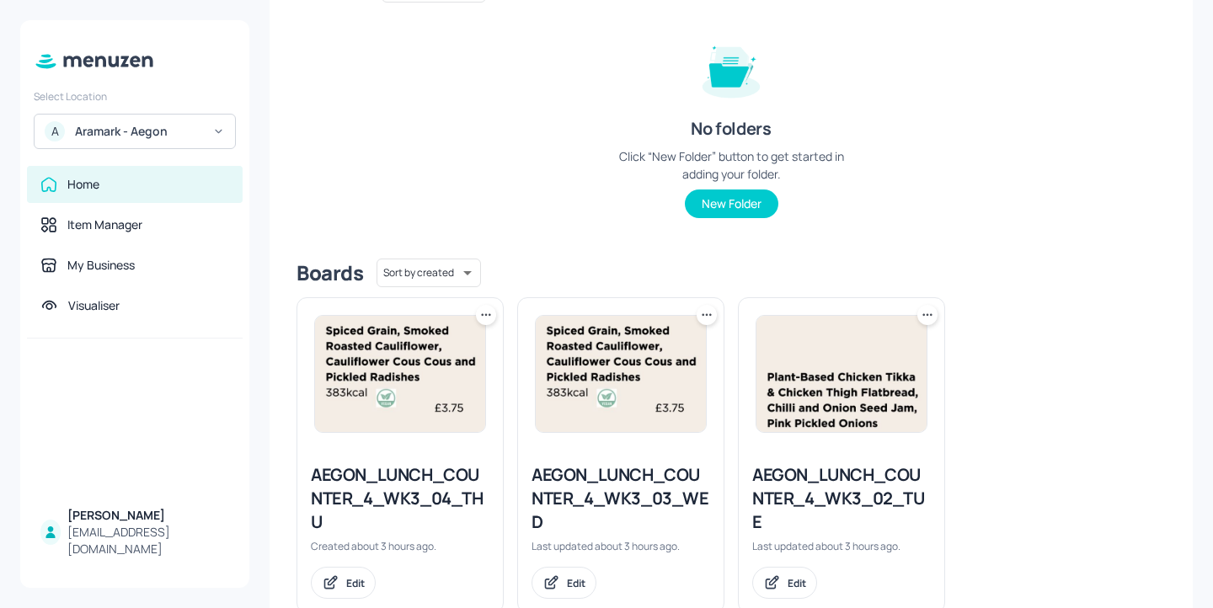
scroll to position [0, 0]
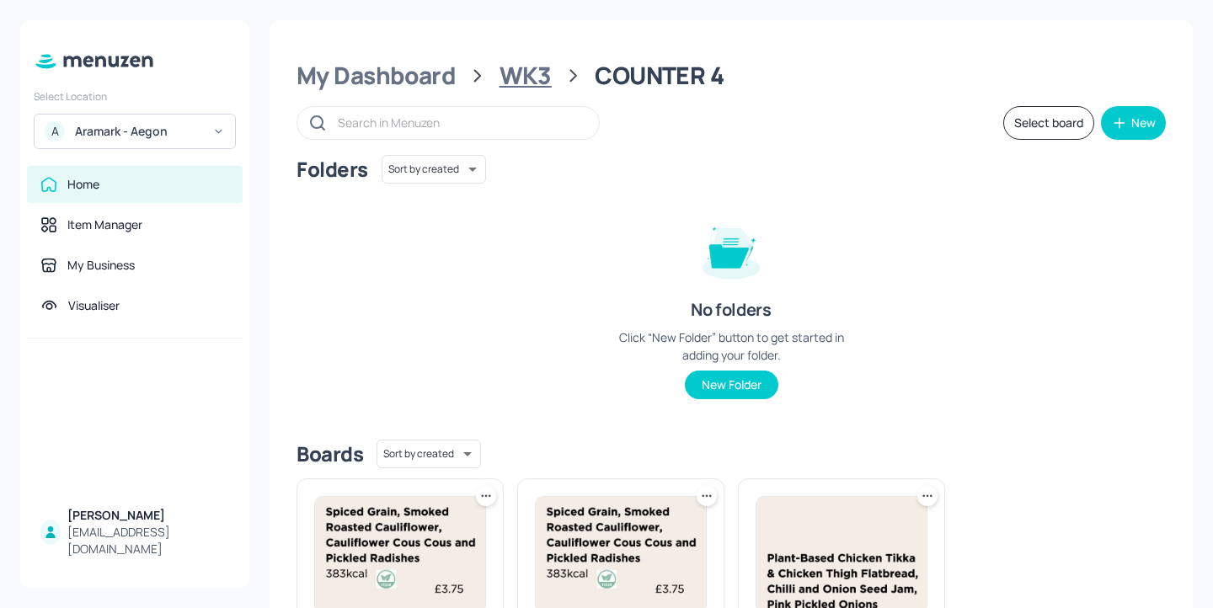
click at [519, 77] on div "WK3" at bounding box center [526, 76] width 52 height 30
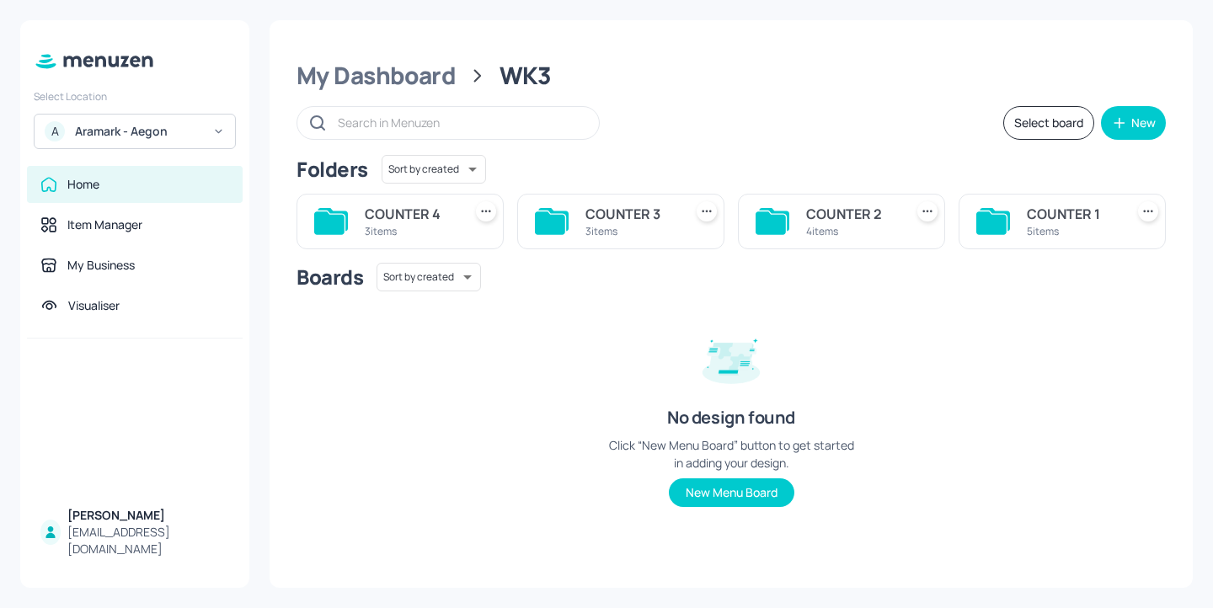
click at [1077, 217] on div "COUNTER 1" at bounding box center [1072, 214] width 91 height 20
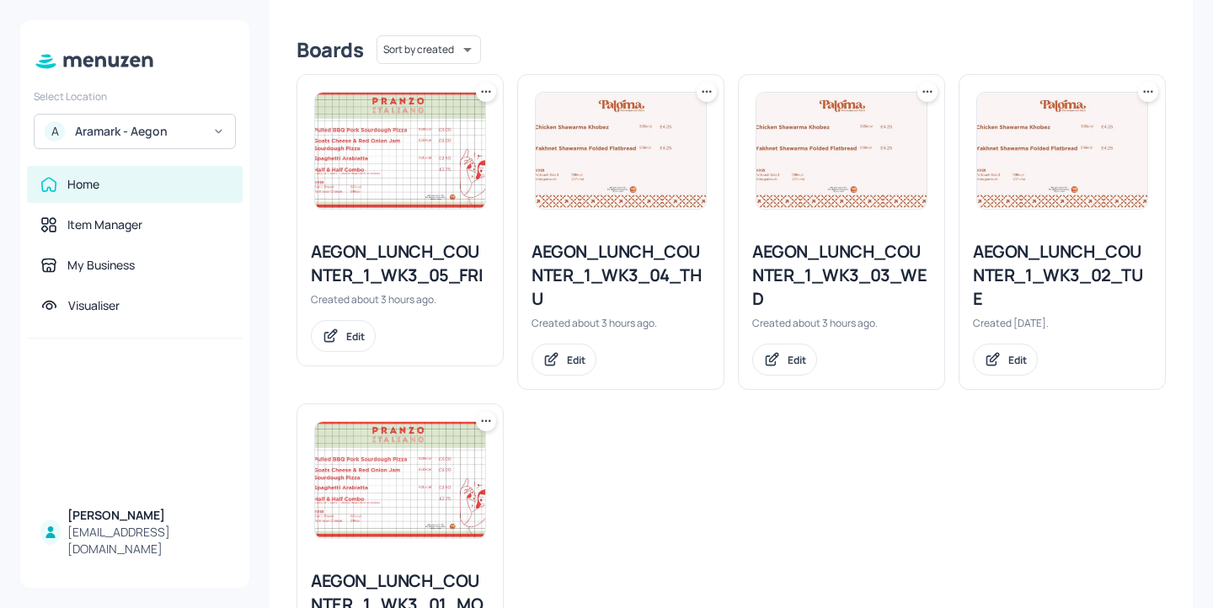
scroll to position [550, 0]
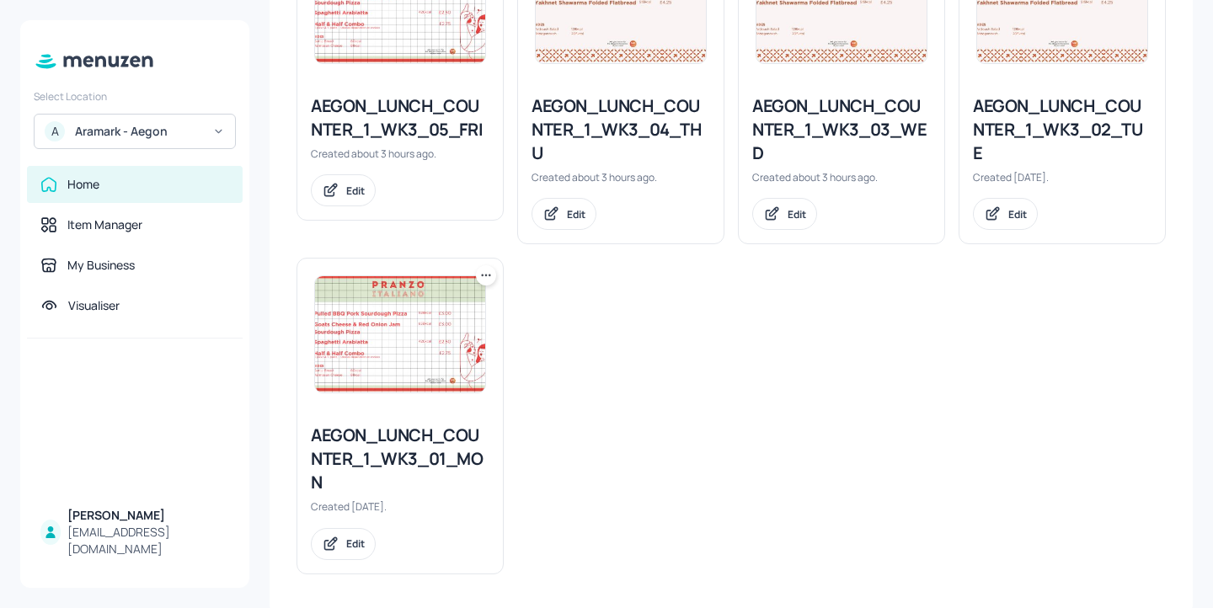
click at [432, 452] on div "AEGON_LUNCH_COUNTER_1_WK3_01_MON" at bounding box center [400, 459] width 179 height 71
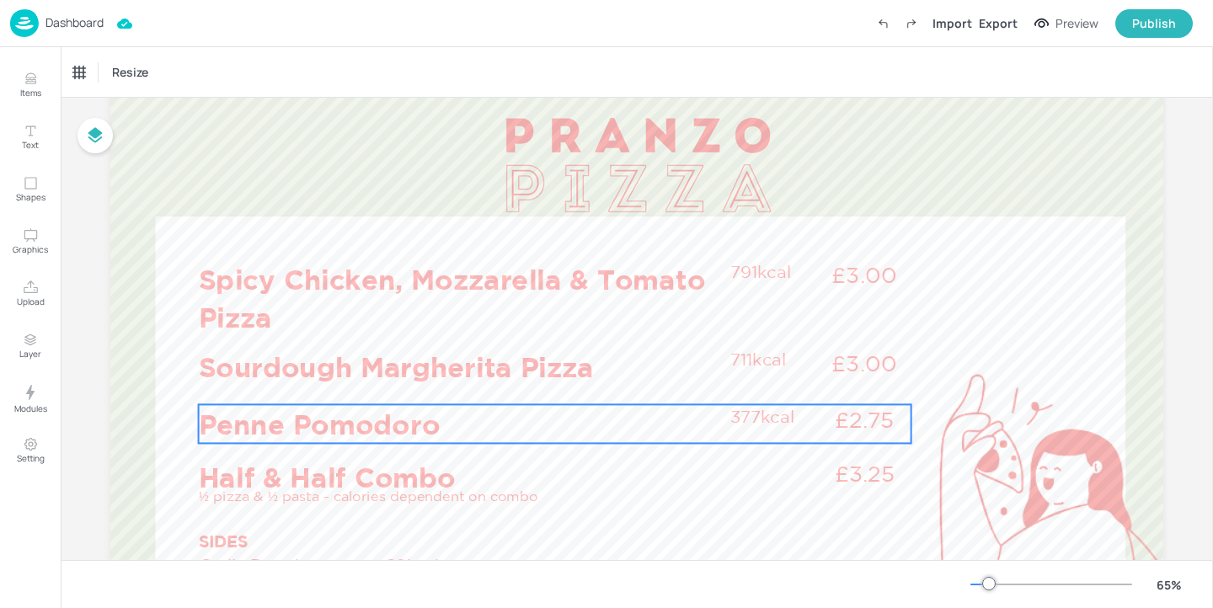
scroll to position [226, 0]
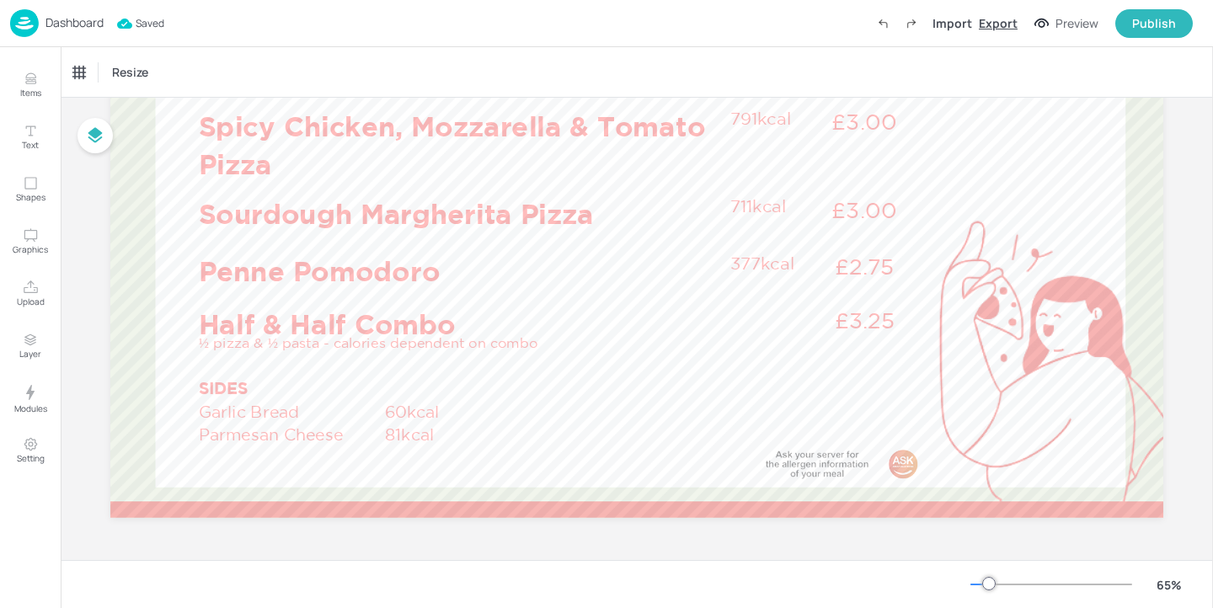
click at [1002, 24] on div "Export" at bounding box center [998, 23] width 39 height 18
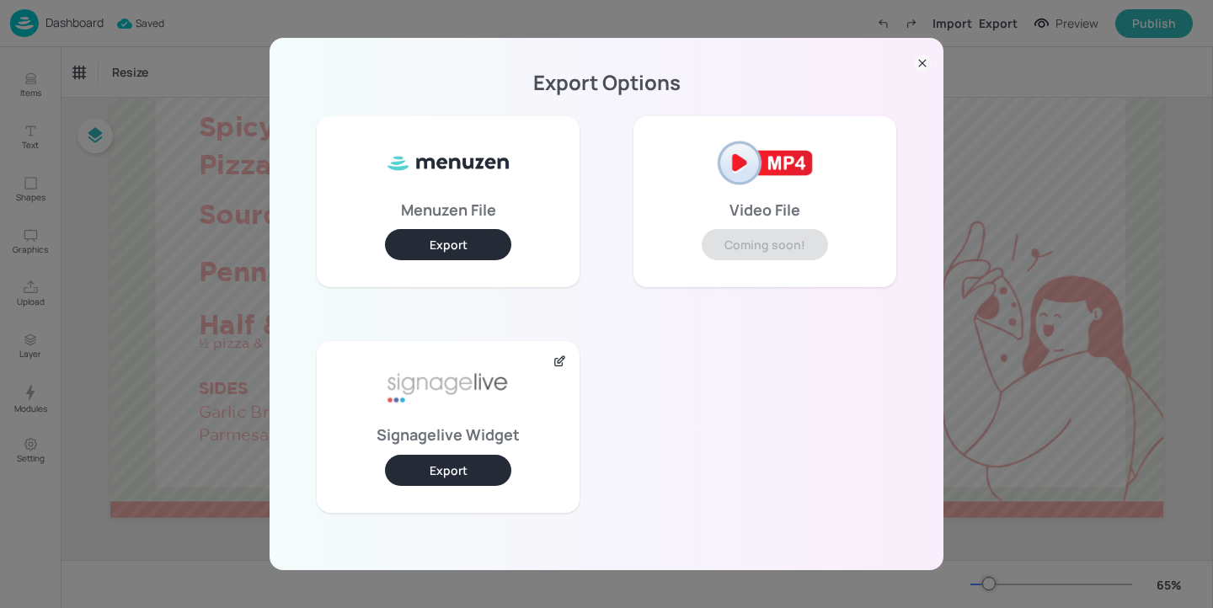
click at [467, 464] on button "Export" at bounding box center [448, 470] width 126 height 31
